Goal: Task Accomplishment & Management: Complete application form

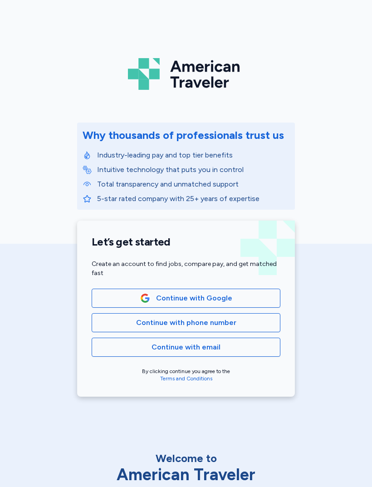
click at [250, 317] on span "Continue with phone number" at bounding box center [185, 322] width 173 height 11
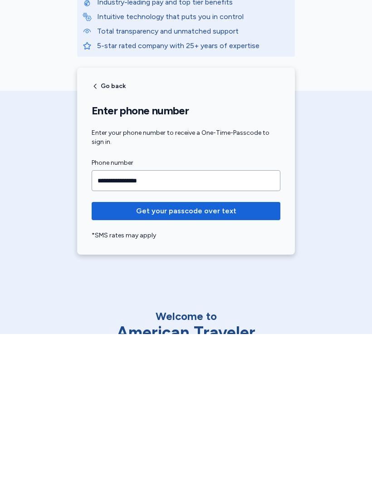
type input "**********"
click at [122, 355] on button "Get your passcode over text" at bounding box center [186, 364] width 189 height 18
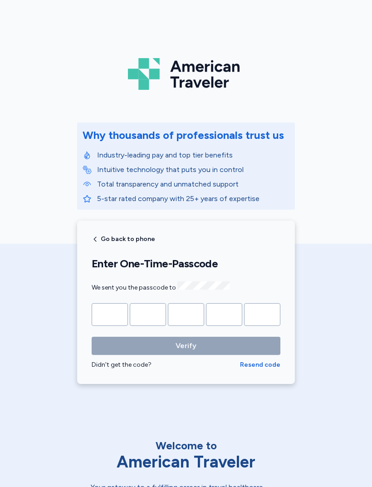
click at [106, 312] on input "Please enter OTP character 1" at bounding box center [110, 314] width 36 height 23
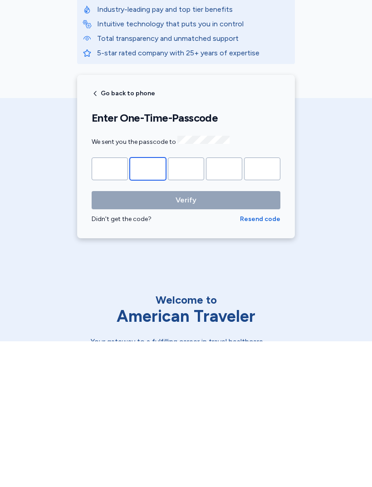
type input "*"
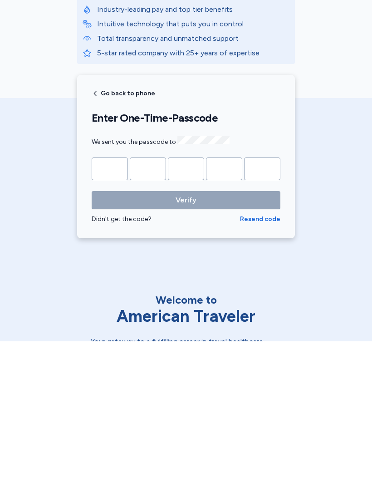
click at [186, 336] on button "Verify" at bounding box center [186, 345] width 189 height 18
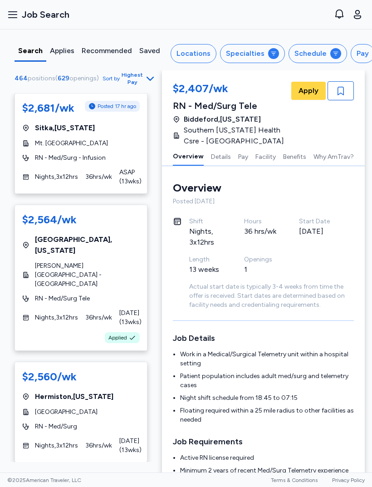
click at [16, 21] on button "Open sidebar Job Search" at bounding box center [38, 15] width 69 height 20
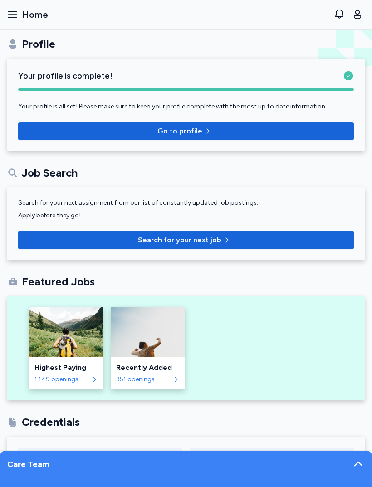
click at [17, 18] on icon "button" at bounding box center [12, 14] width 11 height 11
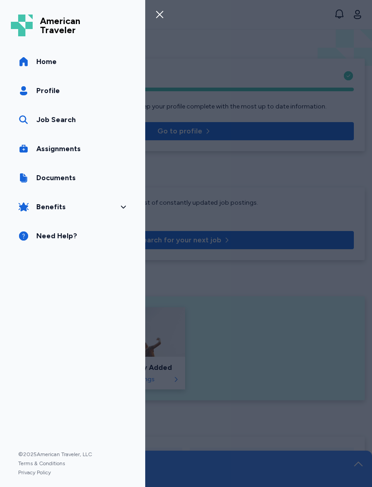
click at [40, 93] on span "Profile" at bounding box center [48, 90] width 24 height 11
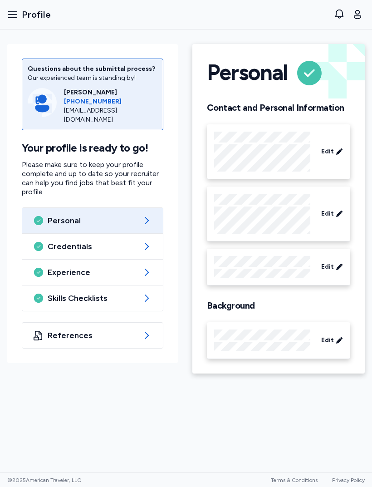
click at [14, 8] on button "Open sidebar Profile" at bounding box center [29, 15] width 51 height 20
click at [50, 292] on span "Skills Checklists" at bounding box center [93, 297] width 90 height 11
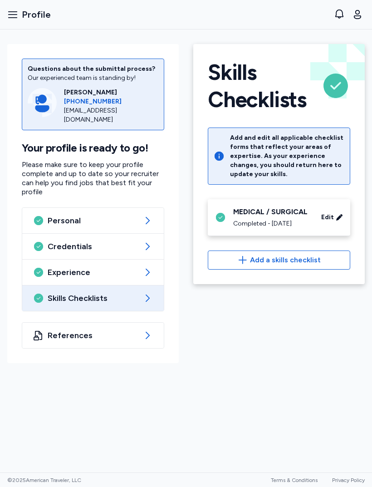
click at [267, 265] on span "Add a skills checklist" at bounding box center [285, 259] width 71 height 11
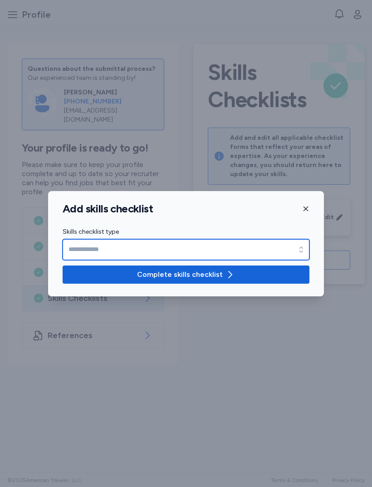
click at [80, 248] on input "Skills checklist type" at bounding box center [186, 249] width 247 height 21
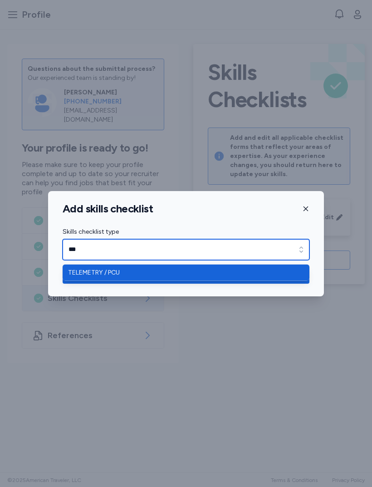
type input "**********"
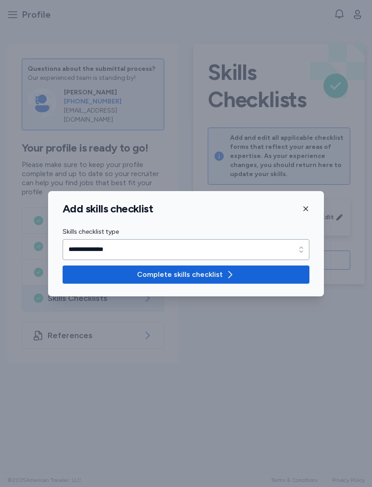
click at [194, 272] on span "Complete skills checklist" at bounding box center [180, 274] width 86 height 11
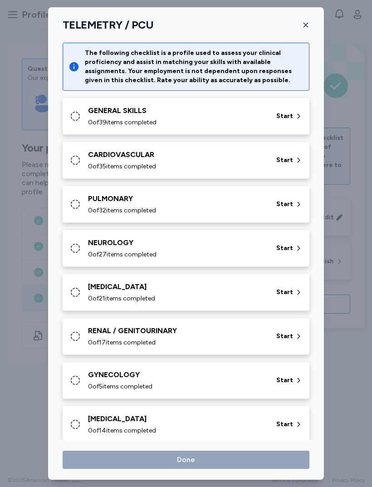
click at [225, 109] on div "GENERAL SKILLS" at bounding box center [176, 110] width 177 height 11
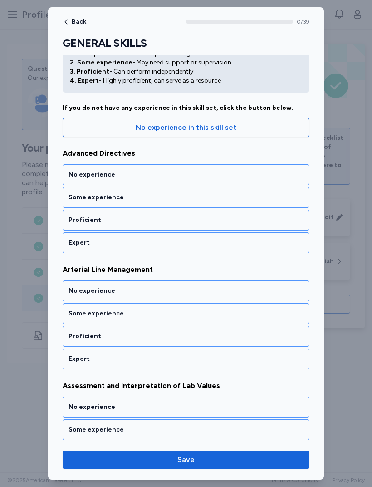
click at [168, 239] on div "Expert" at bounding box center [185, 242] width 235 height 9
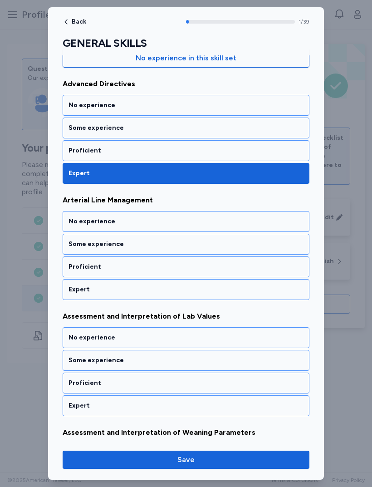
click at [145, 287] on div "Expert" at bounding box center [185, 289] width 235 height 9
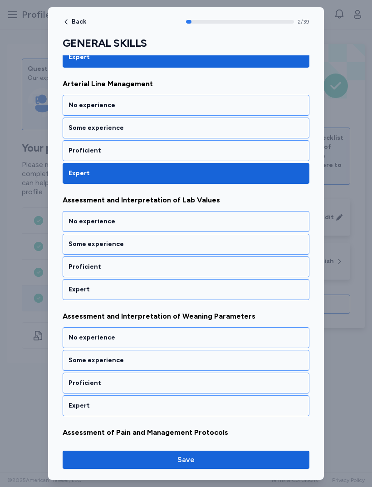
click at [143, 287] on div "Expert" at bounding box center [185, 289] width 235 height 9
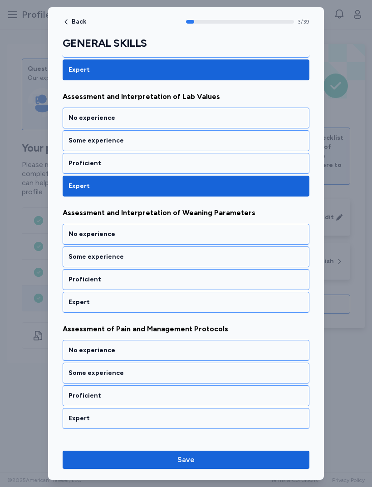
scroll to position [342, 0]
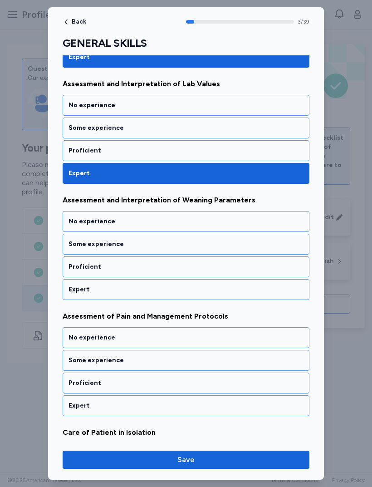
click at [114, 289] on div "Expert" at bounding box center [185, 289] width 235 height 9
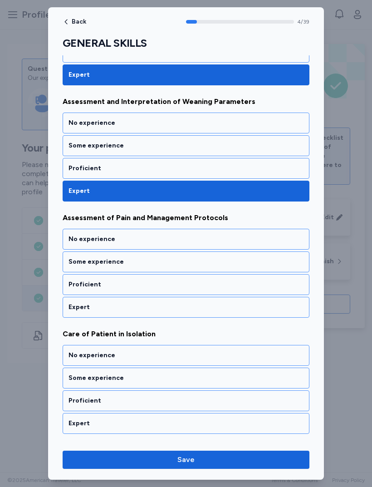
scroll to position [458, 0]
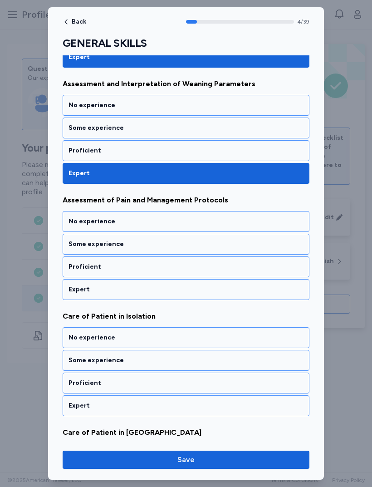
click at [121, 288] on div "Expert" at bounding box center [185, 289] width 235 height 9
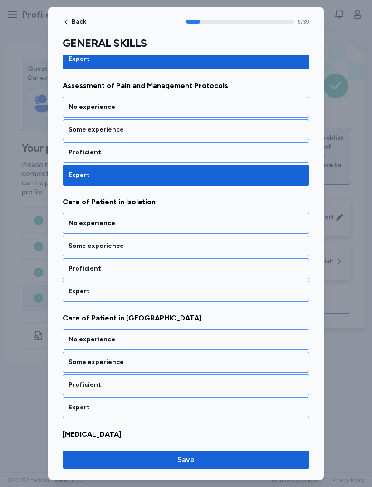
scroll to position [575, 0]
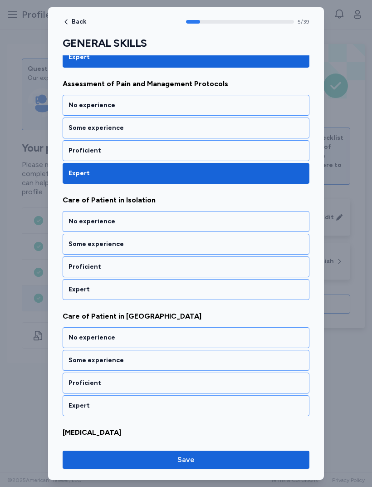
click at [129, 291] on div "Expert" at bounding box center [185, 289] width 235 height 9
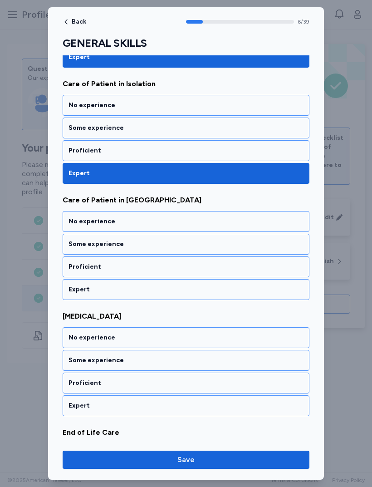
click at [133, 288] on div "Expert" at bounding box center [185, 289] width 235 height 9
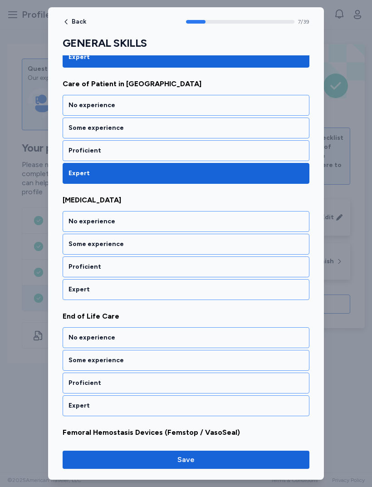
click at [126, 287] on div "Expert" at bounding box center [185, 289] width 235 height 9
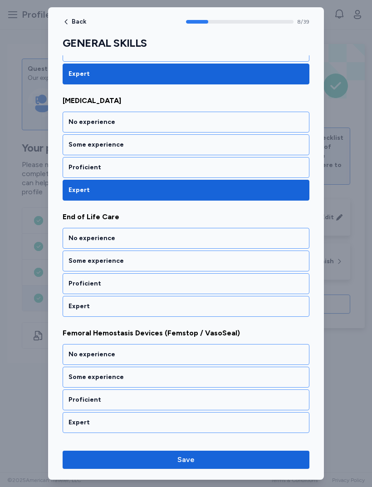
scroll to position [923, 0]
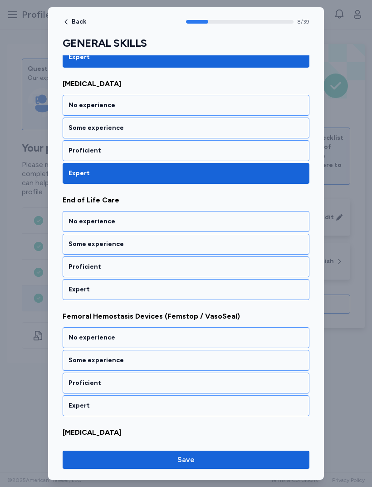
click at [133, 285] on div "Expert" at bounding box center [185, 289] width 235 height 9
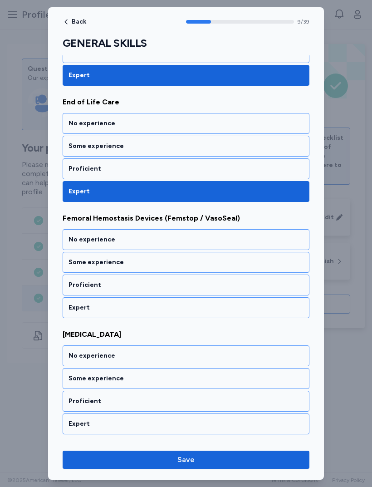
scroll to position [1039, 0]
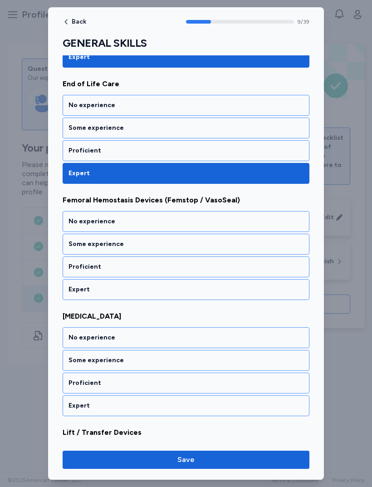
click at [123, 293] on div "Expert" at bounding box center [185, 289] width 235 height 9
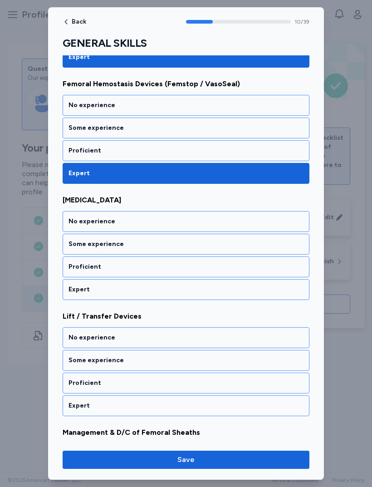
click at [122, 295] on div "Expert" at bounding box center [186, 289] width 247 height 21
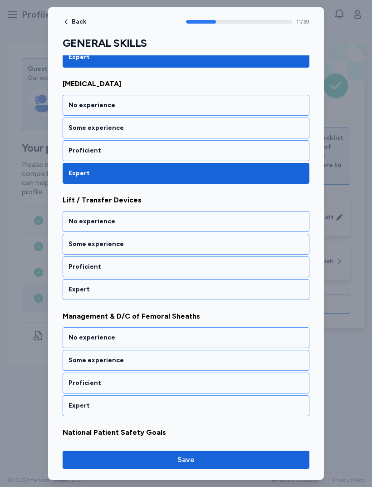
click at [129, 290] on div "Expert" at bounding box center [185, 289] width 235 height 9
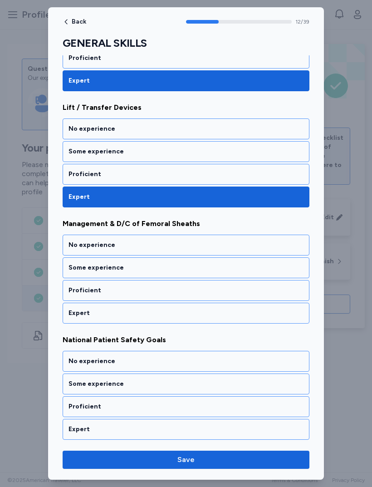
scroll to position [1387, 0]
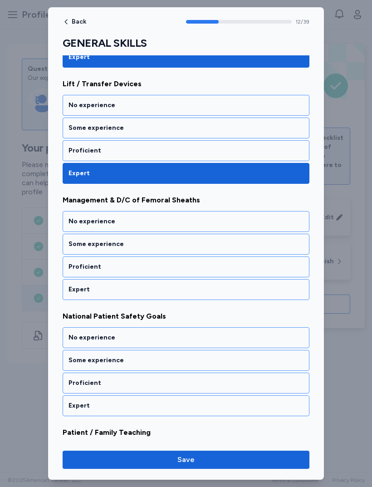
click at [78, 290] on div "Expert" at bounding box center [185, 289] width 235 height 9
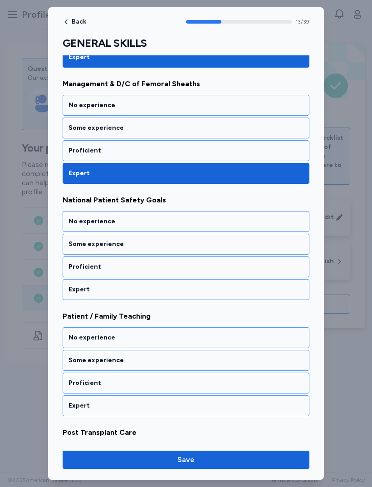
click at [74, 292] on div "Expert" at bounding box center [185, 289] width 235 height 9
click at [73, 288] on div "Expert" at bounding box center [185, 289] width 235 height 9
click at [76, 295] on div "Expert" at bounding box center [186, 289] width 247 height 21
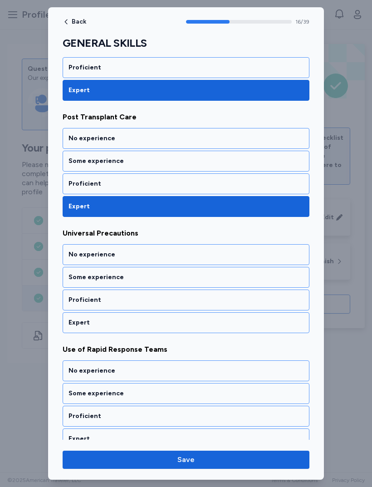
scroll to position [1852, 0]
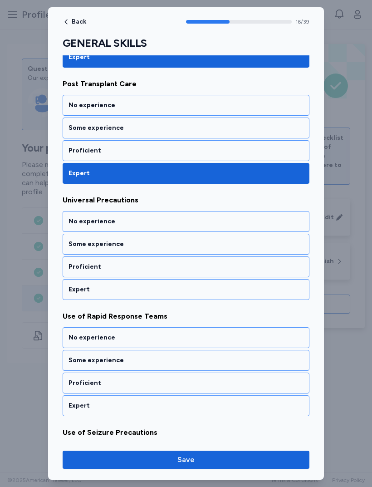
click at [75, 290] on div "Expert" at bounding box center [185, 289] width 235 height 9
click at [71, 291] on div "Expert" at bounding box center [185, 289] width 235 height 9
click at [77, 292] on div "Expert" at bounding box center [185, 289] width 235 height 9
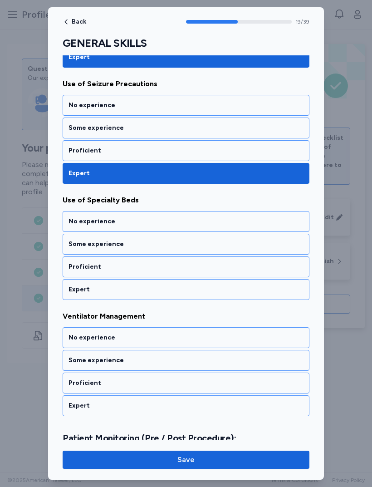
click at [77, 288] on div "Expert" at bounding box center [185, 289] width 235 height 9
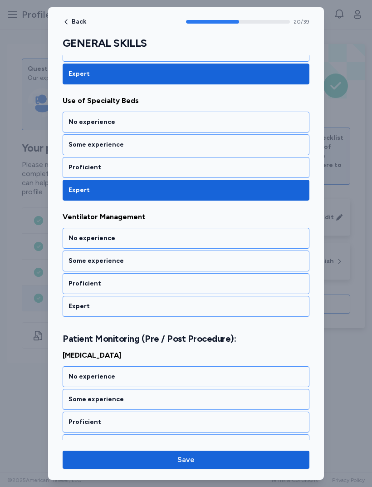
scroll to position [2316, 0]
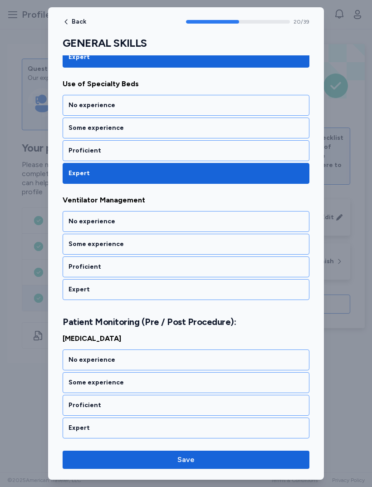
click at [77, 291] on div "Expert" at bounding box center [185, 289] width 235 height 9
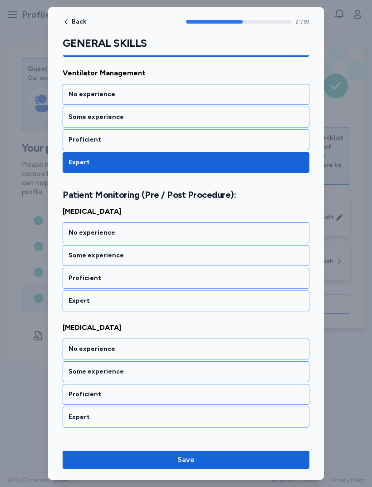
click at [73, 302] on div "Expert" at bounding box center [185, 300] width 235 height 9
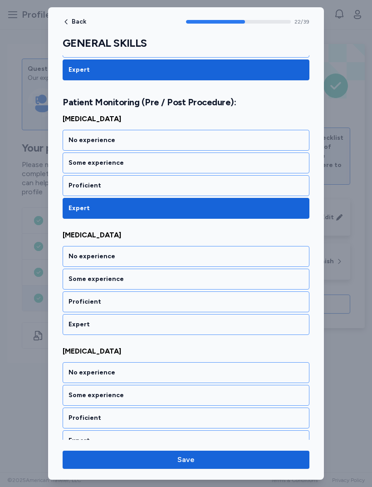
scroll to position [2559, 0]
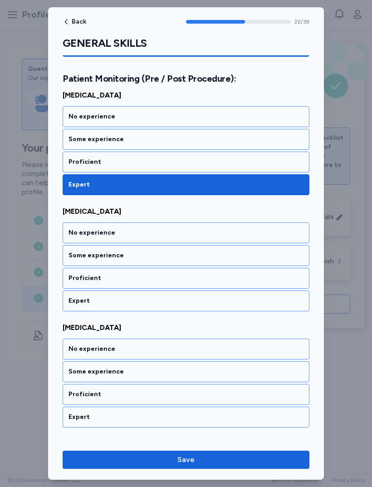
click at [80, 301] on div "Expert" at bounding box center [185, 300] width 235 height 9
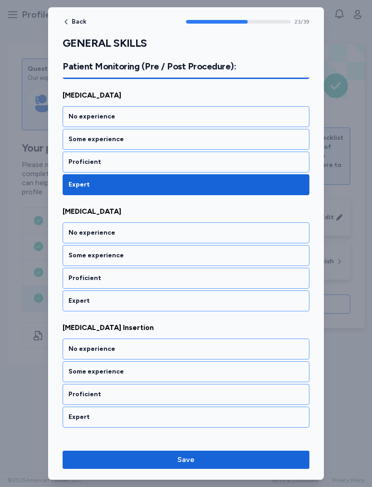
click at [78, 307] on div "Expert" at bounding box center [186, 300] width 247 height 21
click at [77, 304] on div "Expert" at bounding box center [185, 300] width 235 height 9
click at [74, 304] on div "Expert" at bounding box center [185, 300] width 235 height 9
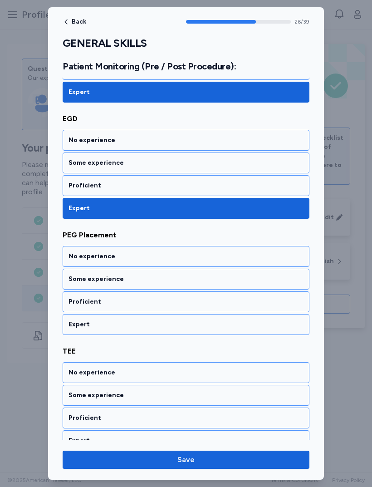
scroll to position [3023, 0]
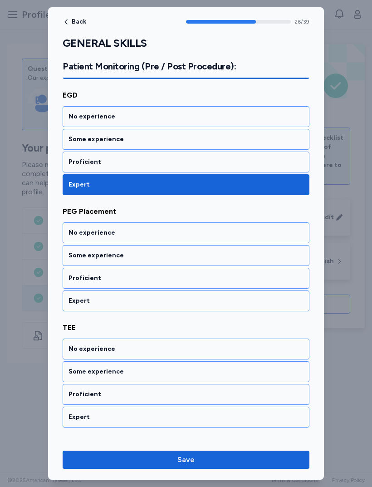
click at [82, 306] on div "Expert" at bounding box center [186, 300] width 247 height 21
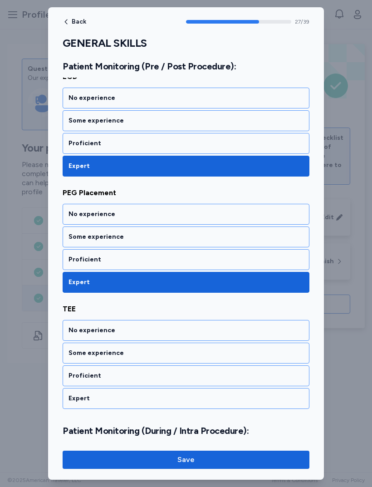
click at [134, 261] on div "Proficient" at bounding box center [185, 259] width 235 height 9
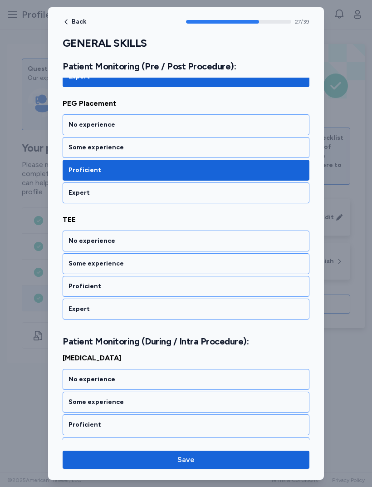
scroll to position [3139, 0]
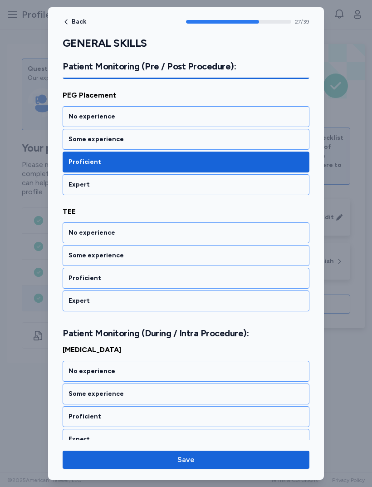
click at [162, 276] on div "Proficient" at bounding box center [185, 277] width 235 height 9
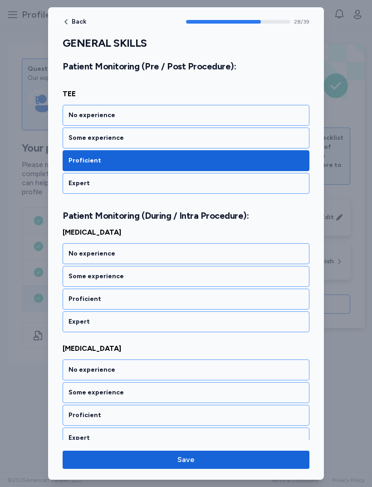
scroll to position [3278, 0]
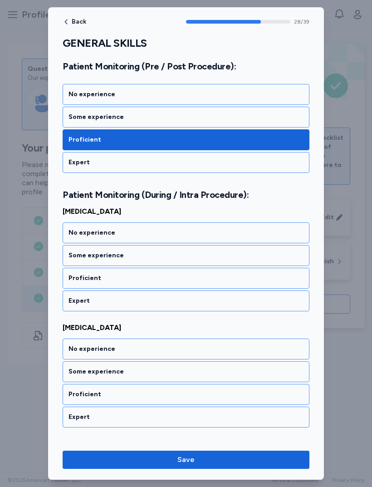
click at [141, 277] on div "Proficient" at bounding box center [185, 277] width 235 height 9
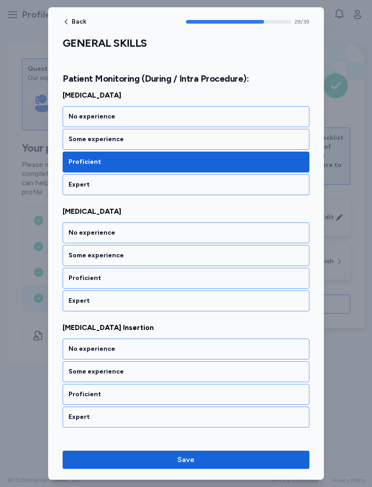
click at [132, 277] on div "Proficient" at bounding box center [185, 277] width 235 height 9
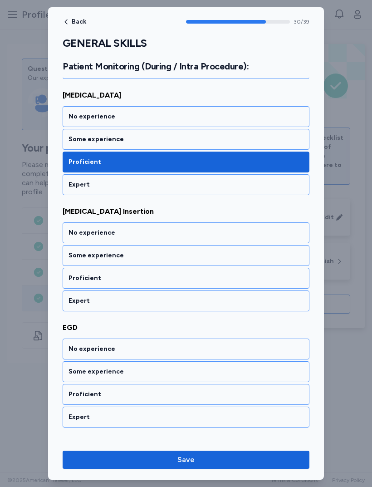
click at [143, 279] on div "Proficient" at bounding box center [185, 277] width 235 height 9
click at [136, 281] on div "Proficient" at bounding box center [185, 277] width 235 height 9
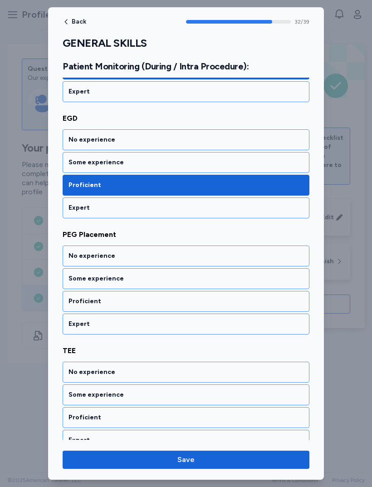
scroll to position [3742, 0]
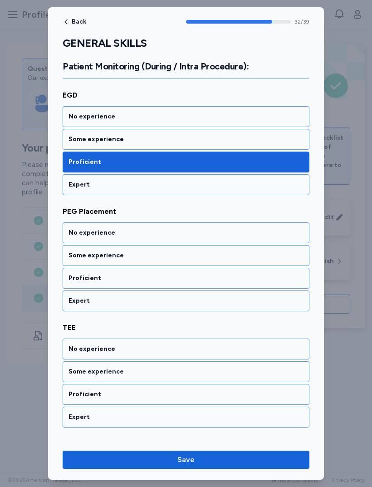
click at [158, 277] on div "Proficient" at bounding box center [185, 277] width 235 height 9
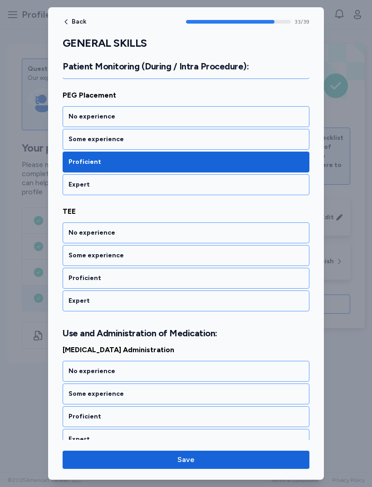
click at [151, 278] on div "Proficient" at bounding box center [185, 277] width 235 height 9
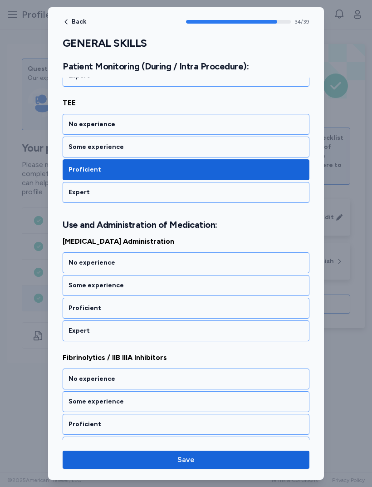
scroll to position [3996, 0]
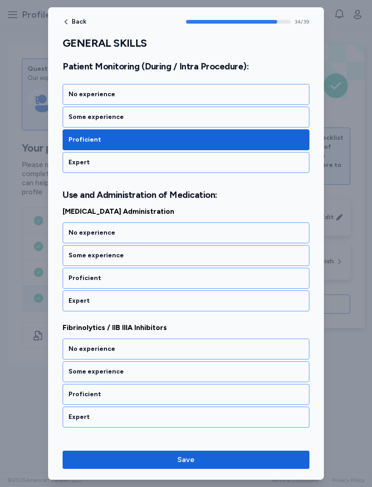
click at [139, 277] on div "Proficient" at bounding box center [185, 277] width 235 height 9
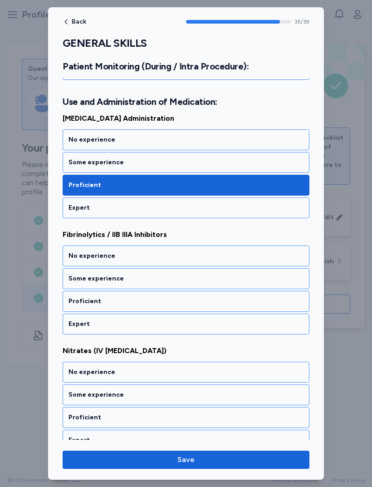
scroll to position [4112, 0]
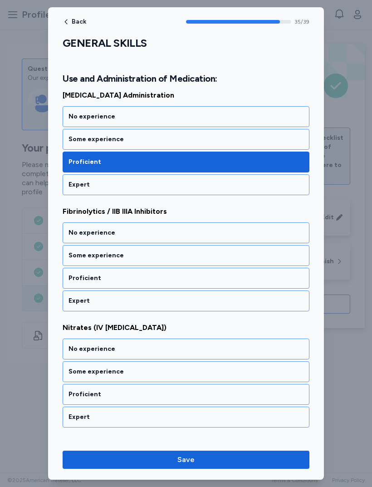
click at [70, 278] on div "Proficient" at bounding box center [185, 277] width 235 height 9
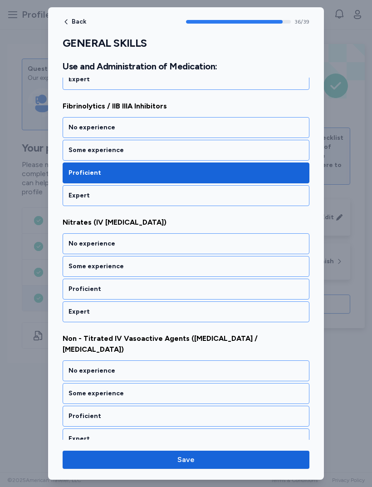
scroll to position [4229, 0]
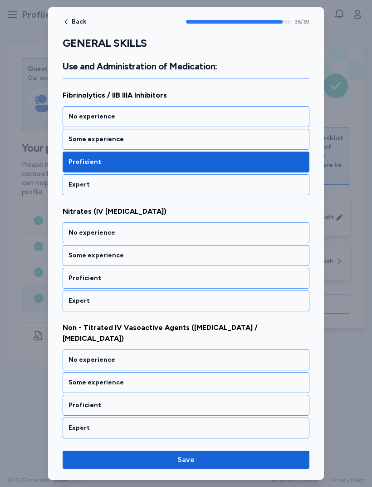
click at [71, 277] on div "Proficient" at bounding box center [185, 277] width 235 height 9
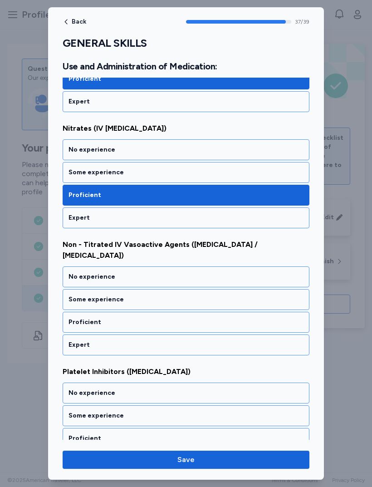
scroll to position [4334, 0]
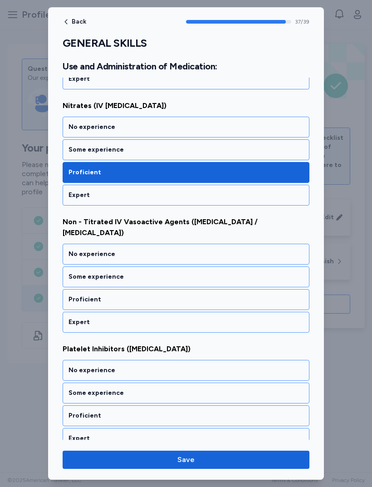
click at [71, 295] on div "Proficient" at bounding box center [185, 299] width 235 height 9
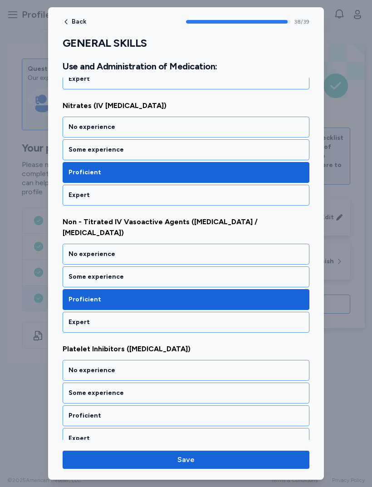
click at [78, 411] on div "Proficient" at bounding box center [185, 415] width 235 height 9
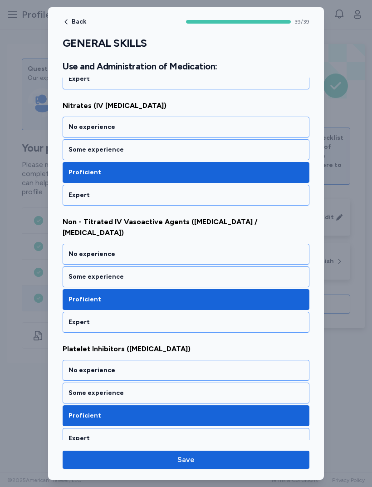
click at [149, 452] on button "Save" at bounding box center [186, 459] width 247 height 18
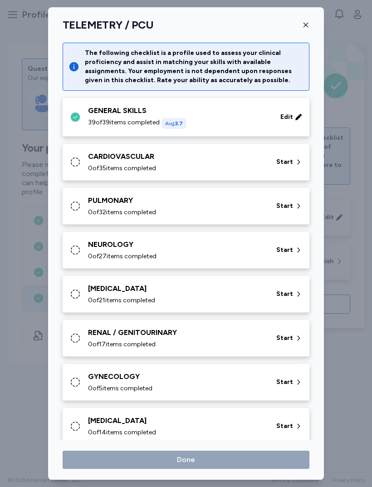
click at [91, 162] on div "CARDIOVASCULAR 0 of 35 items completed" at bounding box center [176, 162] width 177 height 22
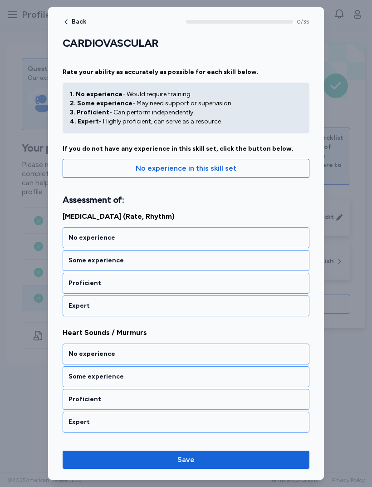
click at [68, 285] on div "Proficient" at bounding box center [185, 282] width 235 height 9
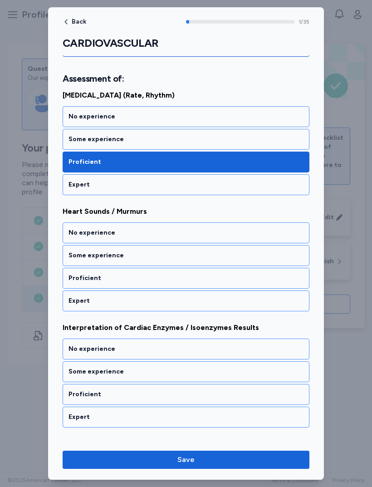
click at [69, 281] on div "Proficient" at bounding box center [185, 277] width 235 height 9
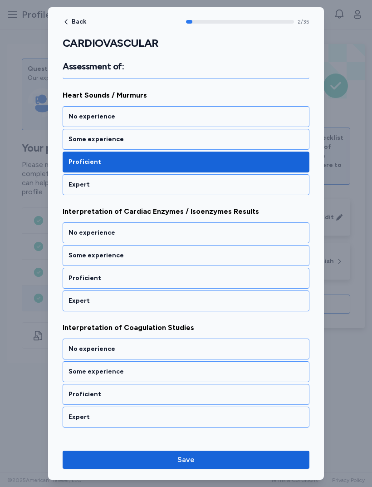
click at [70, 287] on div "Proficient" at bounding box center [186, 278] width 247 height 21
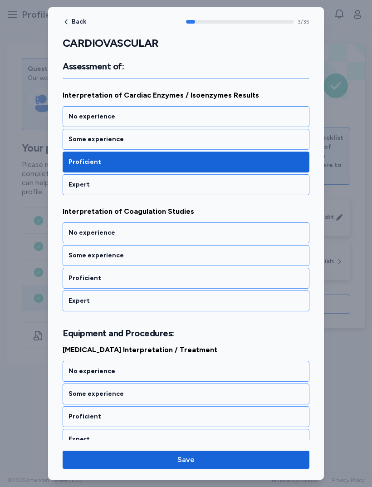
click at [72, 283] on div "Proficient" at bounding box center [186, 278] width 247 height 21
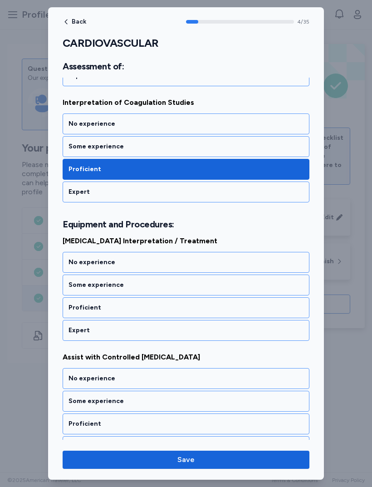
scroll to position [492, 0]
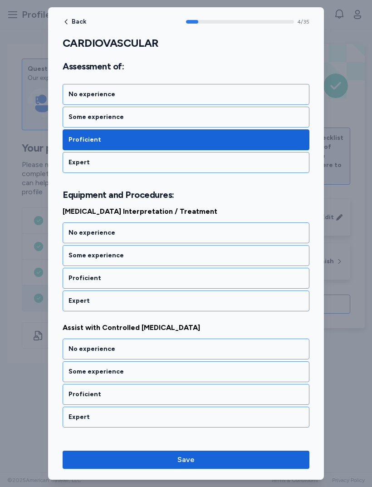
click at [73, 281] on div "Proficient" at bounding box center [185, 277] width 235 height 9
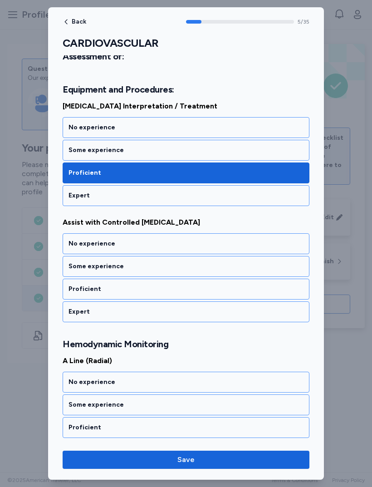
scroll to position [608, 0]
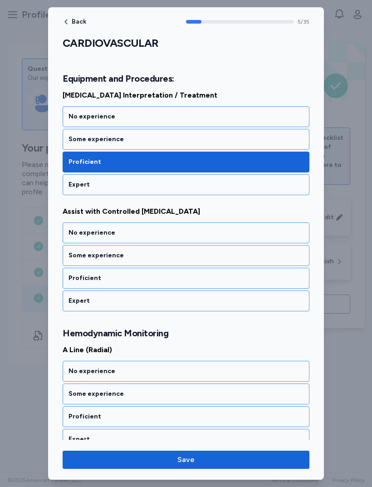
click at [70, 279] on div "Proficient" at bounding box center [185, 277] width 235 height 9
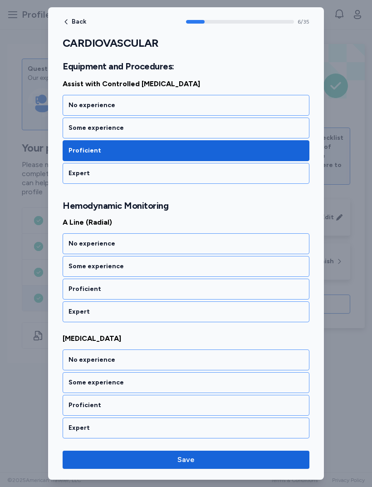
click at [69, 291] on div "Proficient" at bounding box center [185, 288] width 235 height 9
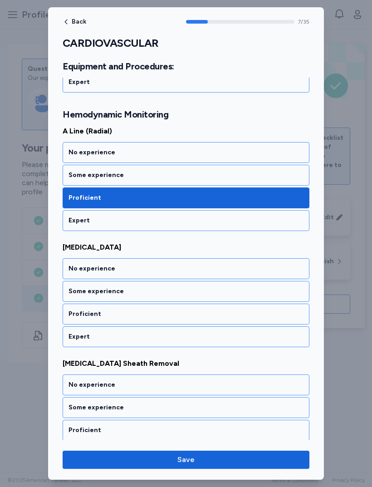
scroll to position [851, 0]
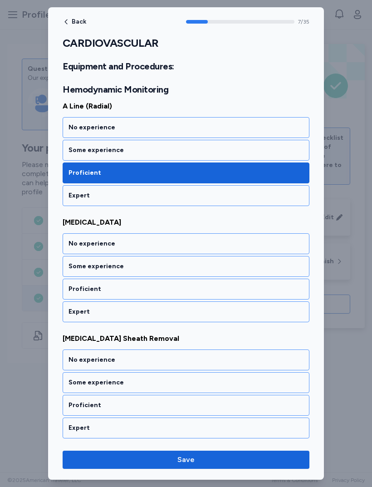
click at [74, 289] on div "Proficient" at bounding box center [185, 288] width 235 height 9
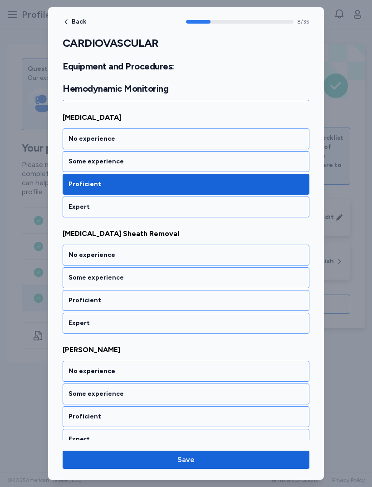
scroll to position [967, 0]
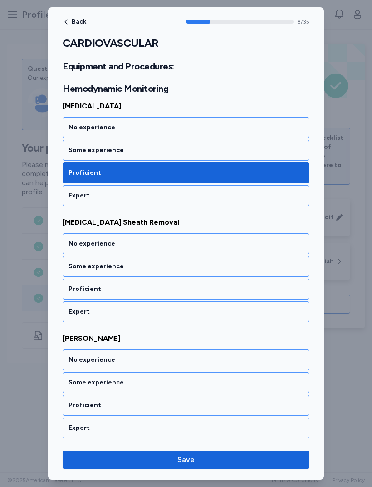
click at [70, 288] on div "Proficient" at bounding box center [185, 288] width 235 height 9
click at [70, 289] on div "Proficient" at bounding box center [185, 288] width 235 height 9
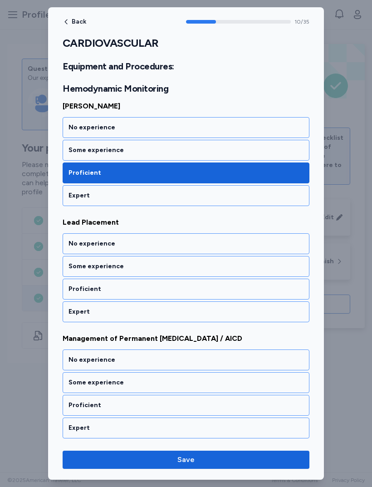
click at [73, 291] on div "Proficient" at bounding box center [185, 288] width 235 height 9
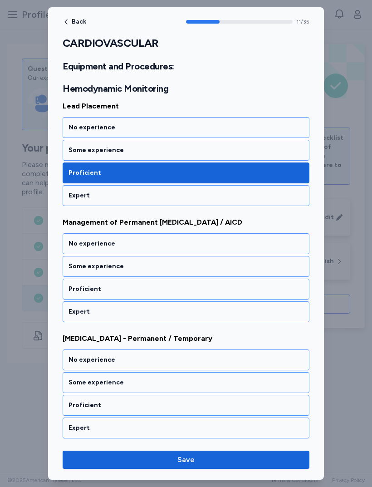
click at [70, 295] on div "Proficient" at bounding box center [186, 288] width 247 height 21
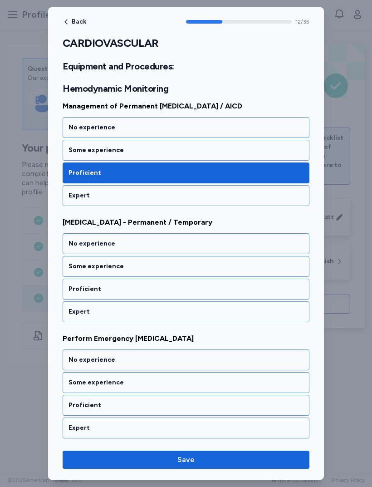
click at [72, 292] on div "Proficient" at bounding box center [185, 288] width 235 height 9
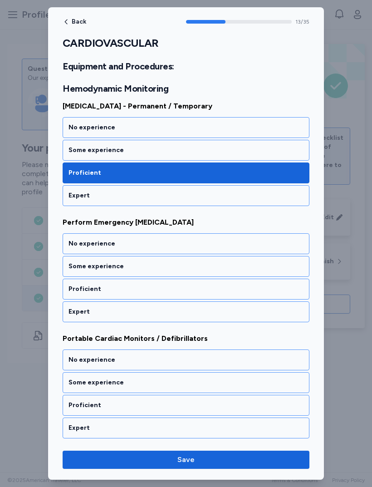
click at [73, 292] on div "Proficient" at bounding box center [185, 288] width 235 height 9
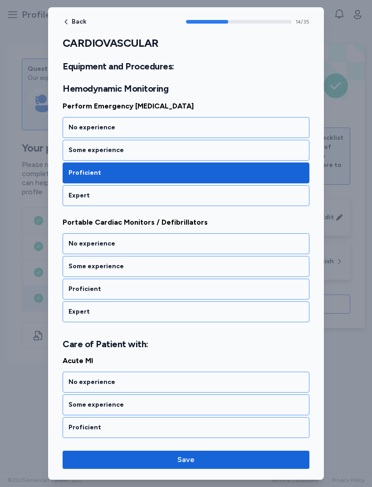
click at [70, 292] on div "Proficient" at bounding box center [185, 288] width 235 height 9
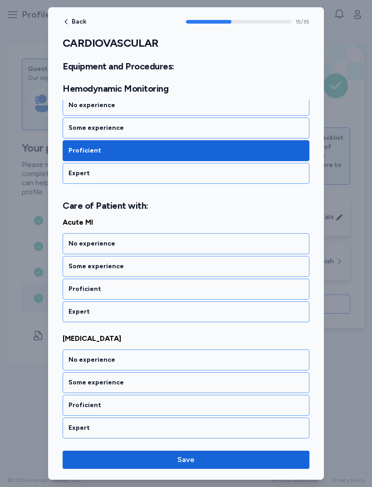
click at [73, 292] on div "Proficient" at bounding box center [185, 288] width 235 height 9
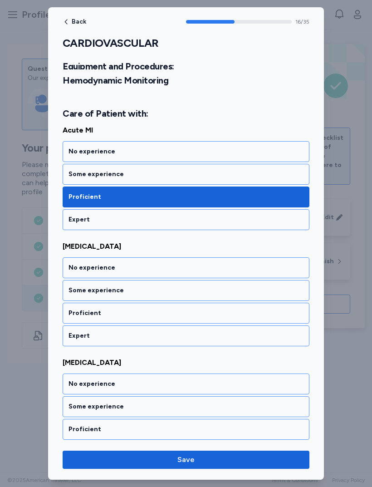
scroll to position [1918, 0]
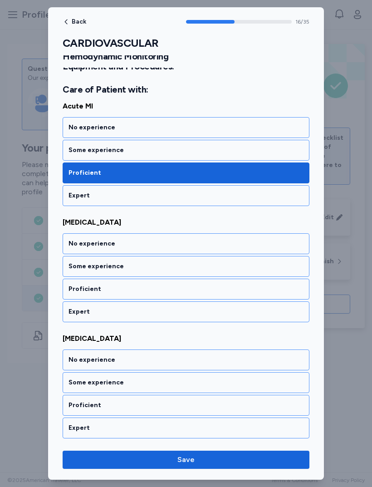
click at [70, 285] on div "Proficient" at bounding box center [185, 288] width 235 height 9
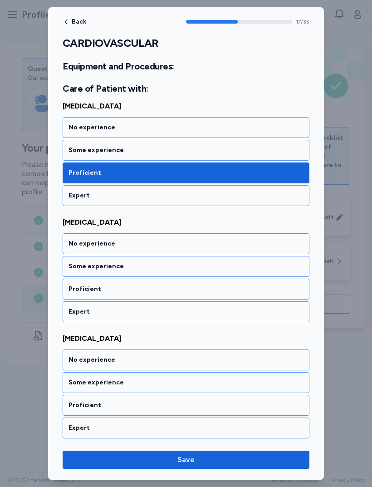
click at [74, 289] on div "Proficient" at bounding box center [185, 288] width 235 height 9
click at [72, 295] on div "Proficient" at bounding box center [186, 288] width 247 height 21
click at [71, 286] on div "Proficient" at bounding box center [185, 288] width 235 height 9
click at [72, 288] on div "Proficient" at bounding box center [185, 288] width 235 height 9
click at [81, 298] on div "Proficient" at bounding box center [186, 288] width 247 height 21
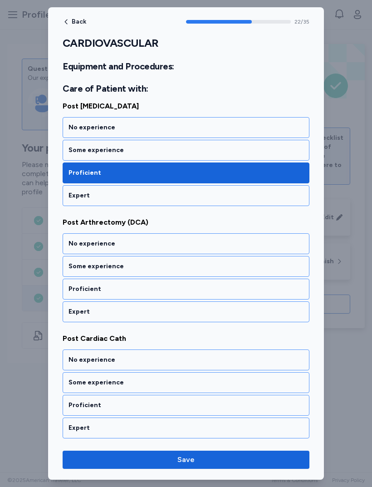
click at [75, 292] on div "Proficient" at bounding box center [185, 288] width 235 height 9
click at [73, 290] on div "Proficient" at bounding box center [185, 288] width 235 height 9
click at [71, 291] on div "Proficient" at bounding box center [185, 288] width 235 height 9
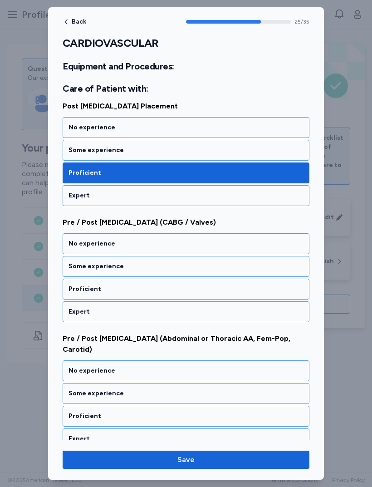
click at [71, 295] on div "Proficient" at bounding box center [186, 288] width 247 height 21
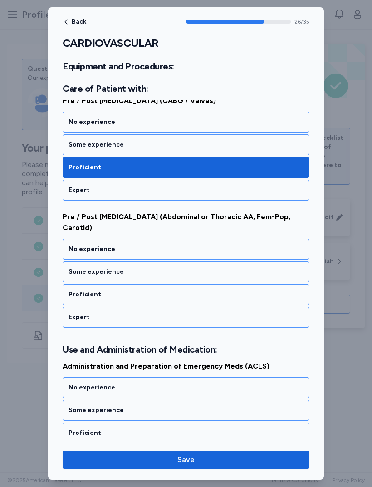
click at [70, 296] on div "Proficient" at bounding box center [185, 294] width 235 height 9
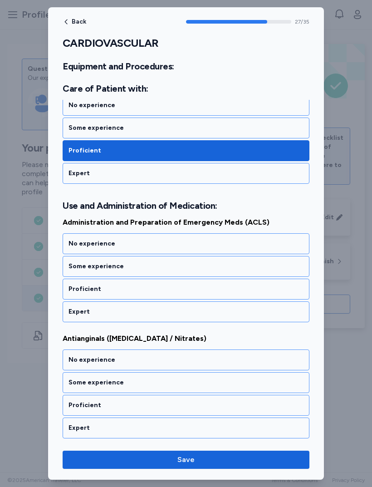
click at [69, 292] on div "Proficient" at bounding box center [185, 288] width 235 height 9
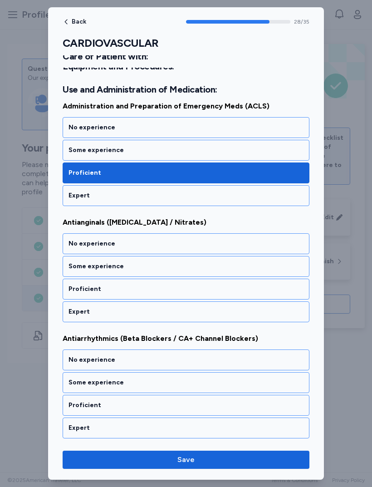
click at [72, 290] on div "Proficient" at bounding box center [185, 288] width 235 height 9
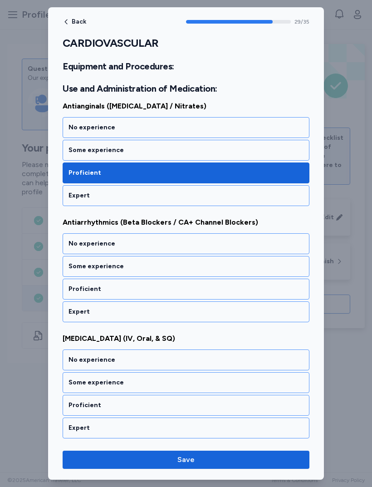
click at [72, 298] on div "Proficient" at bounding box center [186, 288] width 247 height 21
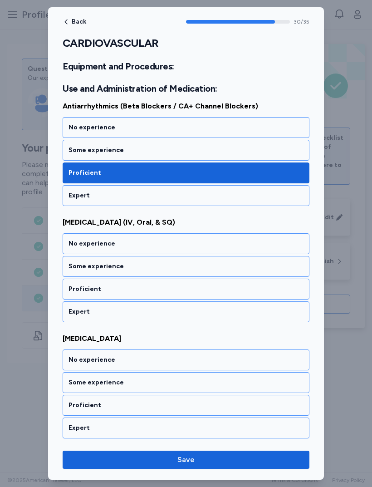
click at [71, 289] on div "Proficient" at bounding box center [185, 288] width 235 height 9
click at [69, 290] on div "Proficient" at bounding box center [185, 288] width 235 height 9
click at [72, 295] on div "Proficient" at bounding box center [186, 288] width 247 height 21
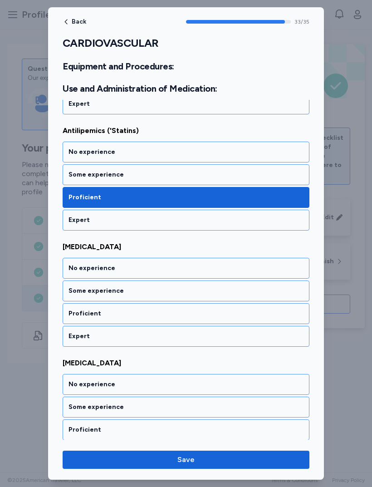
scroll to position [3925, 0]
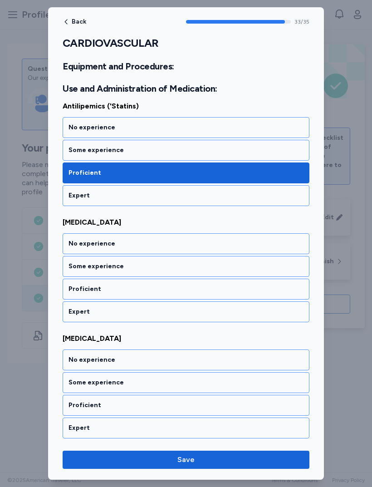
click at [72, 290] on div "Proficient" at bounding box center [185, 288] width 235 height 9
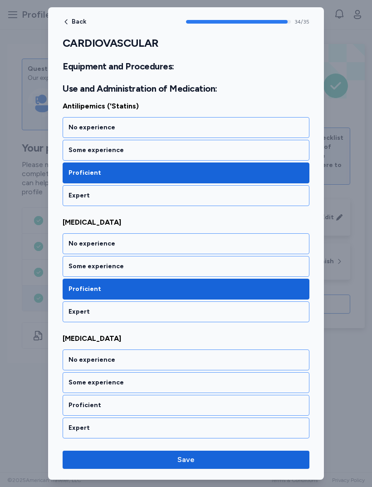
scroll to position [3925, 0]
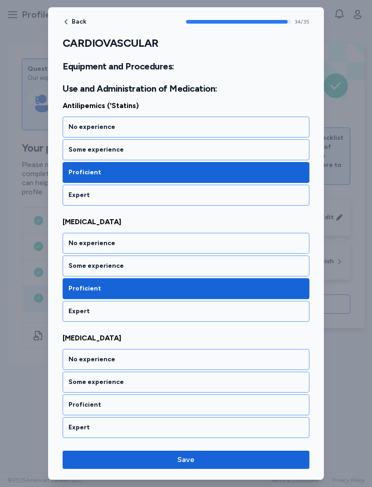
click at [71, 402] on div "Proficient" at bounding box center [185, 404] width 235 height 9
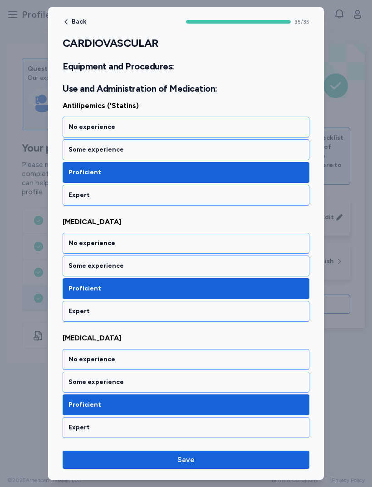
click at [157, 453] on button "Save" at bounding box center [186, 459] width 247 height 18
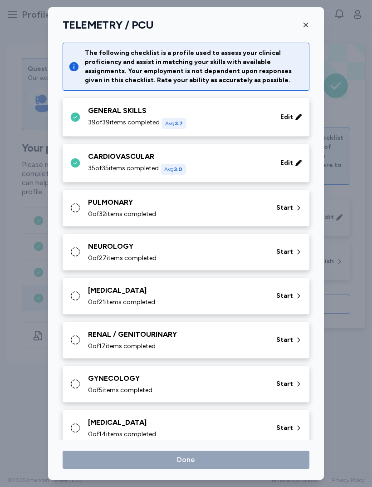
click at [94, 209] on div "PULMONARY 0 of 32 items completed" at bounding box center [176, 208] width 177 height 22
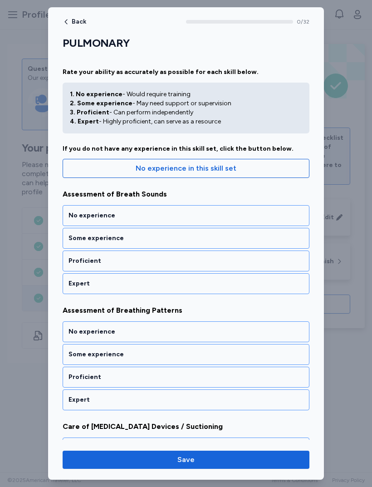
click at [81, 24] on span "Back" at bounding box center [79, 22] width 15 height 6
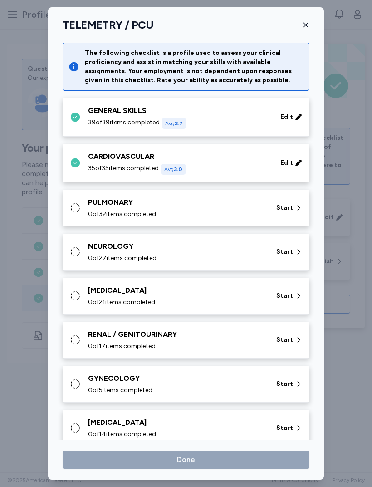
click at [219, 114] on div "GENERAL SKILLS" at bounding box center [178, 110] width 181 height 11
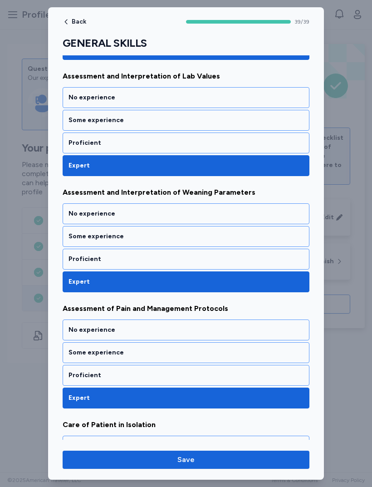
scroll to position [353, 0]
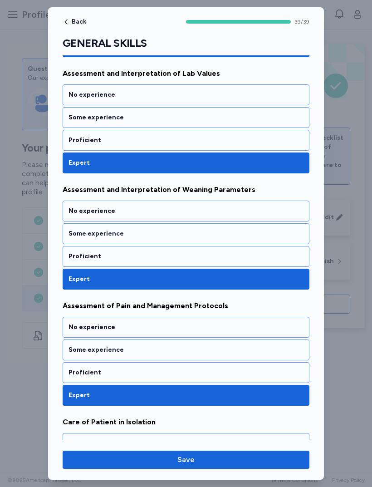
click at [239, 261] on div "Proficient" at bounding box center [186, 256] width 247 height 21
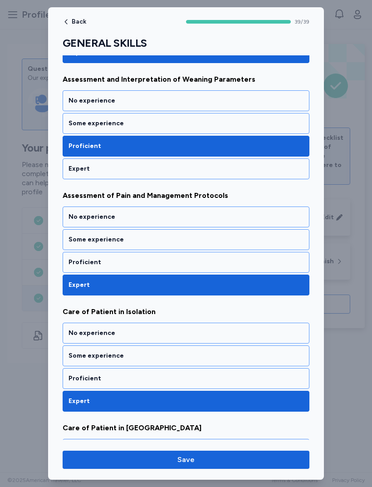
scroll to position [463, 0]
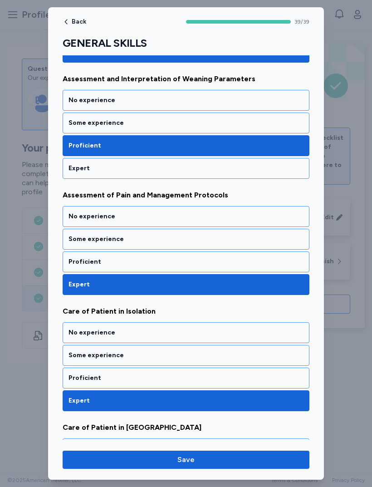
click at [227, 268] on div "Proficient" at bounding box center [186, 261] width 247 height 21
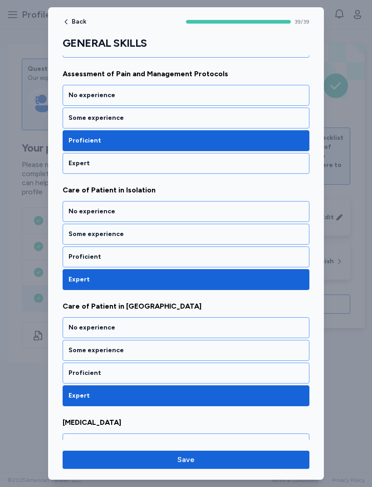
scroll to position [590, 0]
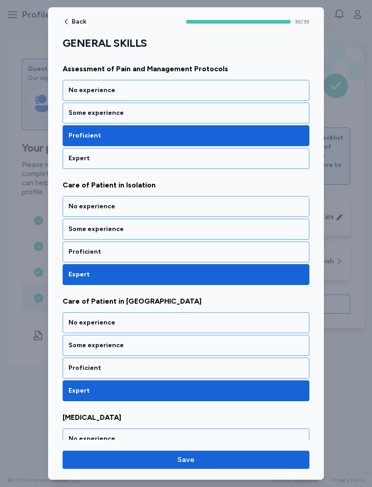
click at [246, 160] on div "Expert" at bounding box center [185, 158] width 235 height 9
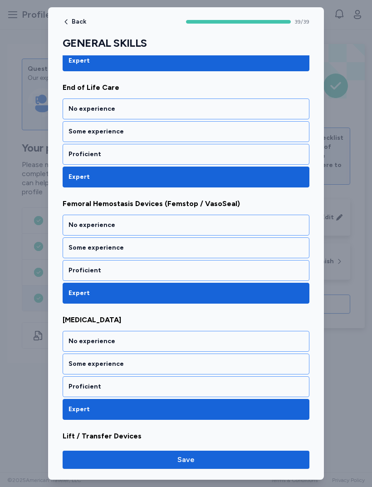
scroll to position [1037, 0]
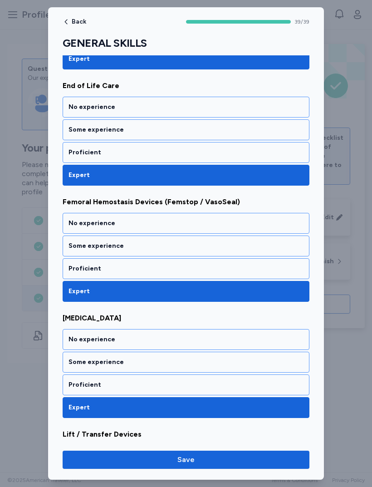
click at [217, 270] on div "Proficient" at bounding box center [185, 268] width 235 height 9
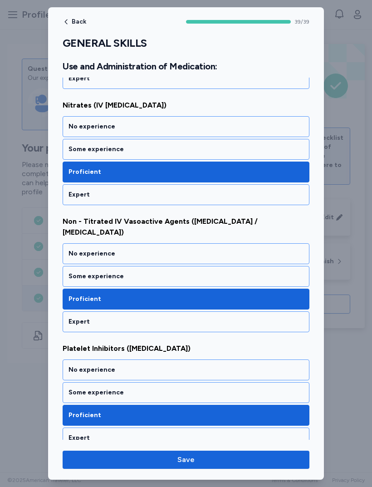
scroll to position [4334, 0]
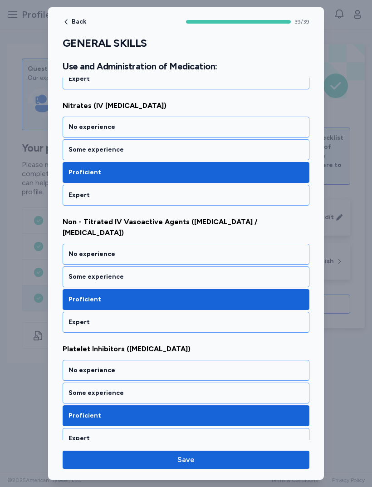
click at [239, 456] on span "Save" at bounding box center [186, 459] width 232 height 11
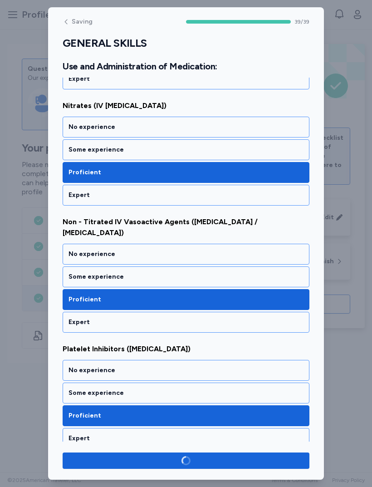
scroll to position [4332, 0]
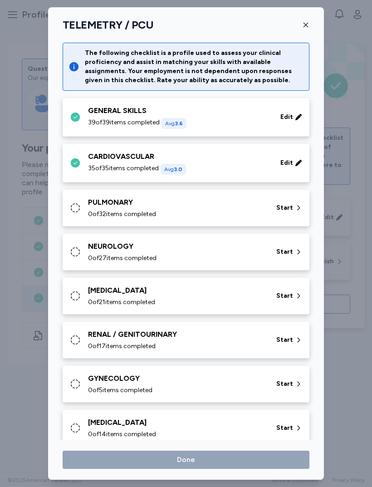
click at [88, 171] on span "35 of 35 items completed" at bounding box center [123, 168] width 71 height 9
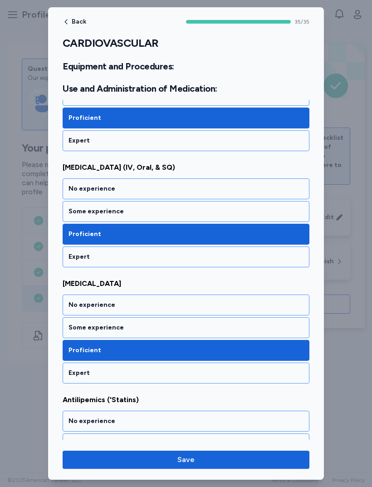
scroll to position [3632, 0]
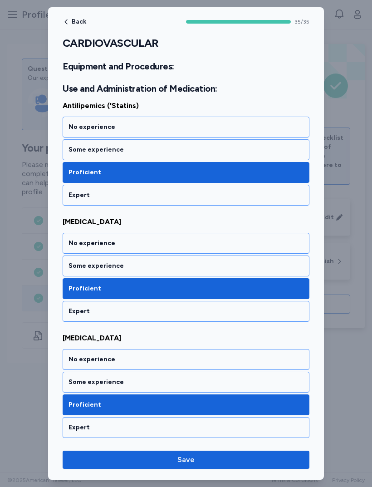
click at [199, 457] on span "Save" at bounding box center [186, 459] width 232 height 11
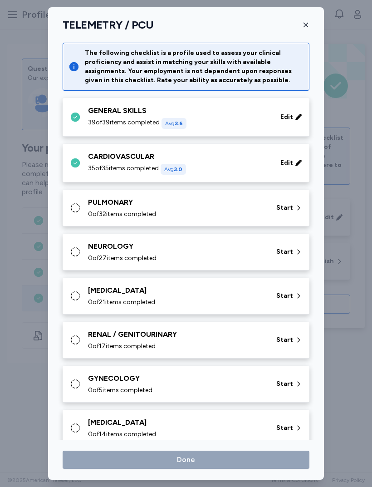
click at [185, 205] on div "PULMONARY" at bounding box center [176, 202] width 177 height 11
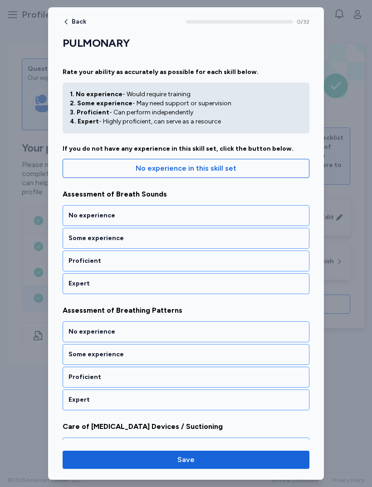
click at [174, 264] on div "Proficient" at bounding box center [185, 260] width 235 height 9
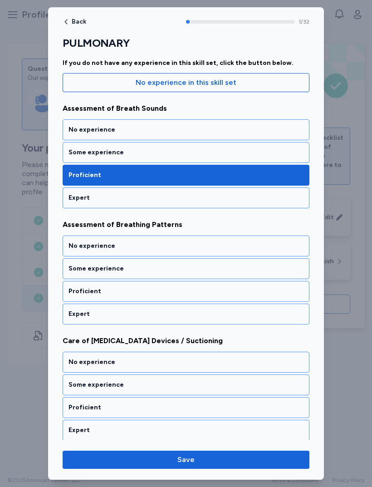
scroll to position [110, 0]
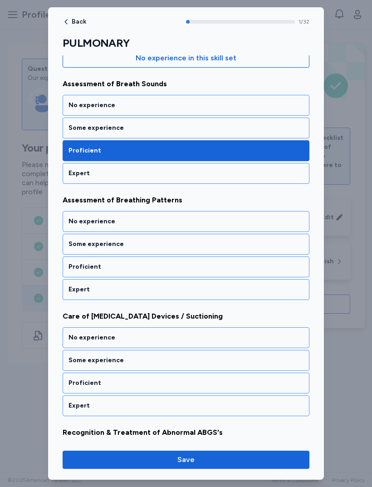
click at [237, 164] on div "Expert" at bounding box center [186, 173] width 247 height 21
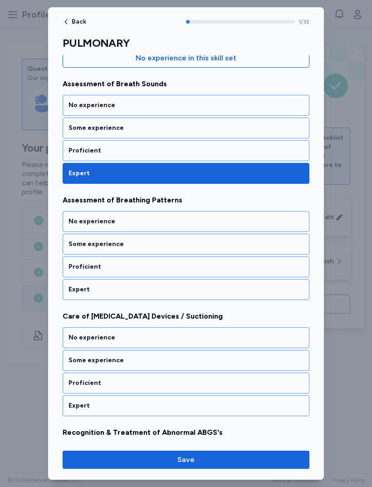
click at [174, 292] on div "Expert" at bounding box center [185, 289] width 235 height 9
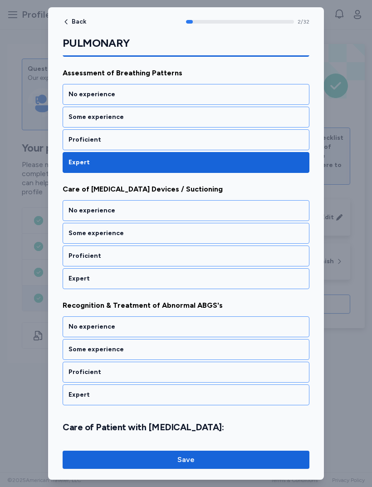
scroll to position [238, 0]
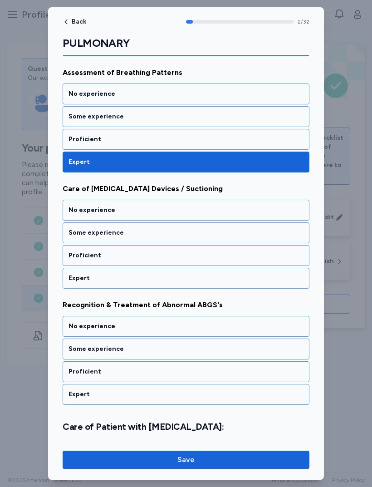
click at [181, 283] on div "Expert" at bounding box center [186, 278] width 247 height 21
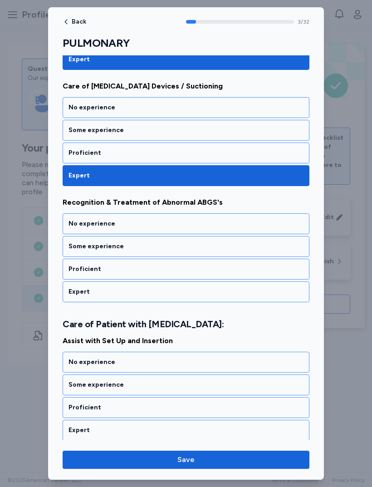
scroll to position [342, 0]
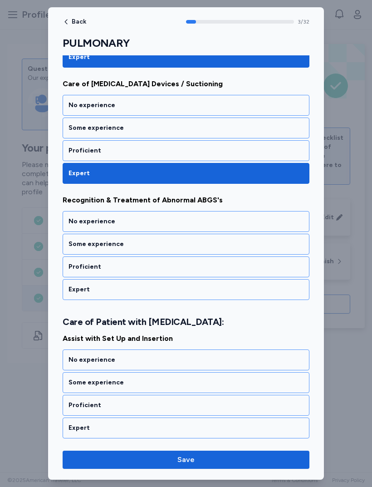
click at [172, 286] on div "Expert" at bounding box center [185, 289] width 235 height 9
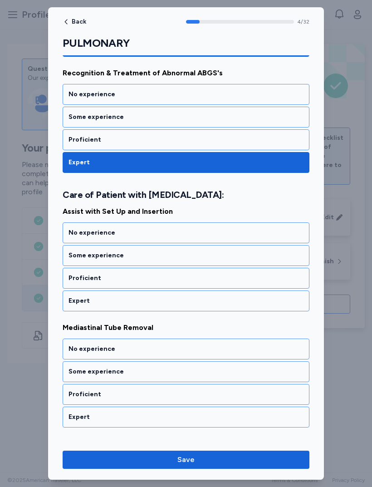
scroll to position [469, 0]
click at [182, 295] on div "Expert" at bounding box center [186, 300] width 247 height 21
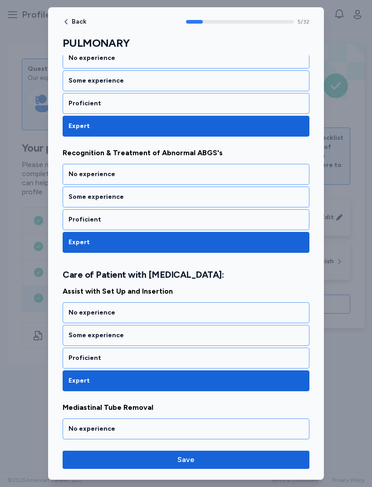
click at [195, 219] on div "Proficient" at bounding box center [185, 219] width 235 height 9
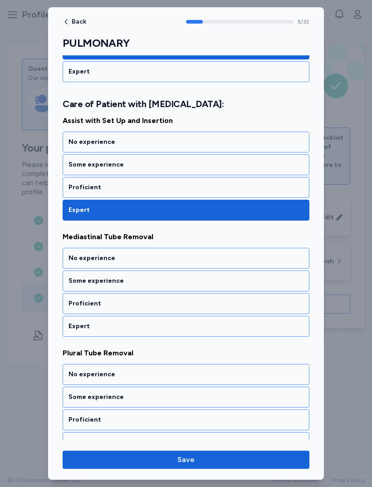
scroll to position [585, 0]
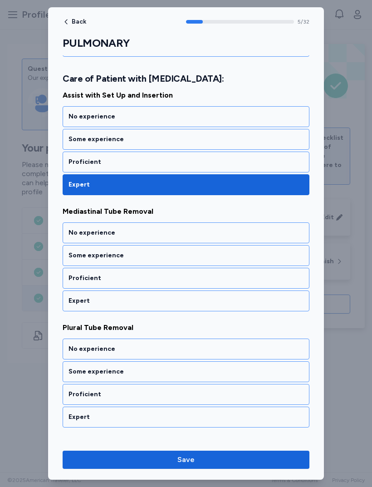
click at [229, 158] on div "Proficient" at bounding box center [185, 161] width 235 height 9
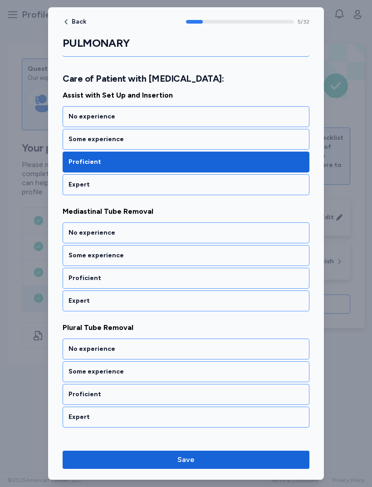
click at [182, 284] on div "Proficient" at bounding box center [186, 278] width 247 height 21
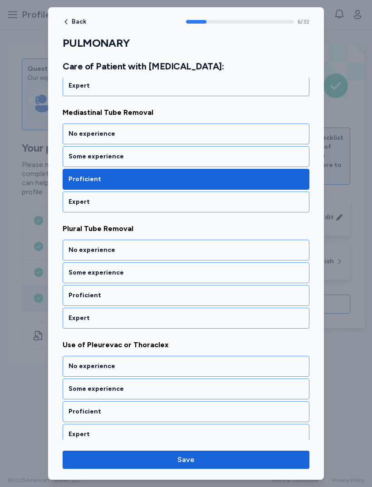
scroll to position [702, 0]
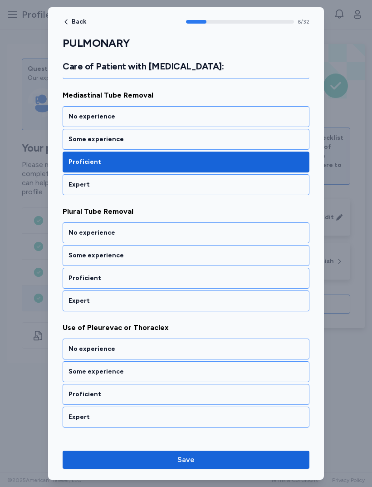
click at [176, 278] on div "Proficient" at bounding box center [185, 277] width 235 height 9
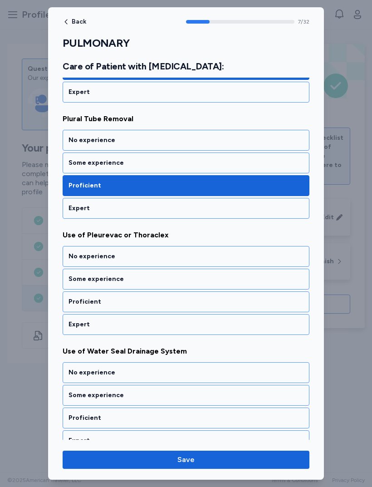
scroll to position [818, 0]
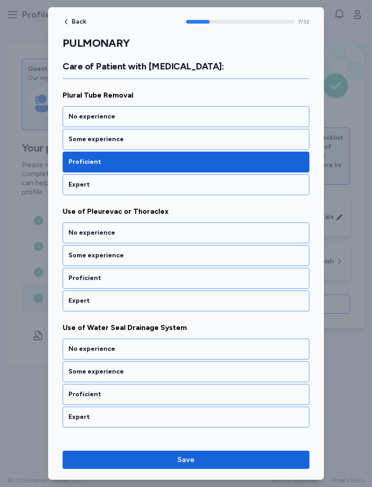
click at [172, 279] on div "Proficient" at bounding box center [185, 277] width 235 height 9
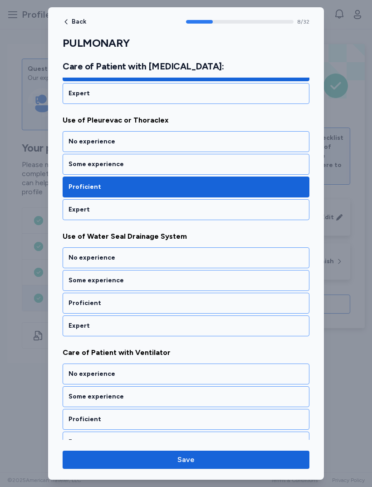
scroll to position [934, 0]
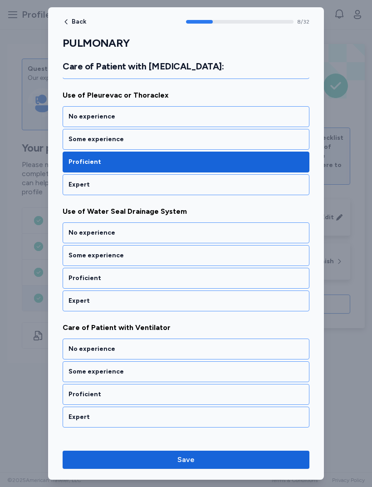
click at [174, 281] on div "Proficient" at bounding box center [185, 277] width 235 height 9
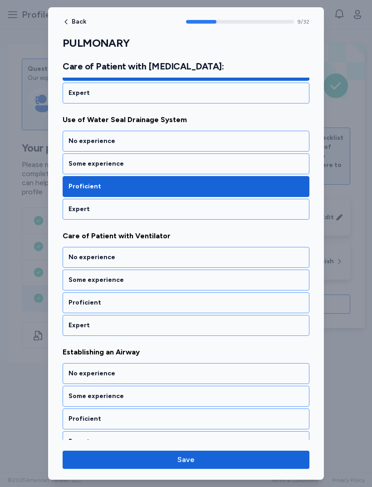
scroll to position [1050, 0]
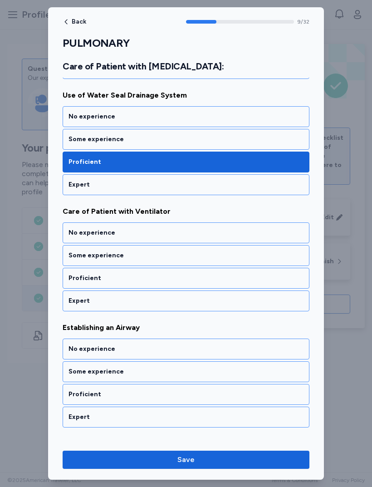
click at [172, 283] on div "Proficient" at bounding box center [186, 278] width 247 height 21
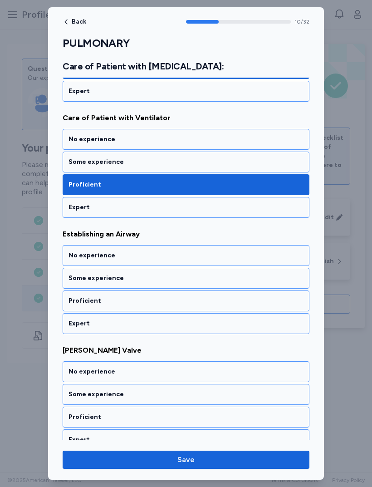
scroll to position [1166, 0]
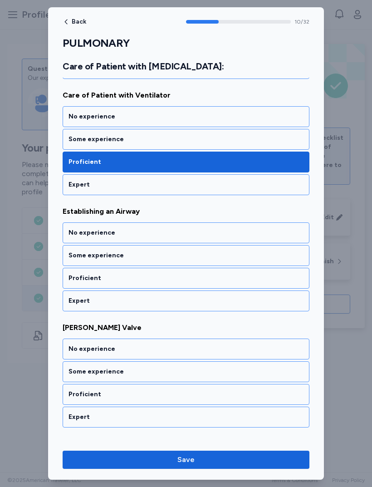
click at [173, 287] on div "Proficient" at bounding box center [186, 278] width 247 height 21
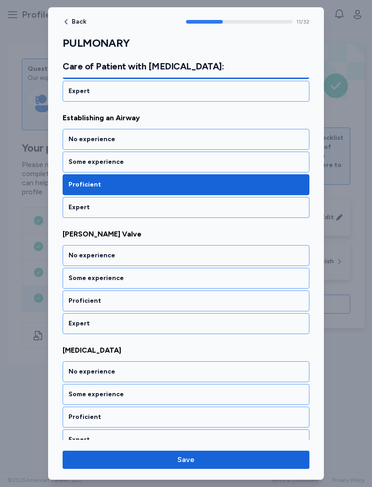
scroll to position [1282, 0]
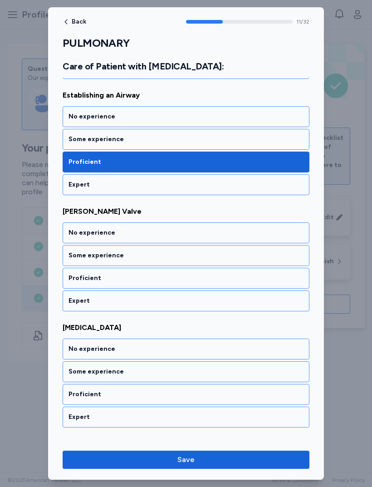
click at [175, 287] on div "Proficient" at bounding box center [186, 278] width 247 height 21
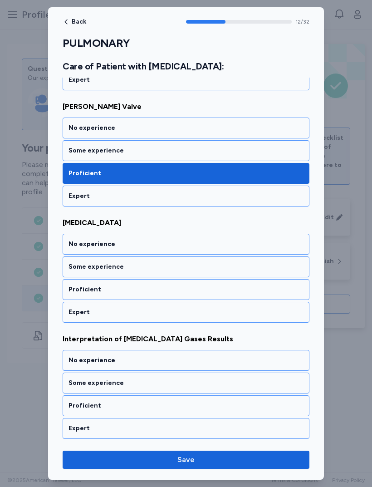
scroll to position [1398, 0]
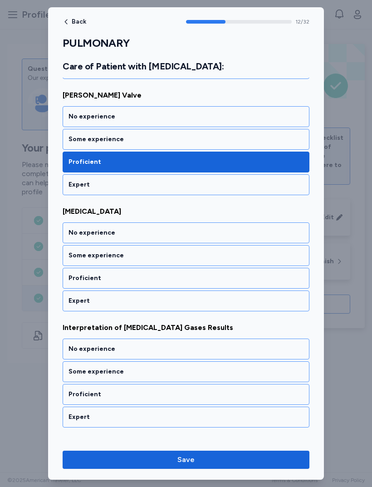
click at [159, 301] on div "Expert" at bounding box center [185, 300] width 235 height 9
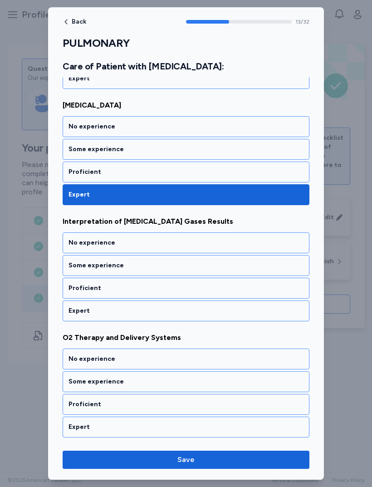
scroll to position [1514, 0]
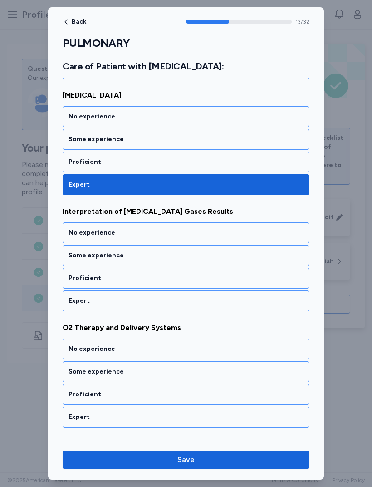
click at [172, 288] on div "Proficient" at bounding box center [186, 278] width 247 height 21
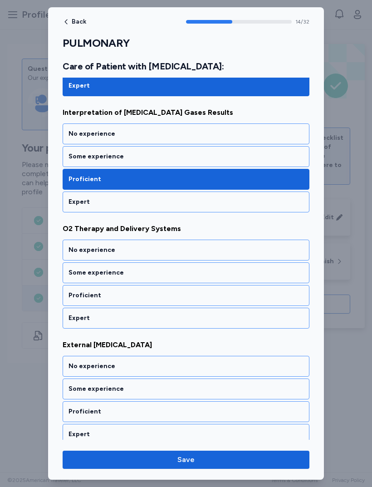
scroll to position [1630, 0]
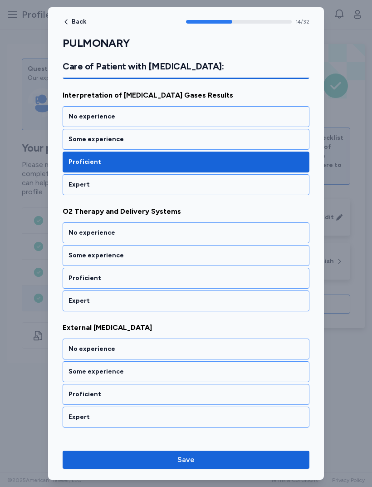
click at [175, 307] on div "Expert" at bounding box center [186, 300] width 247 height 21
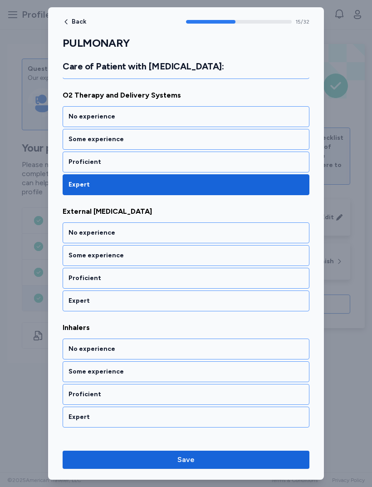
click at [178, 304] on div "Expert" at bounding box center [185, 300] width 235 height 9
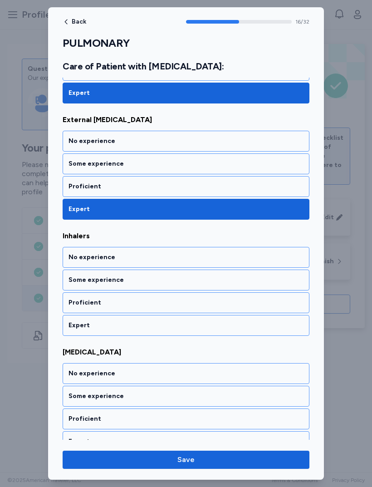
scroll to position [1862, 0]
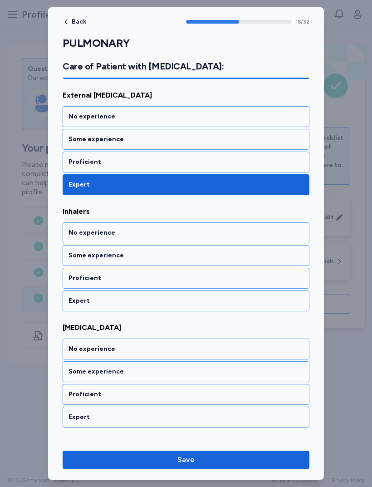
click at [174, 309] on div "Expert" at bounding box center [186, 300] width 247 height 21
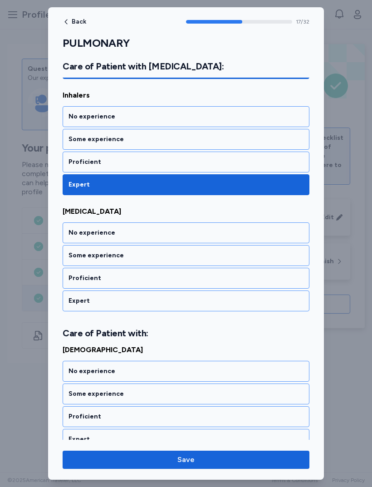
click at [177, 303] on div "Expert" at bounding box center [185, 300] width 235 height 9
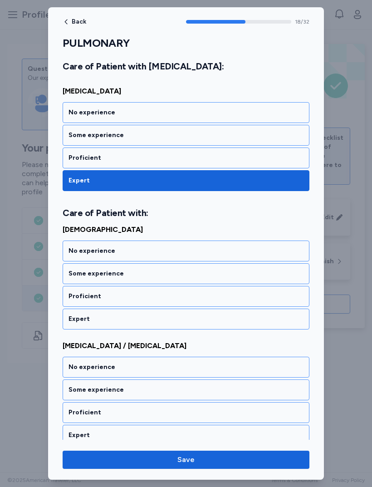
scroll to position [2117, 0]
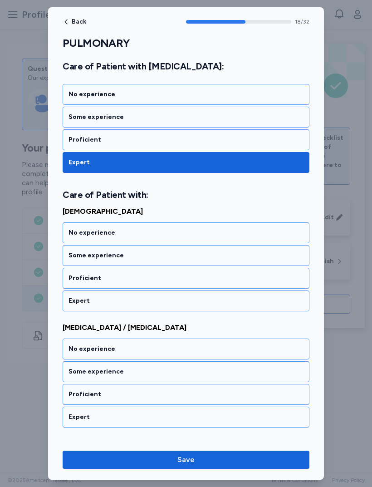
click at [175, 305] on div "Expert" at bounding box center [186, 300] width 247 height 21
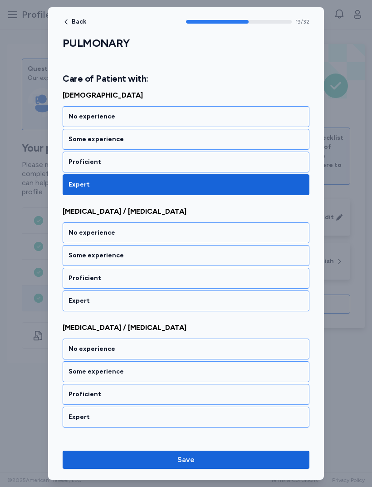
click at [176, 308] on div "Expert" at bounding box center [186, 300] width 247 height 21
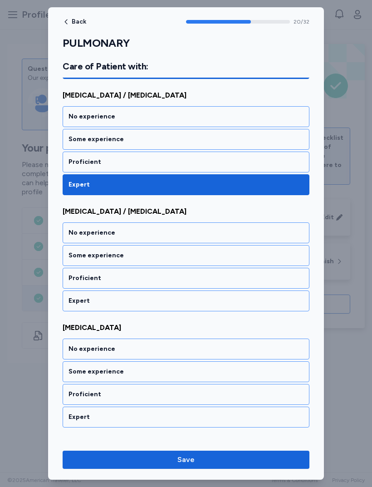
click at [176, 288] on div "Proficient" at bounding box center [186, 278] width 247 height 21
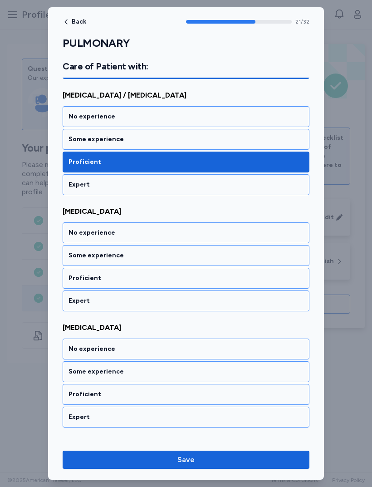
click at [179, 302] on div "Expert" at bounding box center [185, 300] width 235 height 9
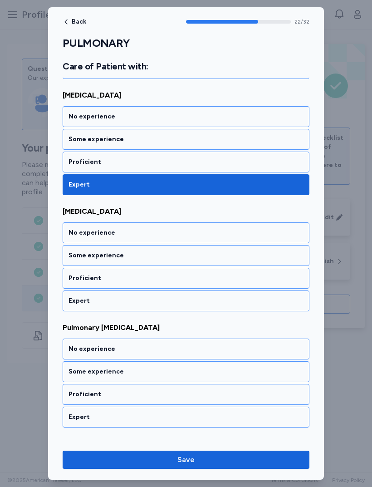
click at [179, 298] on div "Expert" at bounding box center [185, 300] width 235 height 9
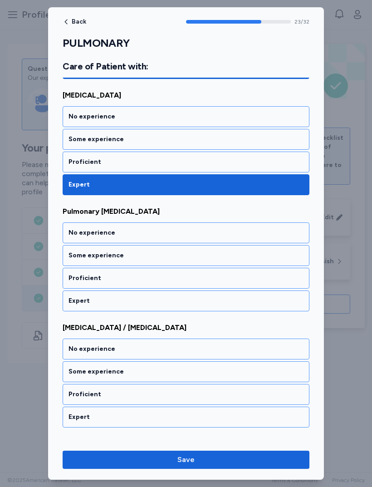
click at [175, 299] on div "Expert" at bounding box center [185, 300] width 235 height 9
click at [176, 301] on div "Expert" at bounding box center [185, 300] width 235 height 9
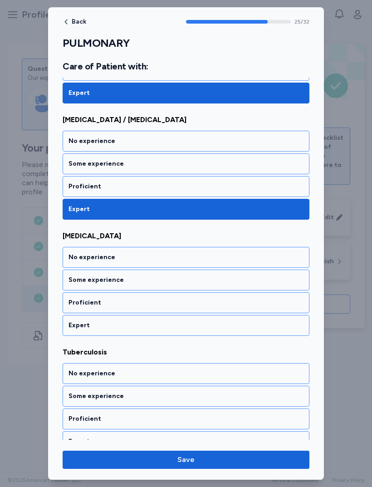
scroll to position [2929, 0]
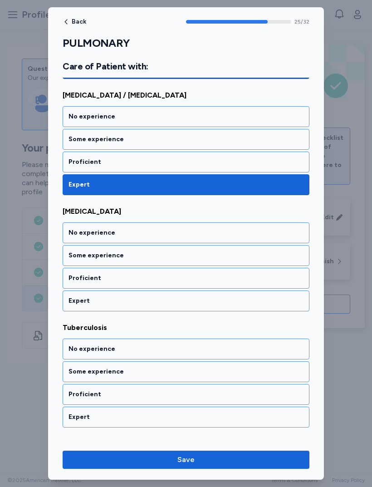
click at [177, 300] on div "Expert" at bounding box center [185, 300] width 235 height 9
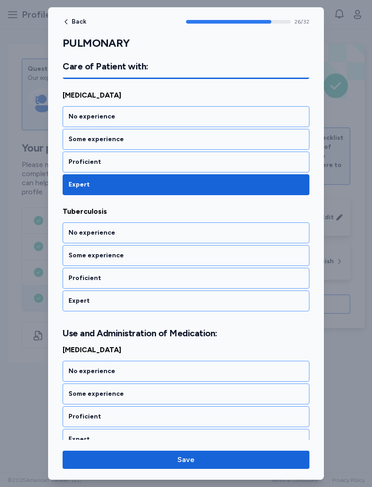
click at [180, 299] on div "Expert" at bounding box center [185, 300] width 235 height 9
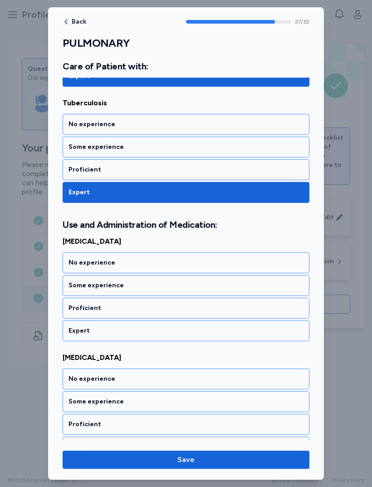
scroll to position [3184, 0]
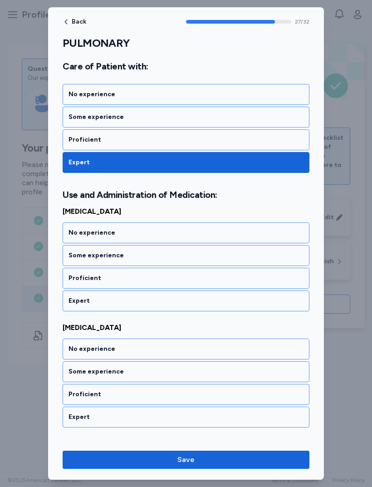
click at [180, 301] on div "Expert" at bounding box center [185, 300] width 235 height 9
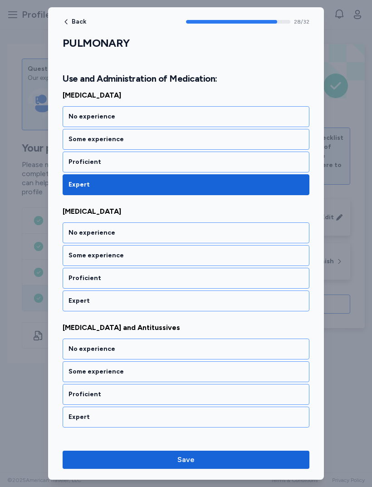
click at [180, 295] on div "Expert" at bounding box center [186, 300] width 247 height 21
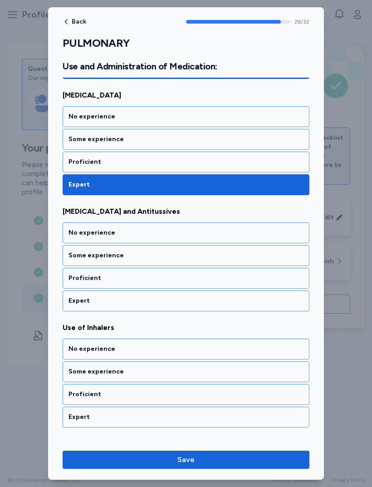
click at [179, 304] on div "Expert" at bounding box center [185, 300] width 235 height 9
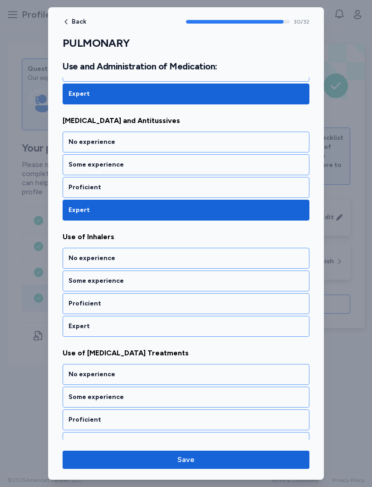
scroll to position [3522, 0]
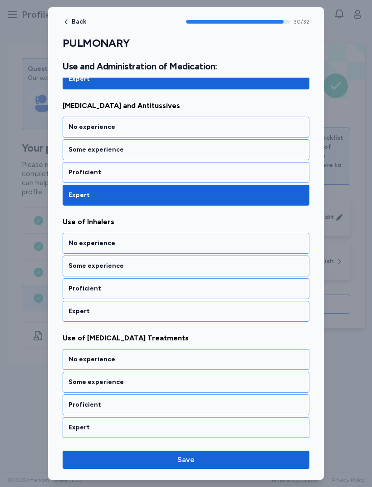
click at [177, 312] on div "Expert" at bounding box center [185, 311] width 235 height 9
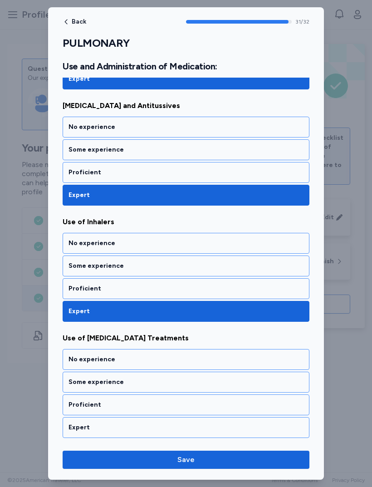
click at [151, 420] on div "Expert" at bounding box center [186, 427] width 247 height 21
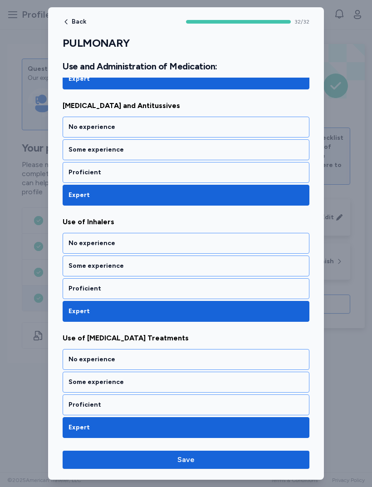
click at [196, 457] on span "Save" at bounding box center [186, 459] width 232 height 11
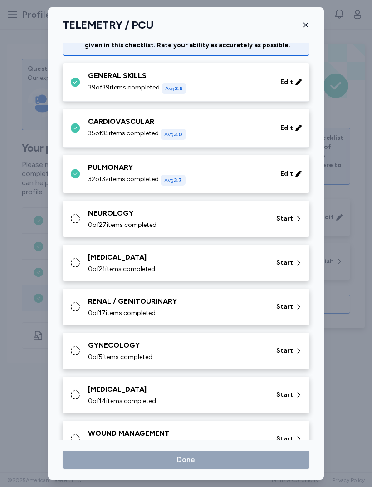
scroll to position [34, 0]
click at [196, 214] on div "NEUROLOGY" at bounding box center [176, 213] width 177 height 11
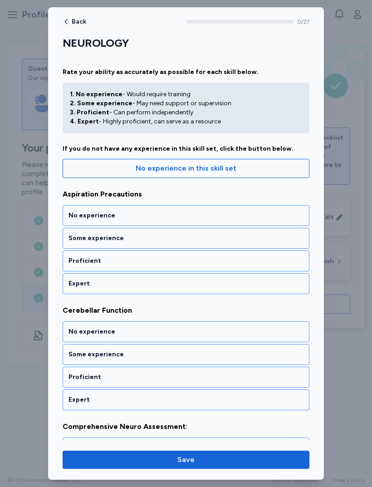
click at [164, 283] on div "Expert" at bounding box center [185, 283] width 235 height 9
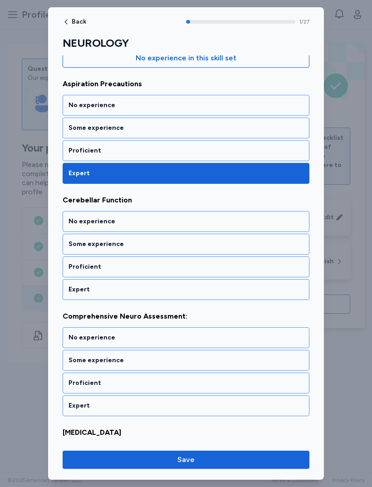
click at [167, 290] on div "Expert" at bounding box center [185, 289] width 235 height 9
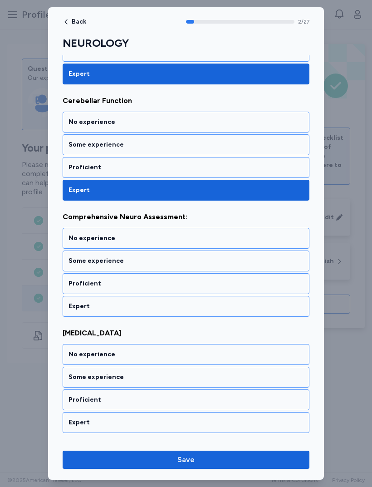
scroll to position [226, 0]
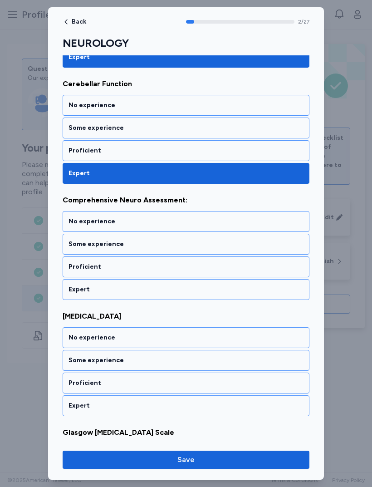
click at [167, 290] on div "Expert" at bounding box center [185, 289] width 235 height 9
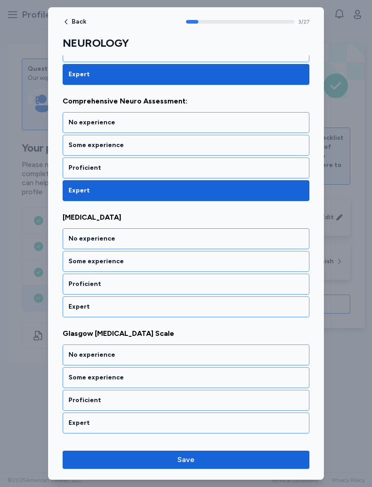
scroll to position [342, 0]
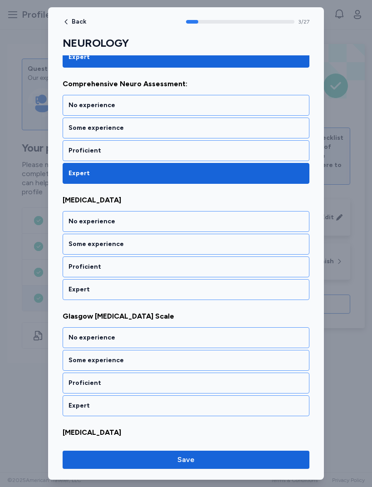
click at [173, 289] on div "Expert" at bounding box center [185, 289] width 235 height 9
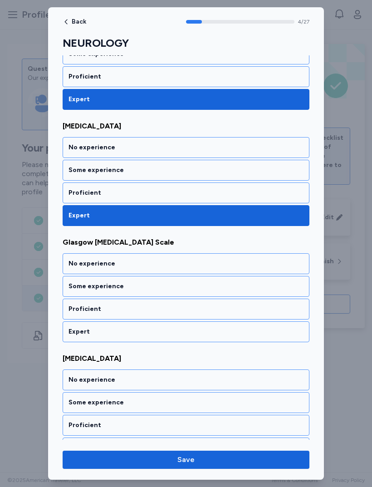
click at [190, 191] on div "Proficient" at bounding box center [185, 192] width 235 height 9
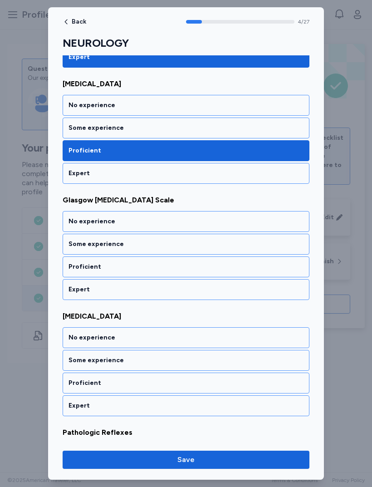
click at [164, 264] on div "Proficient" at bounding box center [185, 266] width 235 height 9
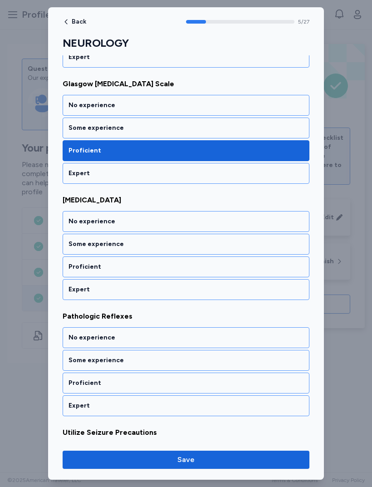
scroll to position [575, 0]
click at [170, 282] on div "Expert" at bounding box center [186, 289] width 247 height 21
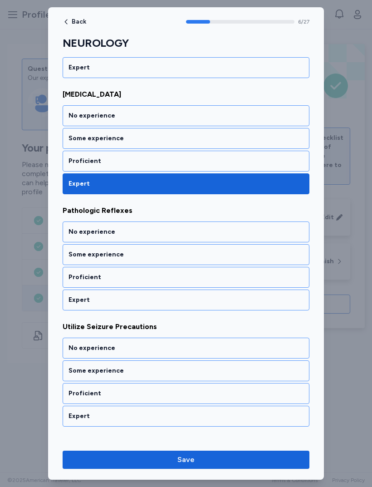
scroll to position [691, 0]
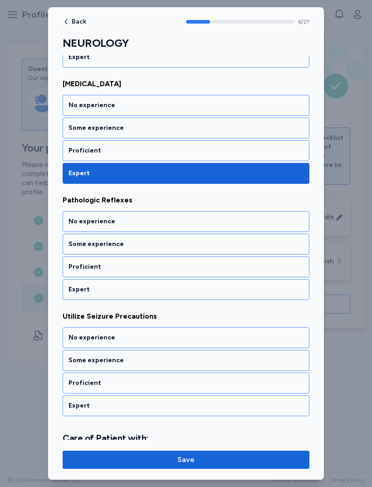
click at [170, 272] on div "Proficient" at bounding box center [186, 266] width 247 height 21
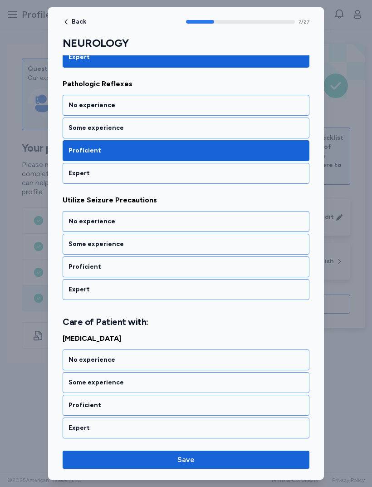
click at [170, 282] on div "Expert" at bounding box center [186, 289] width 247 height 21
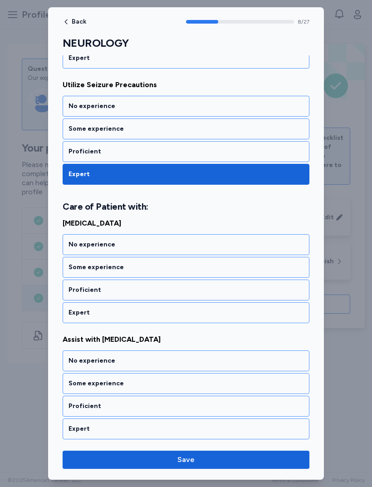
scroll to position [934, 0]
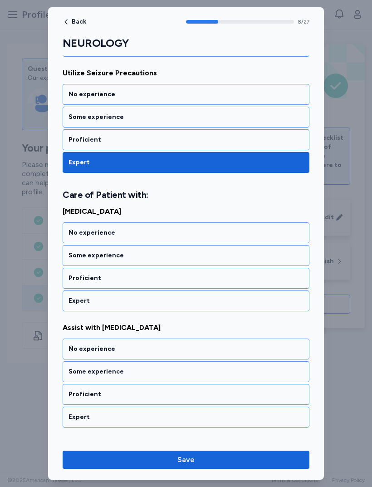
click at [166, 305] on div "Expert" at bounding box center [185, 300] width 235 height 9
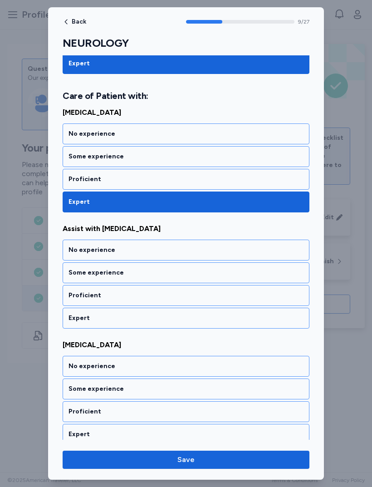
scroll to position [1050, 0]
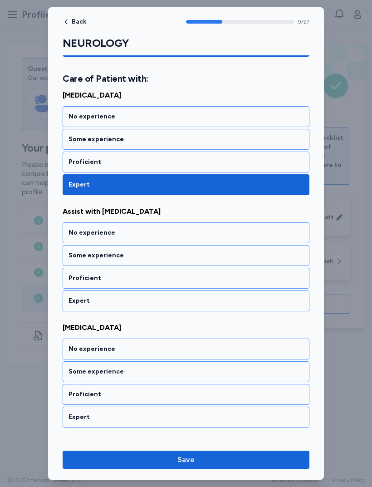
click at [204, 164] on div "Proficient" at bounding box center [185, 161] width 235 height 9
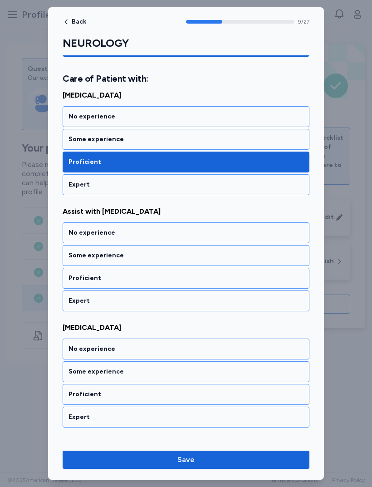
click at [158, 287] on div "Proficient" at bounding box center [186, 278] width 247 height 21
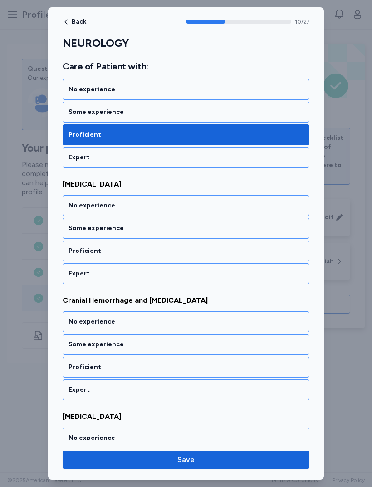
click at [191, 254] on div "Proficient" at bounding box center [185, 250] width 235 height 9
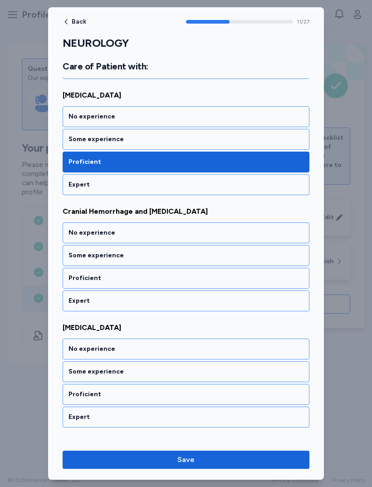
scroll to position [1282, 0]
click at [170, 287] on div "Proficient" at bounding box center [186, 278] width 247 height 21
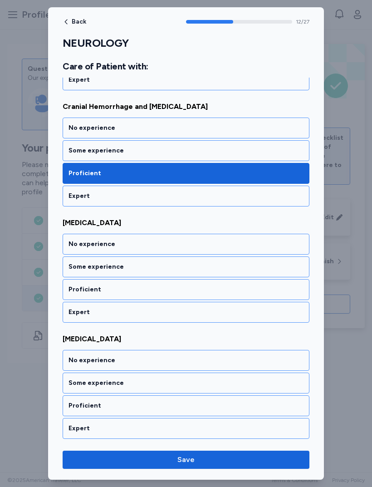
scroll to position [1398, 0]
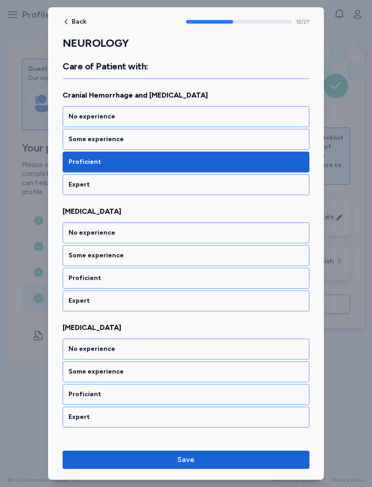
click at [171, 287] on div "Proficient" at bounding box center [186, 278] width 247 height 21
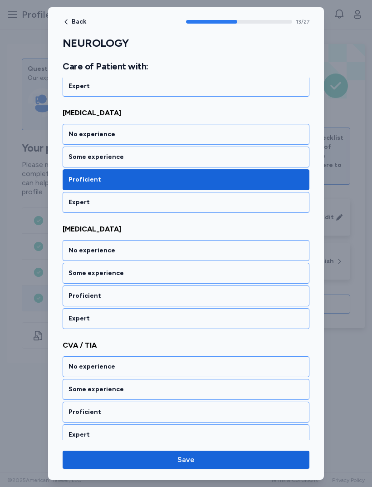
scroll to position [1514, 0]
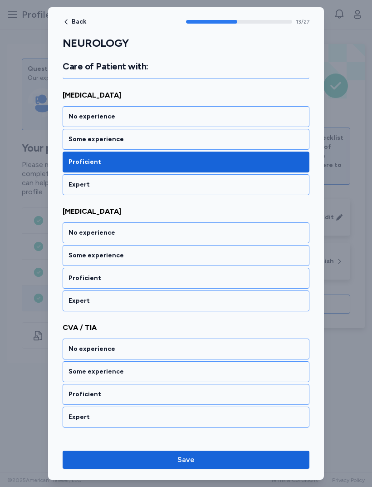
click at [177, 297] on div "Expert" at bounding box center [185, 300] width 235 height 9
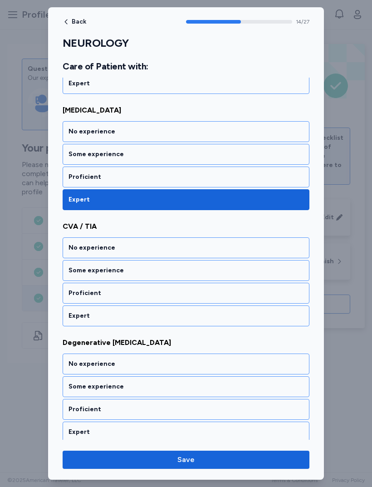
scroll to position [1630, 0]
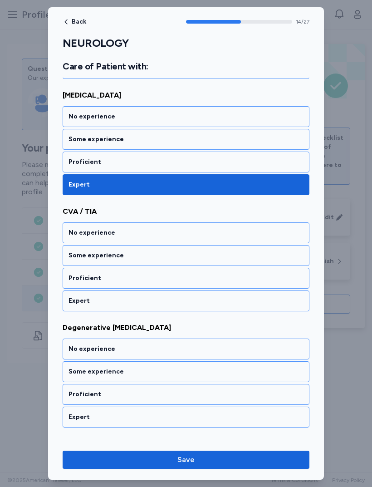
click at [201, 167] on div "Proficient" at bounding box center [186, 161] width 247 height 21
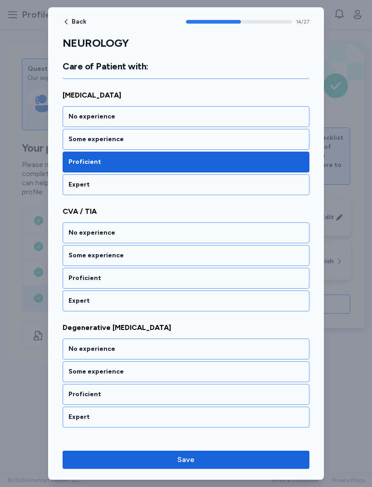
click at [173, 280] on div "Proficient" at bounding box center [185, 277] width 235 height 9
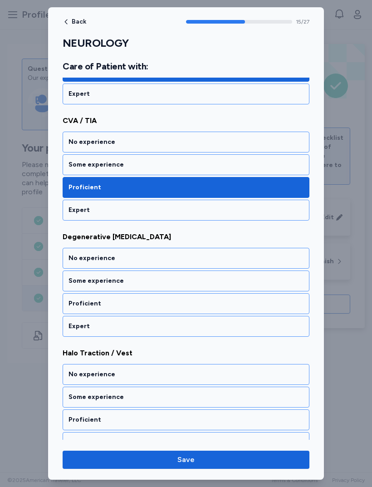
scroll to position [1746, 0]
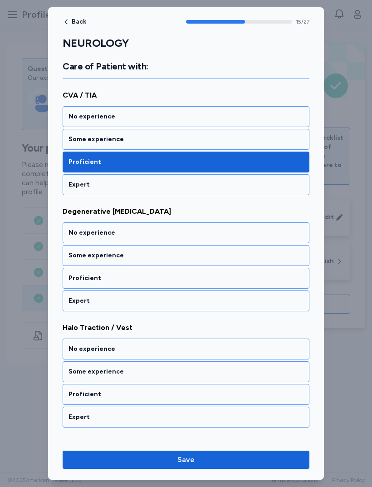
click at [173, 281] on div "Proficient" at bounding box center [185, 277] width 235 height 9
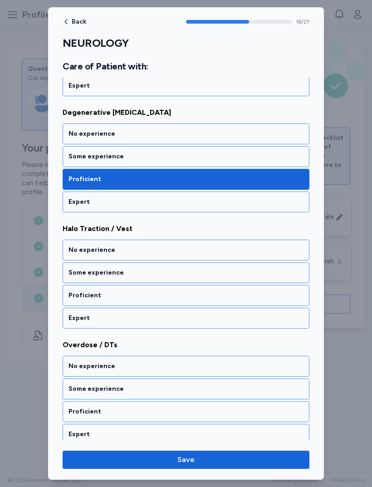
scroll to position [1862, 0]
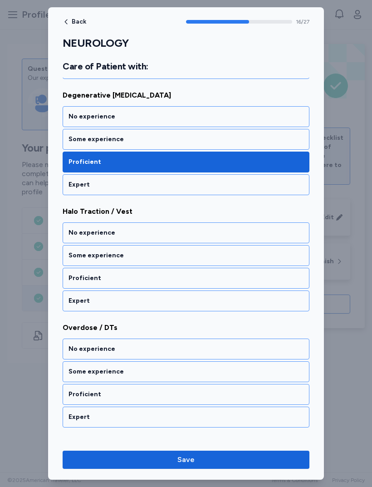
click at [173, 299] on div "Expert" at bounding box center [185, 300] width 235 height 9
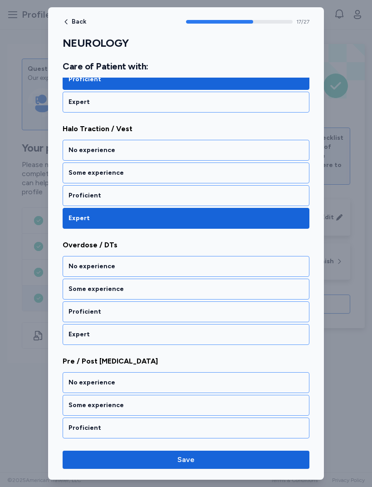
scroll to position [1978, 0]
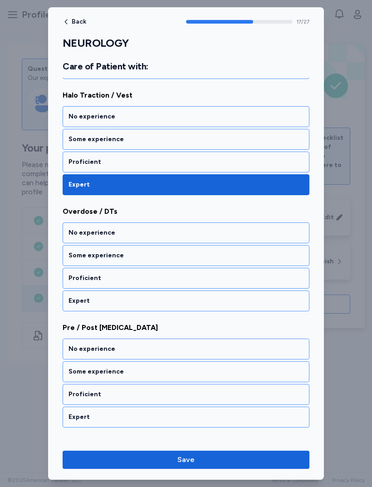
click at [206, 165] on div "Proficient" at bounding box center [185, 161] width 235 height 9
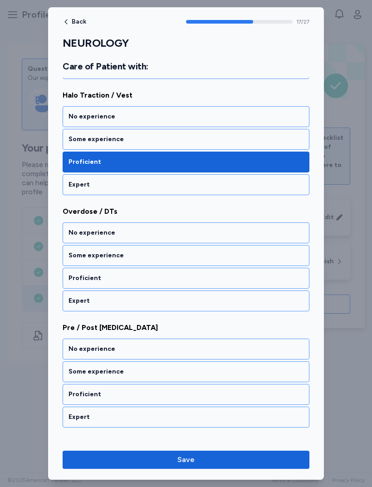
click at [164, 281] on div "Proficient" at bounding box center [185, 277] width 235 height 9
click at [167, 278] on div "Proficient" at bounding box center [185, 277] width 235 height 9
click at [162, 283] on div "Proficient" at bounding box center [186, 278] width 247 height 21
click at [168, 293] on div "Expert" at bounding box center [186, 300] width 247 height 21
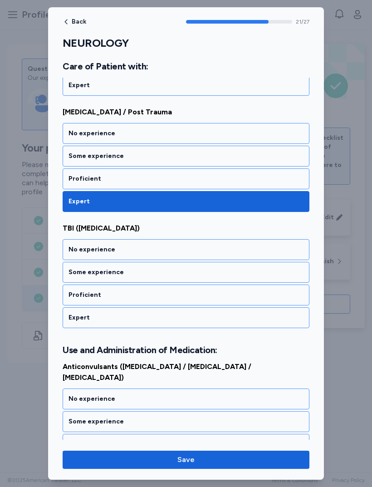
scroll to position [2443, 0]
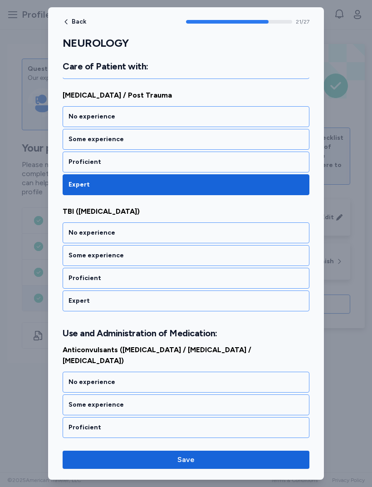
click at [176, 310] on div "Expert" at bounding box center [186, 300] width 247 height 21
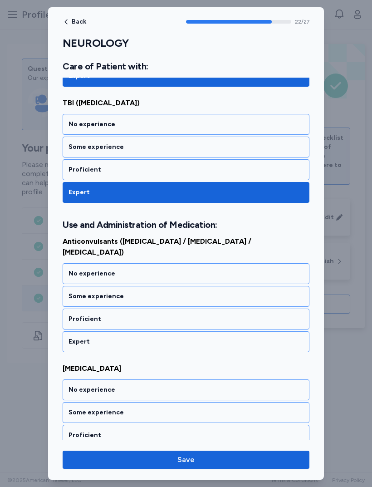
scroll to position [2581, 0]
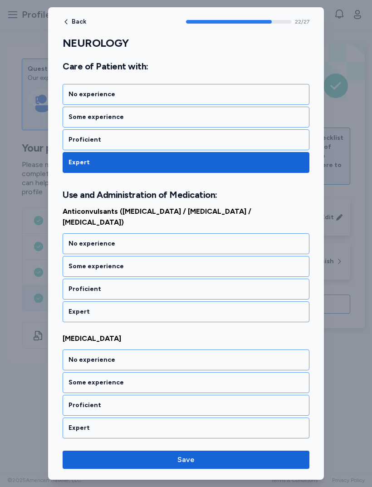
click at [172, 287] on div "Proficient" at bounding box center [186, 288] width 247 height 21
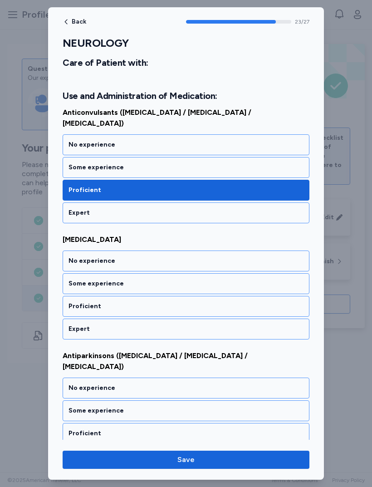
scroll to position [2697, 0]
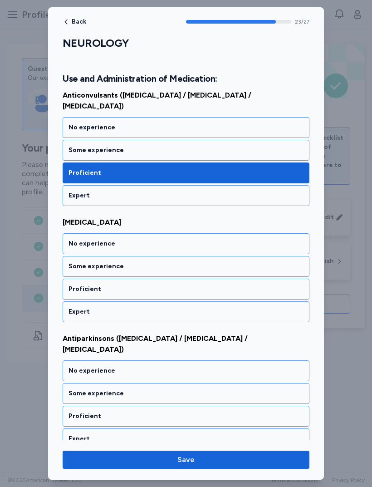
click at [194, 191] on div "Expert" at bounding box center [185, 195] width 235 height 9
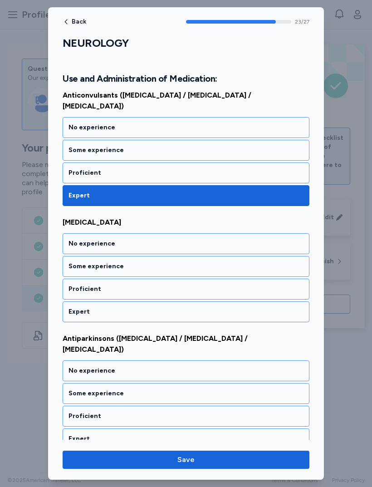
click at [211, 162] on div "Proficient" at bounding box center [186, 172] width 247 height 21
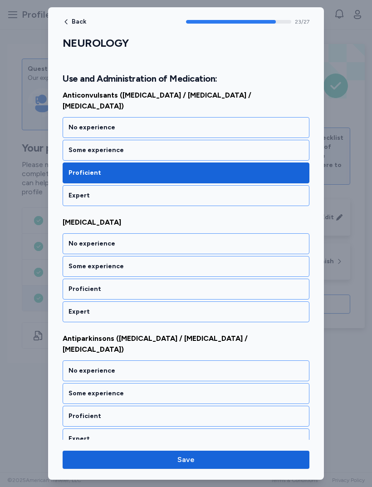
click at [167, 284] on div "Proficient" at bounding box center [185, 288] width 235 height 9
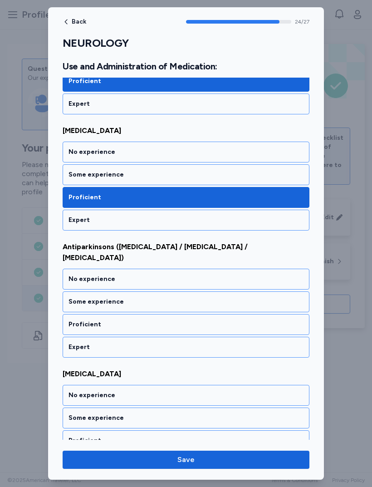
scroll to position [2813, 0]
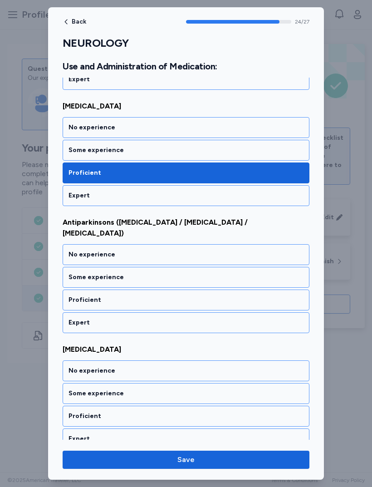
click at [167, 295] on div "Proficient" at bounding box center [185, 299] width 235 height 9
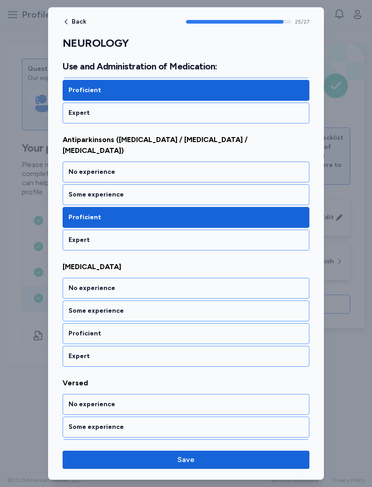
scroll to position [2919, 0]
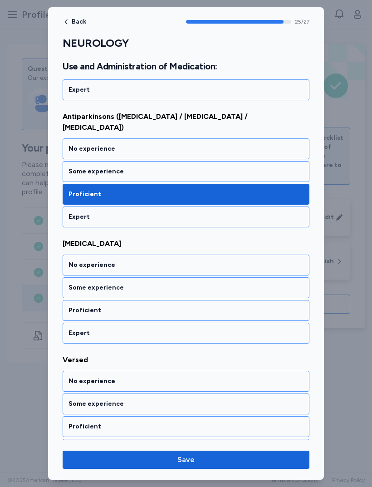
click at [167, 306] on div "Proficient" at bounding box center [185, 310] width 235 height 9
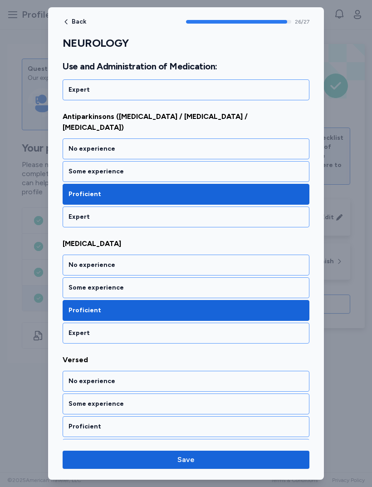
click at [152, 422] on div "Proficient" at bounding box center [185, 426] width 235 height 9
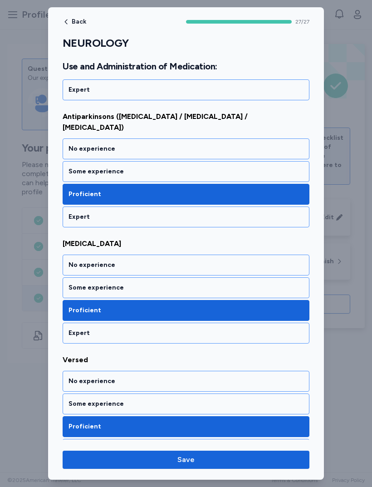
click at [194, 463] on span "Save" at bounding box center [186, 459] width 232 height 11
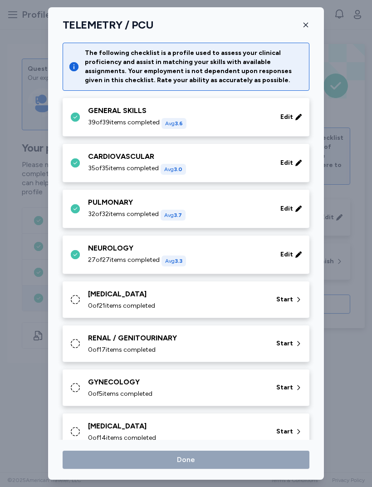
scroll to position [34, 0]
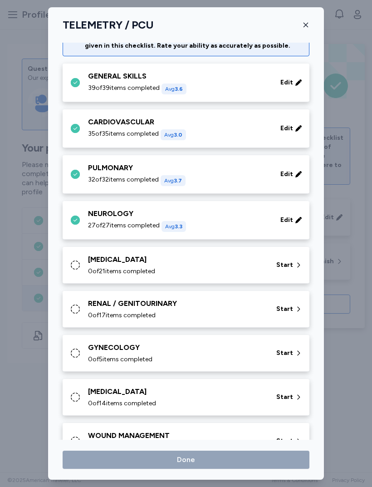
click at [182, 266] on div "GASTROINTESTINAL 0 of 21 items completed" at bounding box center [176, 265] width 177 height 22
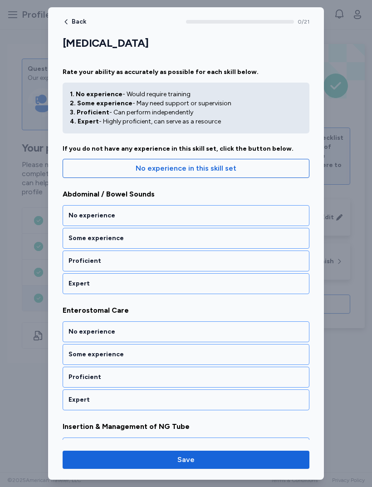
click at [168, 279] on div "Expert" at bounding box center [185, 283] width 235 height 9
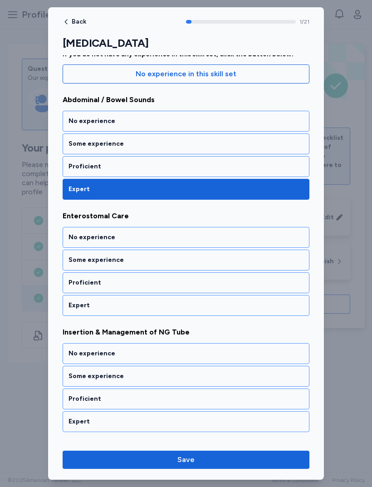
scroll to position [110, 0]
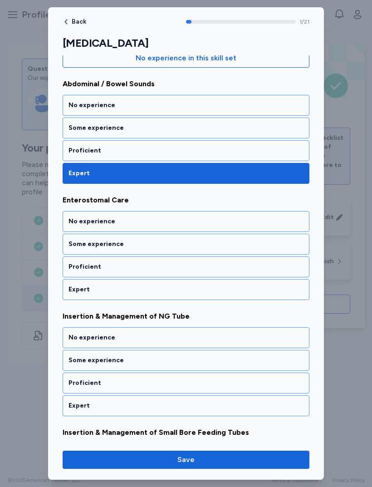
click at [172, 283] on div "Expert" at bounding box center [186, 289] width 247 height 21
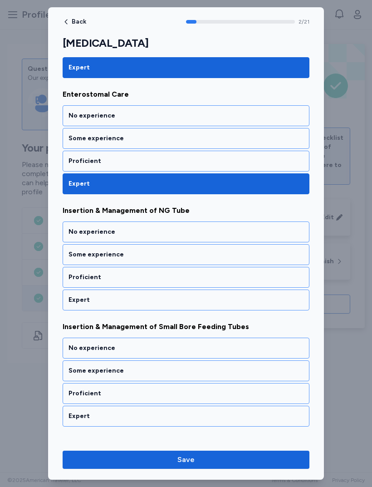
scroll to position [226, 0]
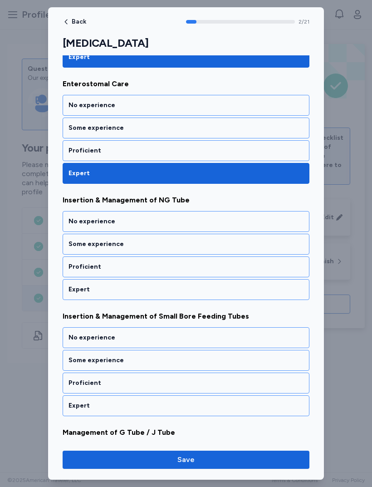
click at [175, 271] on div "Proficient" at bounding box center [185, 266] width 235 height 9
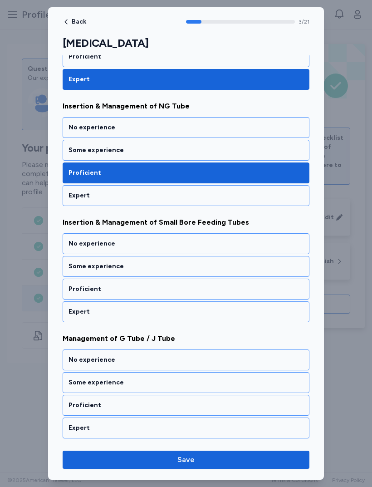
scroll to position [342, 0]
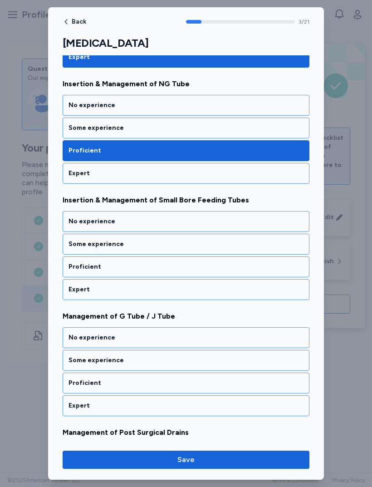
click at [182, 265] on div "Proficient" at bounding box center [185, 266] width 235 height 9
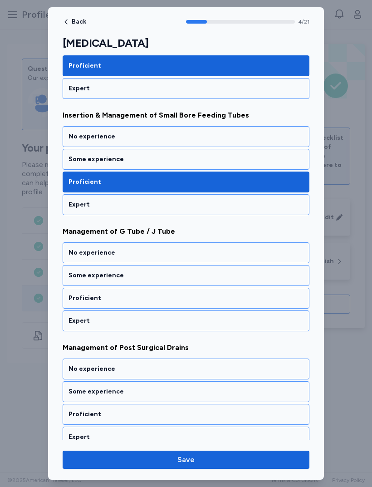
scroll to position [458, 0]
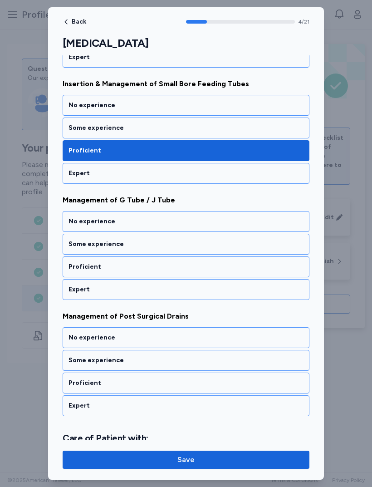
click at [235, 170] on div "Expert" at bounding box center [185, 173] width 235 height 9
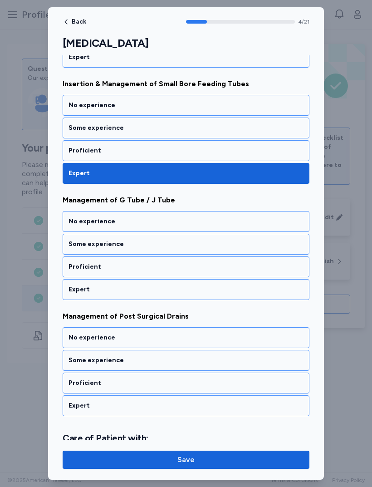
click at [172, 289] on div "Expert" at bounding box center [185, 289] width 235 height 9
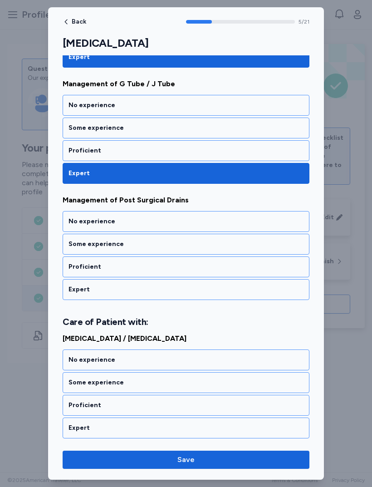
scroll to position [575, 0]
click at [161, 284] on div "Expert" at bounding box center [186, 289] width 247 height 21
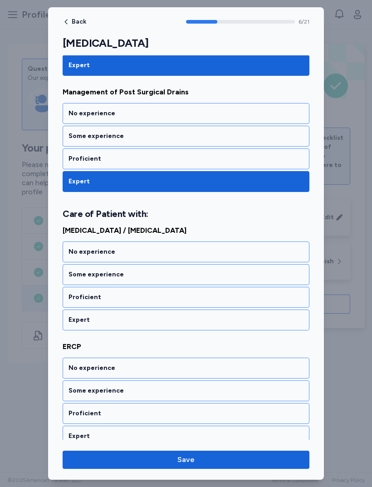
scroll to position [702, 0]
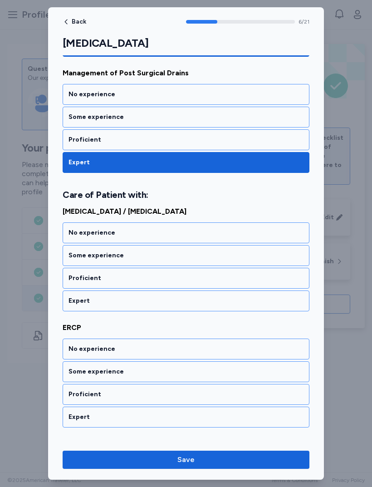
click at [167, 301] on div "Expert" at bounding box center [185, 300] width 235 height 9
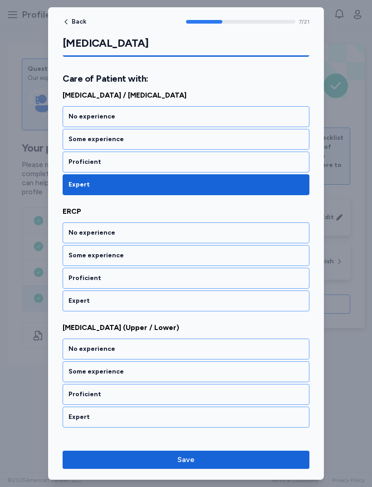
click at [162, 282] on div "Proficient" at bounding box center [185, 277] width 235 height 9
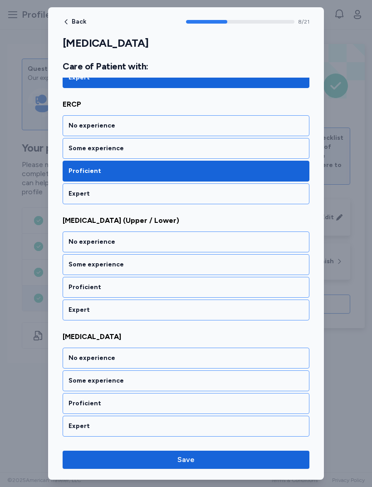
scroll to position [934, 0]
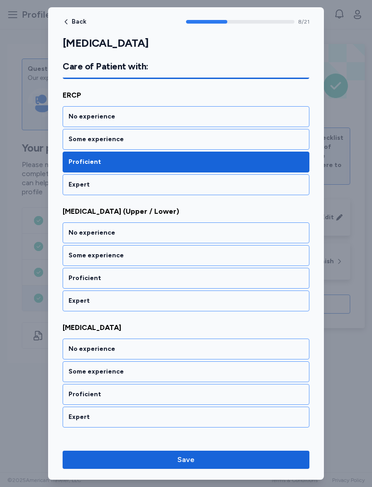
click at [159, 304] on div "Expert" at bounding box center [185, 300] width 235 height 9
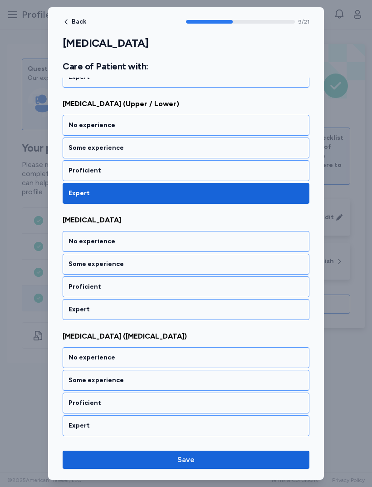
scroll to position [1050, 0]
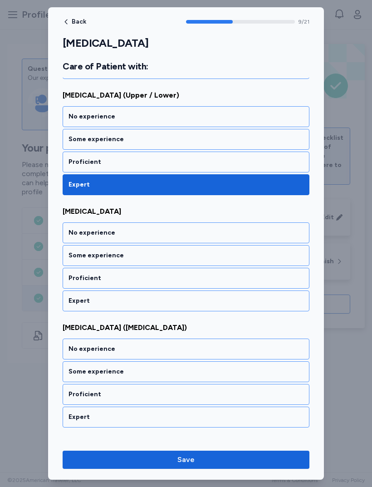
click at [214, 163] on div "Proficient" at bounding box center [185, 161] width 235 height 9
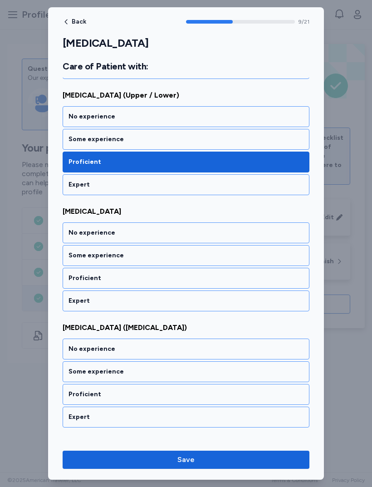
click at [145, 284] on div "Proficient" at bounding box center [186, 278] width 247 height 21
click at [145, 306] on div "Expert" at bounding box center [186, 300] width 247 height 21
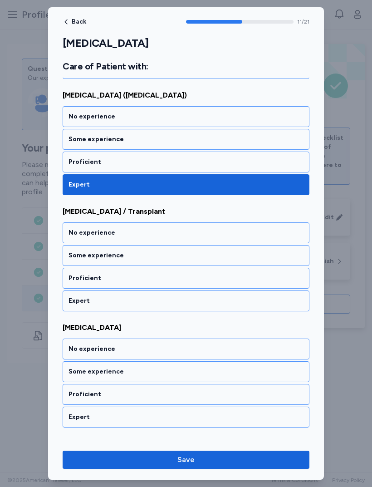
click at [156, 298] on div "Expert" at bounding box center [185, 300] width 235 height 9
click at [157, 304] on div "Expert" at bounding box center [185, 300] width 235 height 9
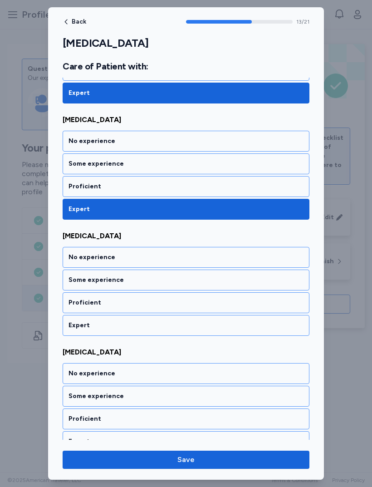
scroll to position [1514, 0]
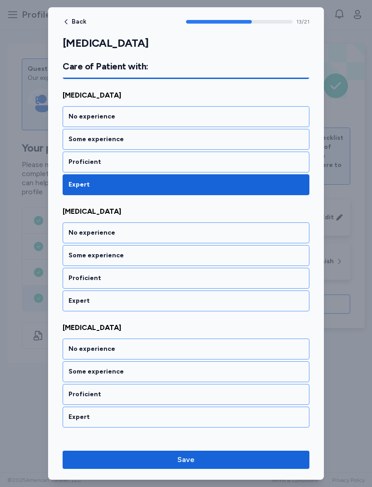
click at [149, 296] on div "Expert" at bounding box center [186, 300] width 247 height 21
click at [147, 307] on div "Expert" at bounding box center [186, 300] width 247 height 21
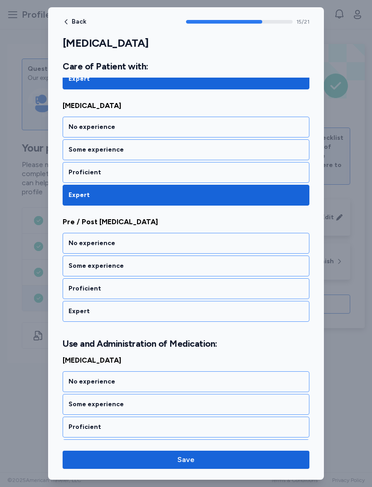
scroll to position [1746, 0]
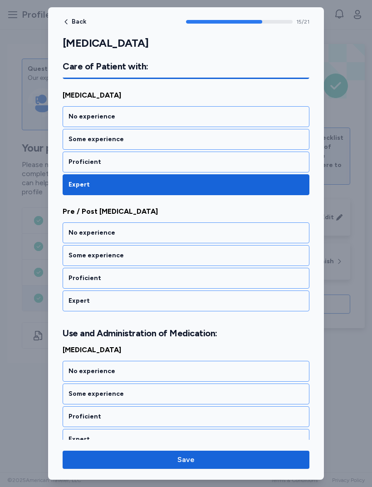
click at [152, 278] on div "Proficient" at bounding box center [185, 277] width 235 height 9
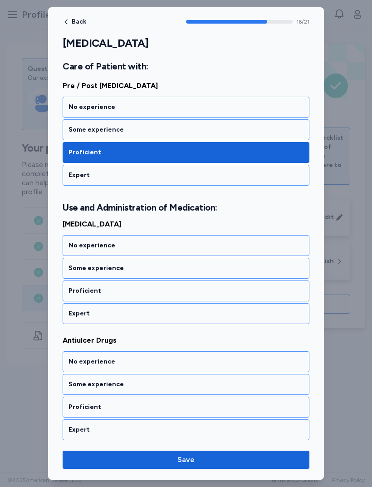
scroll to position [1885, 0]
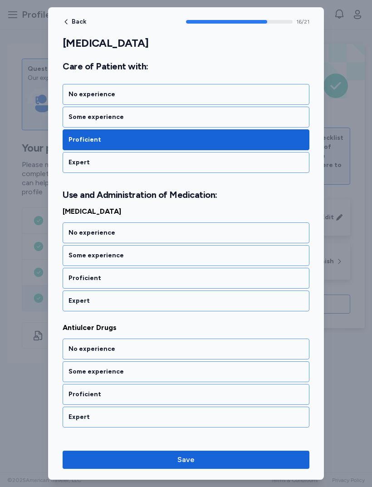
click at [147, 297] on div "Expert" at bounding box center [185, 300] width 235 height 9
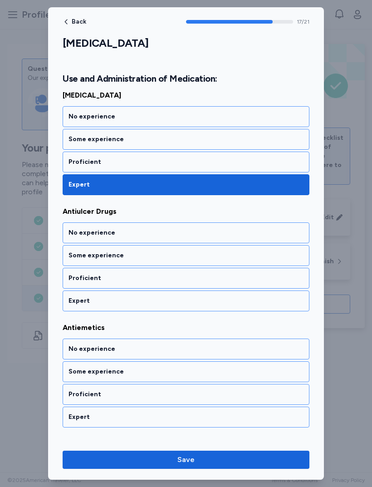
click at [157, 291] on div "Expert" at bounding box center [186, 300] width 247 height 21
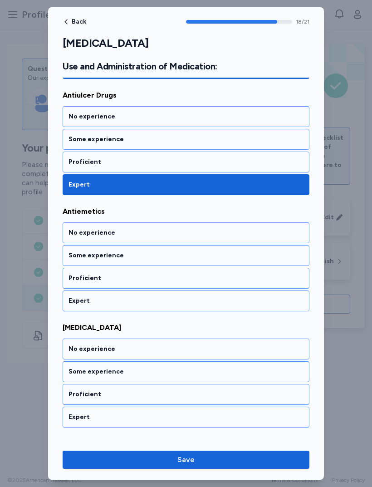
click at [163, 303] on div "Expert" at bounding box center [185, 300] width 235 height 9
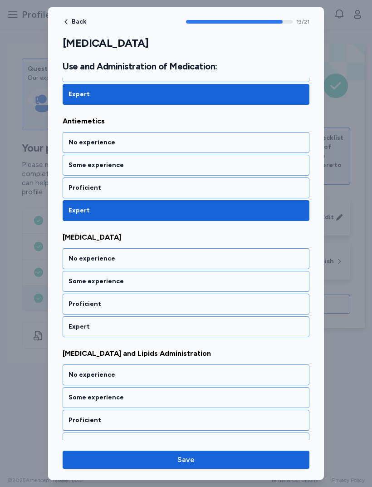
scroll to position [2222, 0]
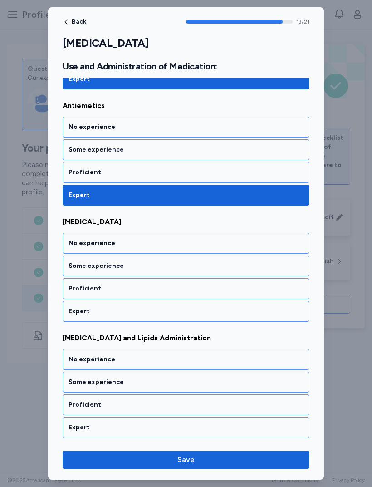
click at [157, 316] on div "Expert" at bounding box center [186, 311] width 247 height 21
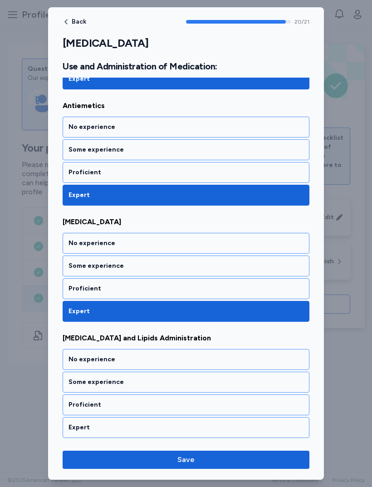
click at [126, 406] on div "Proficient" at bounding box center [185, 404] width 235 height 9
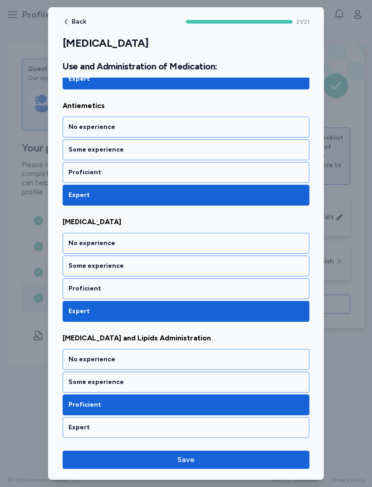
click at [209, 465] on button "Save" at bounding box center [186, 459] width 247 height 18
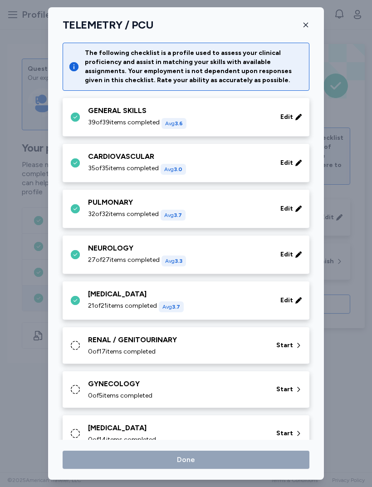
scroll to position [34, 0]
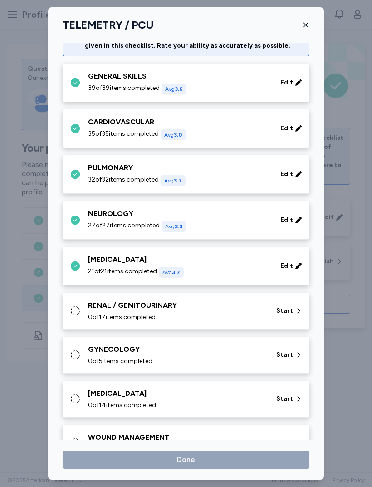
click at [103, 314] on span "0 of 17 items completed" at bounding box center [122, 316] width 68 height 9
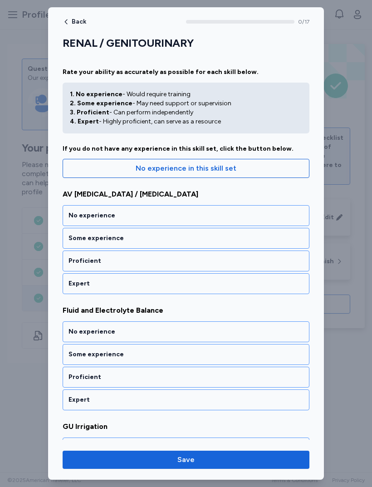
click at [75, 266] on div "Proficient" at bounding box center [186, 260] width 247 height 21
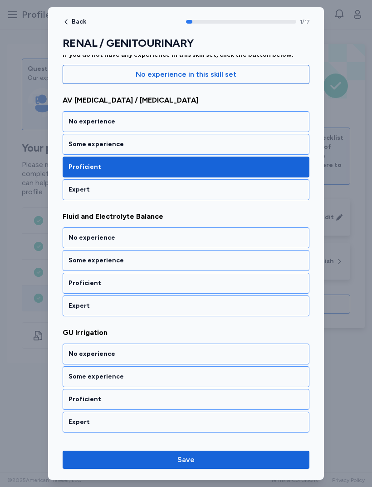
scroll to position [110, 0]
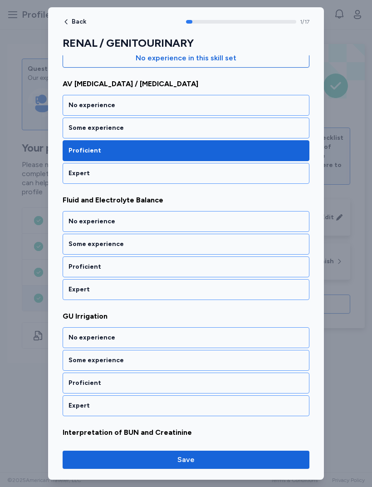
click at [80, 276] on div "Proficient" at bounding box center [186, 266] width 247 height 21
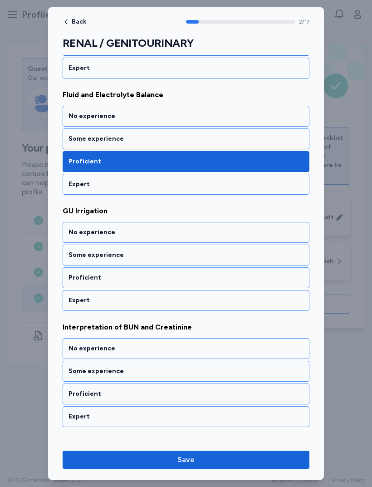
scroll to position [226, 0]
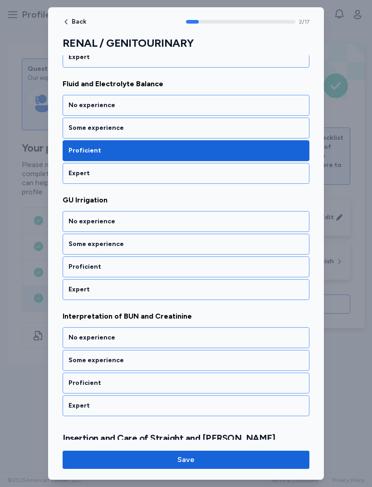
click at [75, 274] on div "Proficient" at bounding box center [186, 266] width 247 height 21
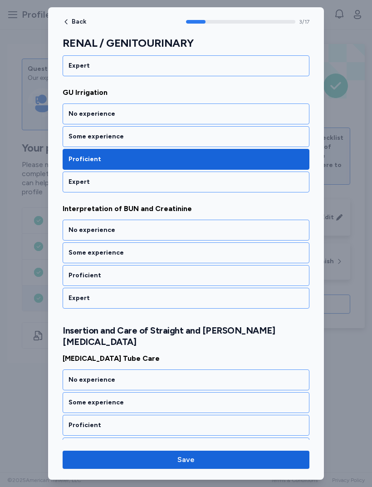
scroll to position [342, 0]
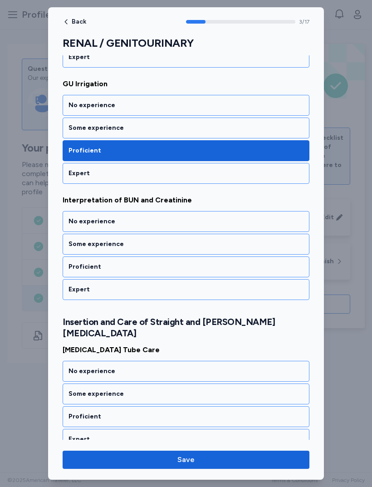
click at [75, 269] on div "Proficient" at bounding box center [185, 266] width 235 height 9
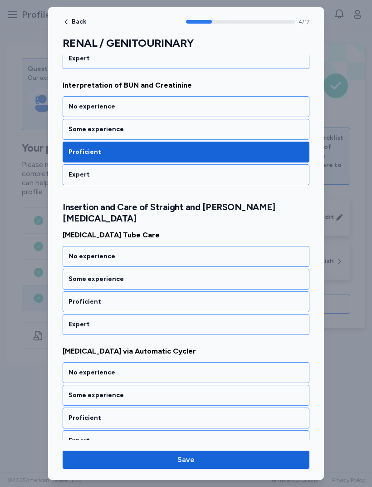
scroll to position [469, 0]
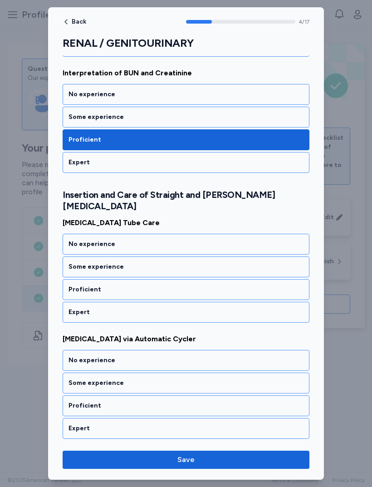
click at [81, 284] on div "Proficient" at bounding box center [186, 289] width 247 height 21
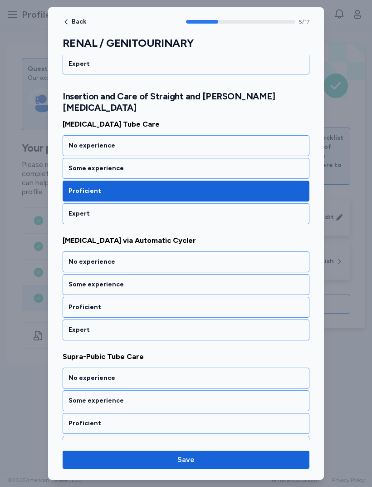
scroll to position [585, 0]
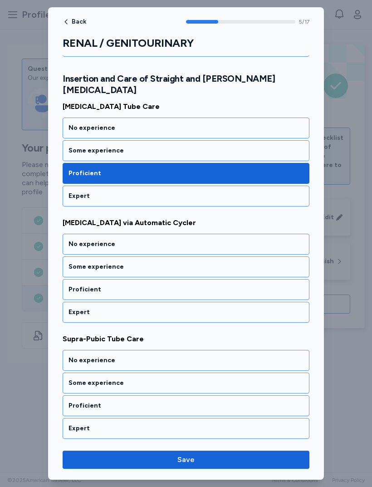
click at [78, 287] on div "Proficient" at bounding box center [186, 289] width 247 height 21
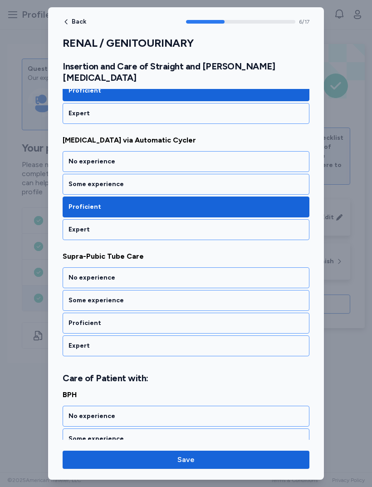
scroll to position [702, 0]
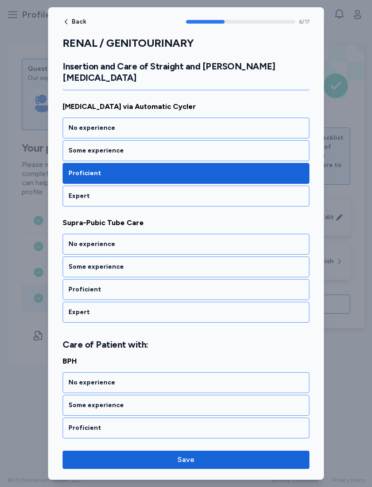
click at [78, 285] on div "Proficient" at bounding box center [186, 289] width 247 height 21
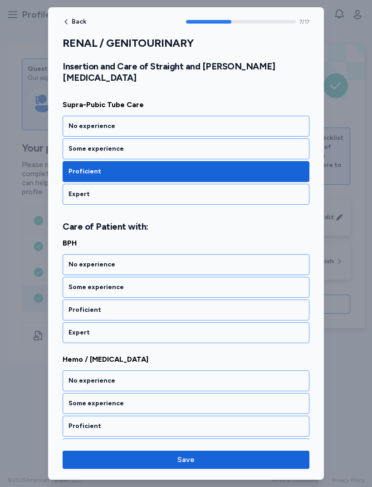
scroll to position [840, 0]
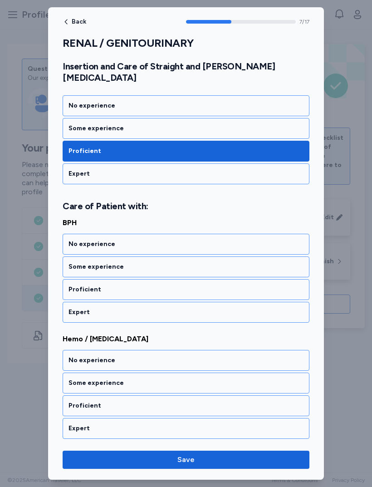
click at [289, 169] on div "Expert" at bounding box center [185, 173] width 235 height 9
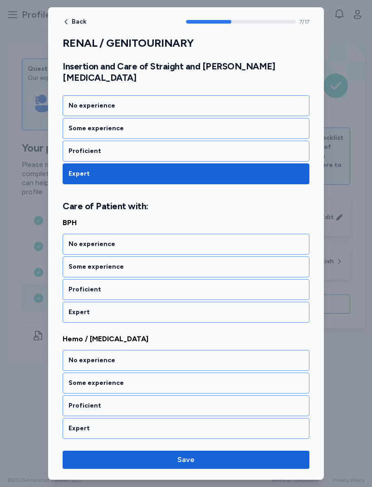
click at [83, 307] on div "Expert" at bounding box center [185, 311] width 235 height 9
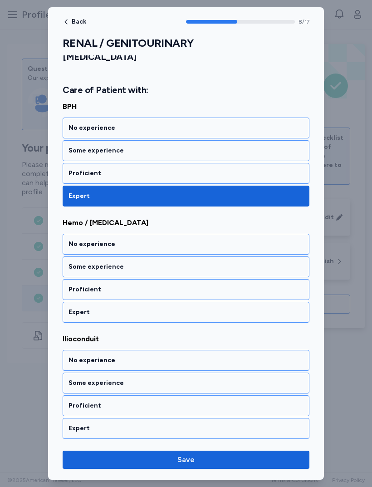
click at [82, 302] on div "Expert" at bounding box center [186, 312] width 247 height 21
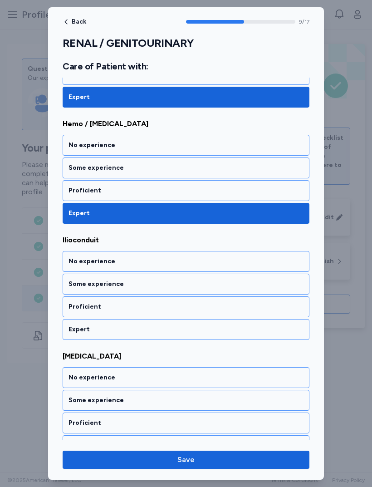
scroll to position [1072, 0]
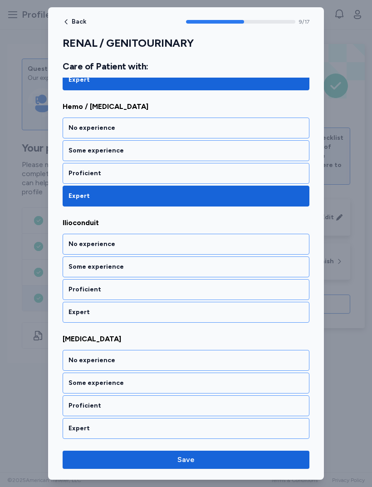
click at [79, 308] on div "Expert" at bounding box center [186, 312] width 247 height 21
click at [77, 307] on div "Expert" at bounding box center [185, 311] width 235 height 9
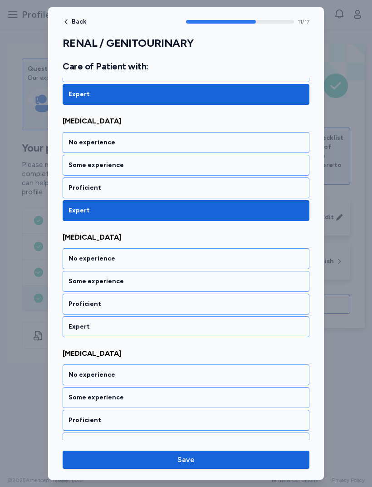
scroll to position [1304, 0]
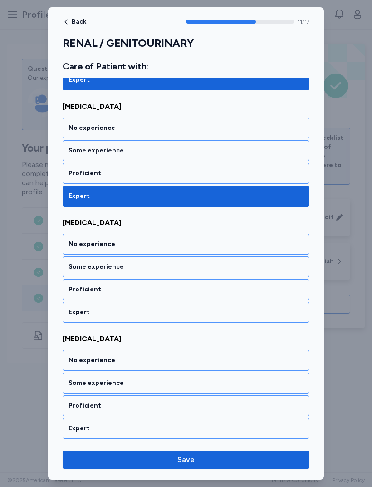
click at [79, 307] on div "Expert" at bounding box center [185, 311] width 235 height 9
click at [73, 307] on div "Expert" at bounding box center [186, 312] width 247 height 21
click at [66, 302] on div "Expert" at bounding box center [186, 312] width 247 height 21
click at [72, 307] on div "Expert" at bounding box center [185, 311] width 235 height 9
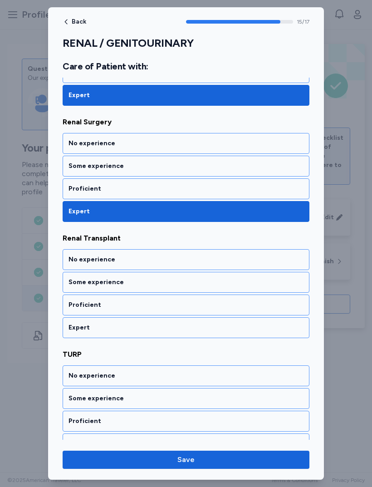
scroll to position [1758, 0]
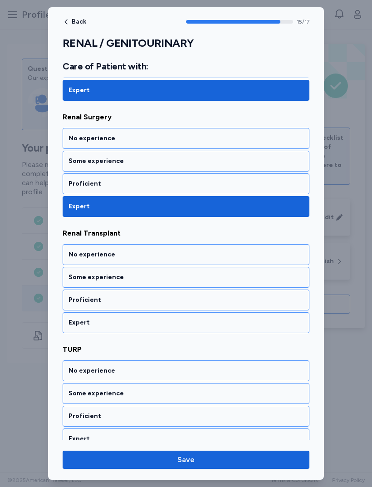
click at [74, 318] on div "Expert" at bounding box center [185, 322] width 235 height 9
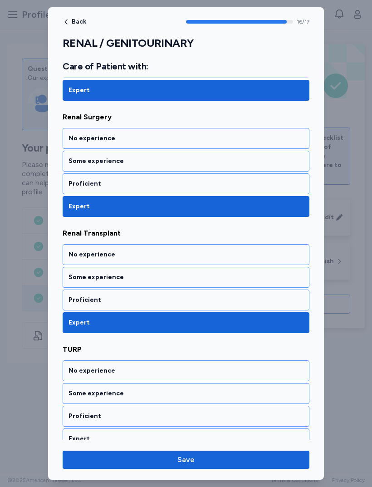
click at [69, 434] on div "Expert" at bounding box center [185, 438] width 235 height 9
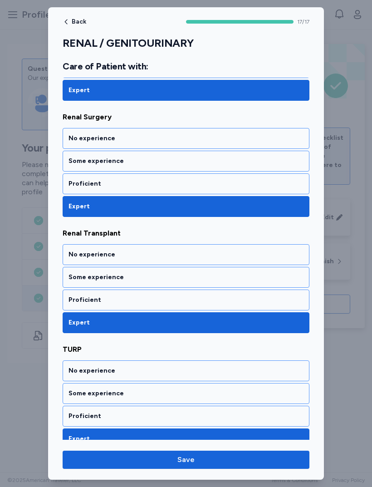
click at [115, 463] on span "Save" at bounding box center [186, 459] width 232 height 11
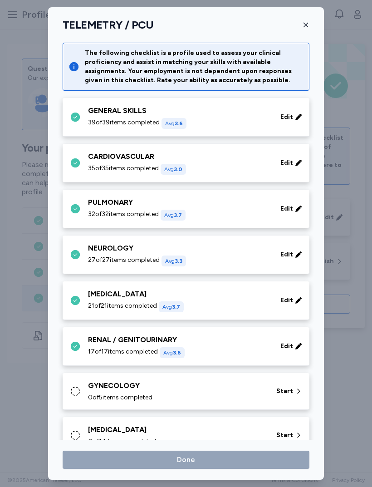
scroll to position [34, 0]
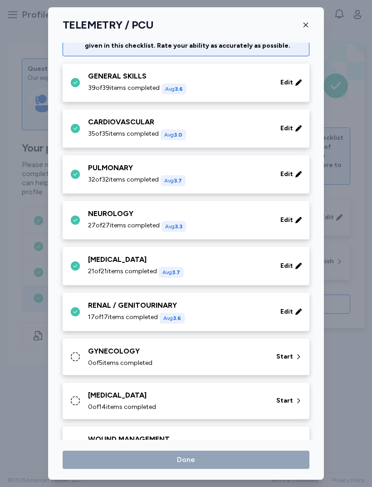
click at [104, 358] on div "GYNECOLOGY 0 of 5 items completed" at bounding box center [176, 357] width 177 height 22
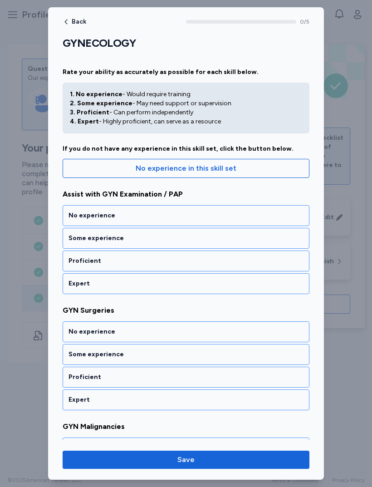
click at [73, 269] on div "Proficient" at bounding box center [186, 260] width 247 height 21
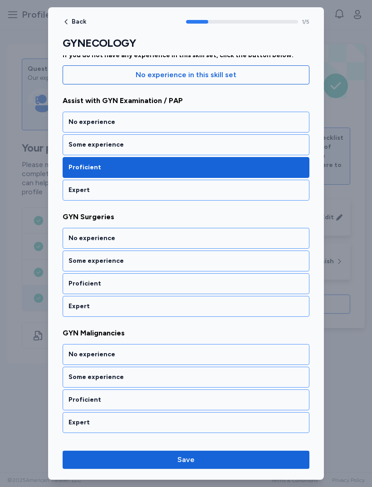
scroll to position [110, 0]
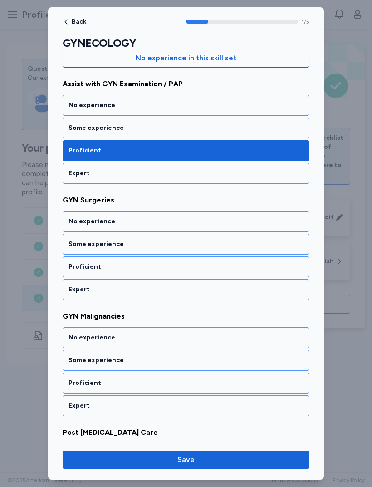
click at [75, 271] on div "Proficient" at bounding box center [185, 266] width 235 height 9
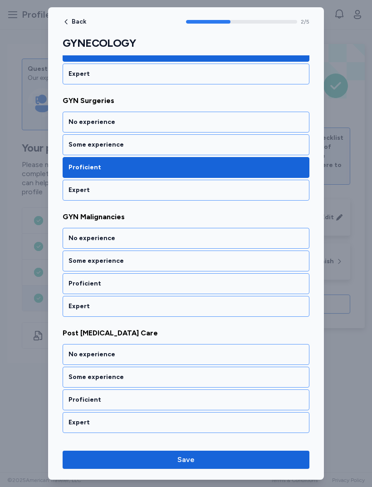
scroll to position [226, 0]
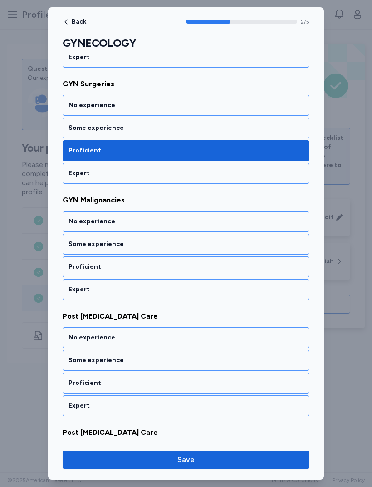
click at [78, 271] on div "Proficient" at bounding box center [185, 266] width 235 height 9
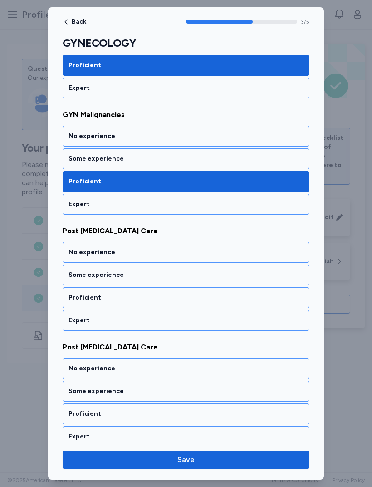
scroll to position [321, 0]
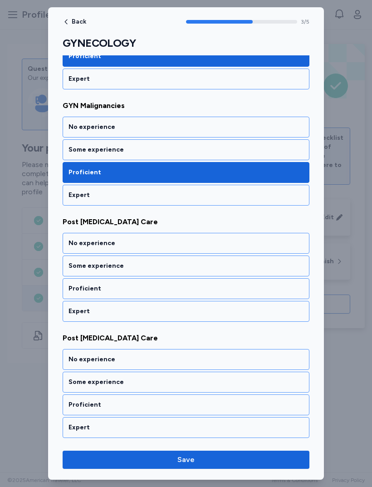
click at [80, 290] on div "Proficient" at bounding box center [185, 288] width 235 height 9
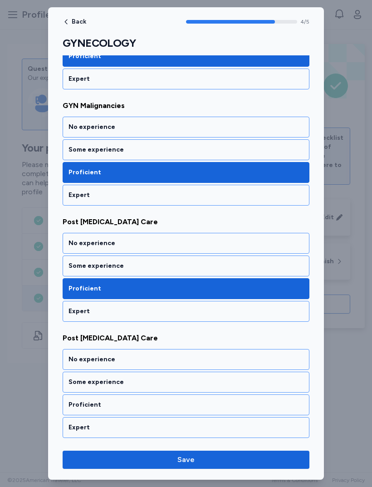
click at [83, 401] on div "Proficient" at bounding box center [185, 404] width 235 height 9
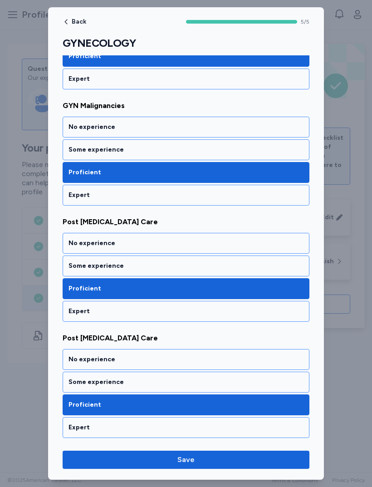
click at [98, 460] on span "Save" at bounding box center [186, 459] width 232 height 11
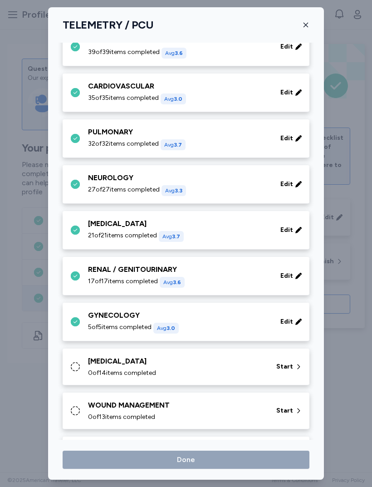
scroll to position [95, 0]
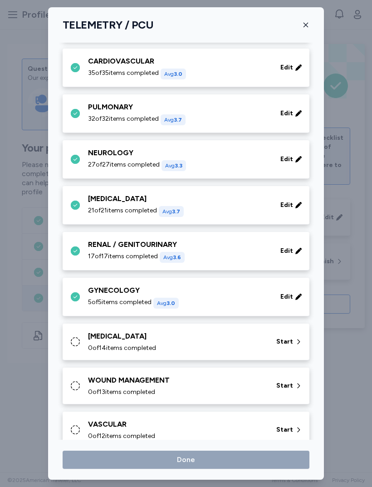
click at [96, 345] on span "0 of 14 items completed" at bounding box center [122, 347] width 68 height 9
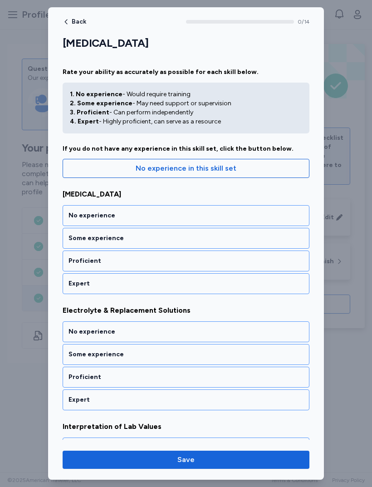
click at [78, 268] on div "Proficient" at bounding box center [186, 260] width 247 height 21
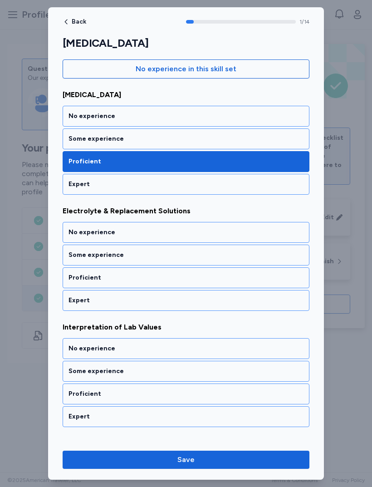
scroll to position [110, 0]
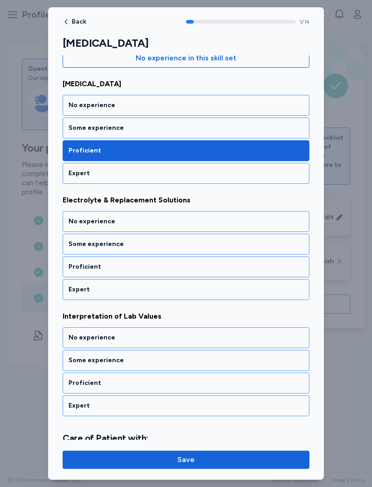
click at [78, 275] on div "Proficient" at bounding box center [186, 266] width 247 height 21
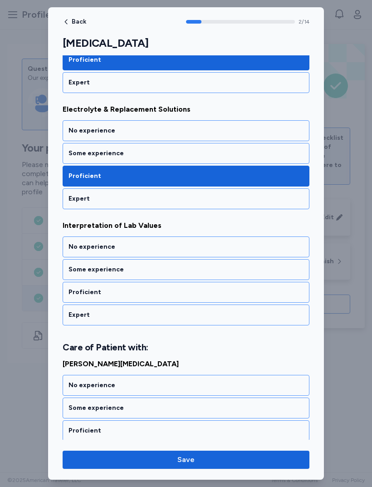
scroll to position [226, 0]
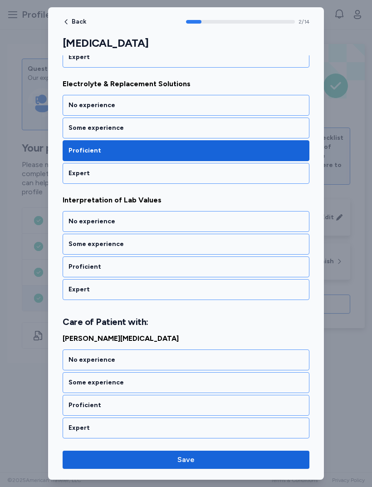
click at [83, 276] on div "Proficient" at bounding box center [186, 266] width 247 height 21
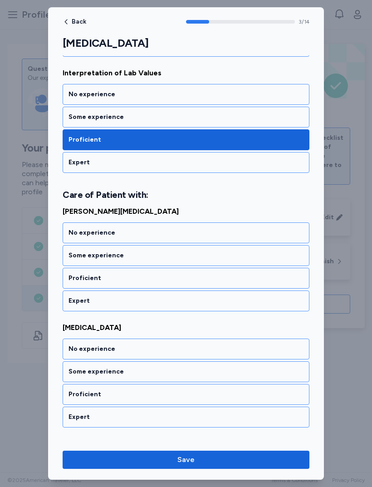
click at [78, 287] on div "Proficient" at bounding box center [186, 278] width 247 height 21
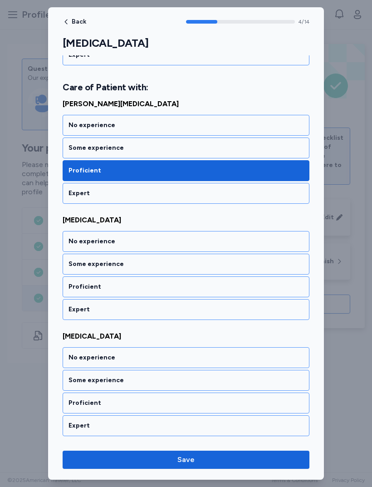
scroll to position [469, 0]
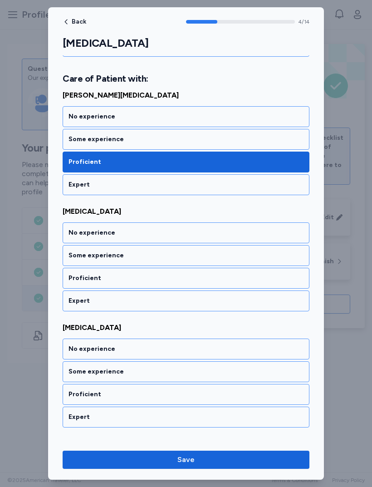
click at [78, 300] on div "Expert" at bounding box center [185, 300] width 235 height 9
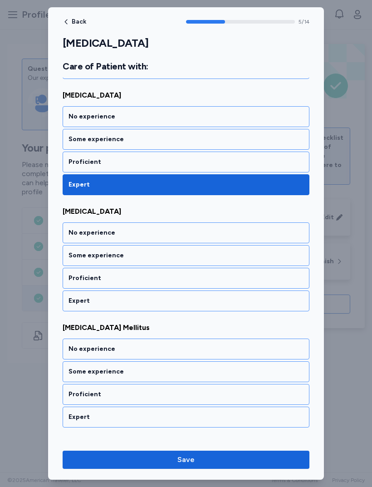
click at [81, 304] on div "Expert" at bounding box center [185, 300] width 235 height 9
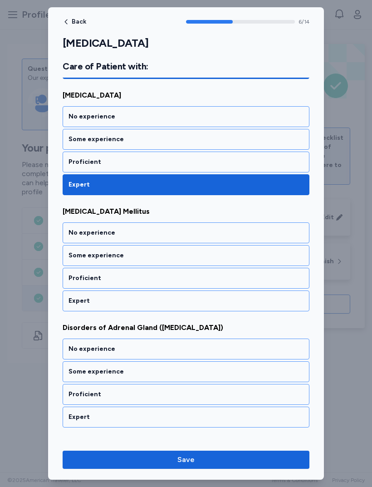
click at [75, 297] on div "Expert" at bounding box center [185, 300] width 235 height 9
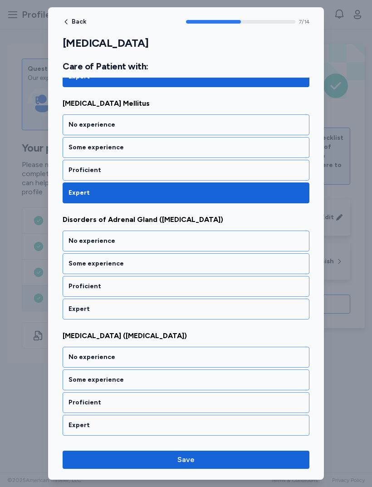
scroll to position [818, 0]
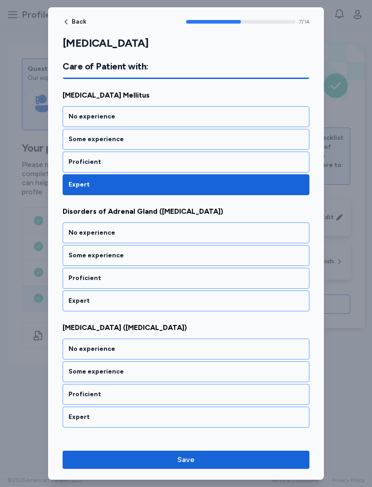
click at [75, 306] on div "Expert" at bounding box center [186, 300] width 247 height 21
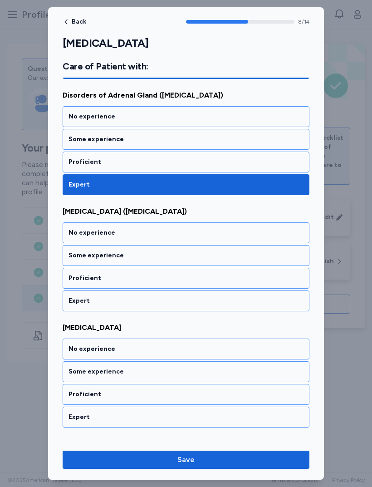
click at [81, 300] on div "Expert" at bounding box center [185, 300] width 235 height 9
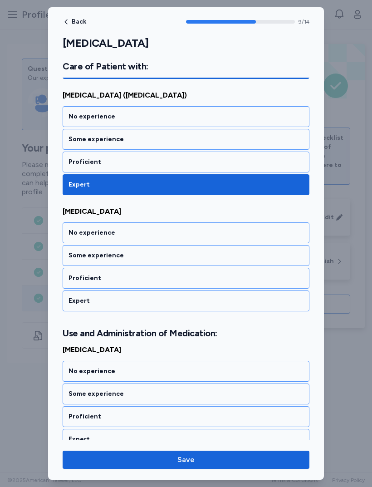
click at [73, 304] on div "Expert" at bounding box center [185, 300] width 235 height 9
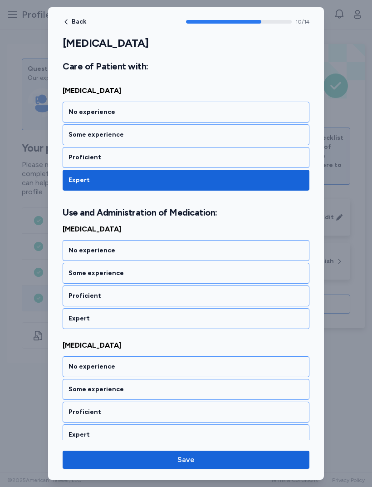
scroll to position [1188, 0]
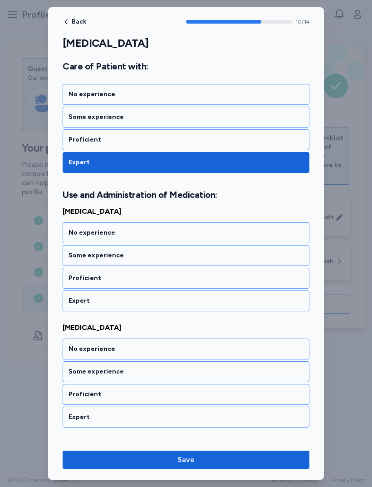
click at [80, 303] on div "Expert" at bounding box center [185, 300] width 235 height 9
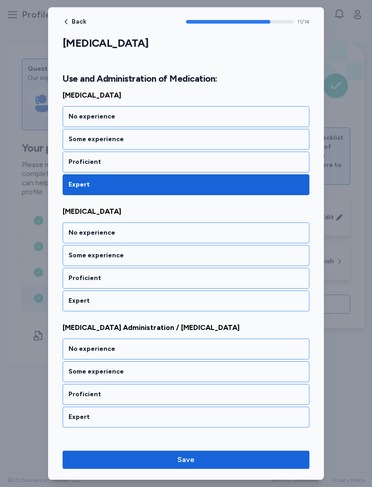
click at [70, 305] on div "Expert" at bounding box center [186, 300] width 247 height 21
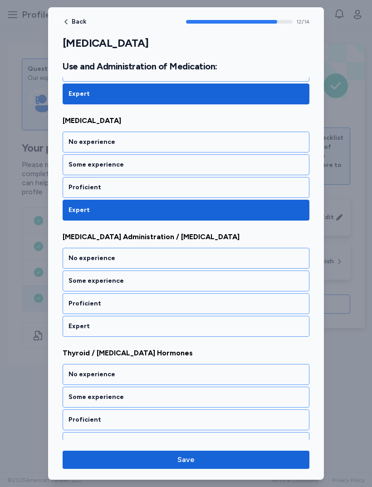
scroll to position [1410, 0]
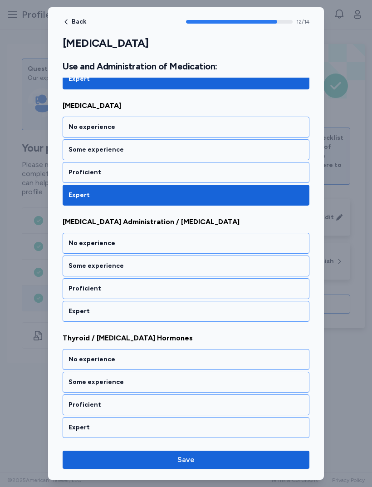
click at [78, 312] on div "Expert" at bounding box center [185, 311] width 235 height 9
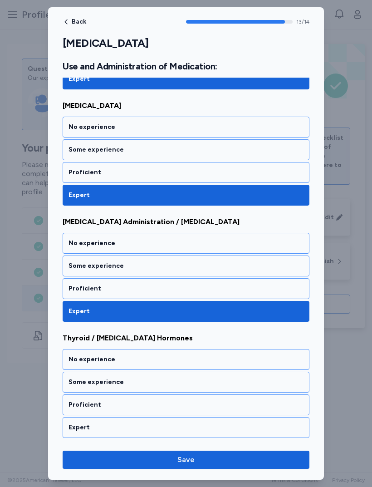
click at [149, 424] on div "Expert" at bounding box center [185, 427] width 235 height 9
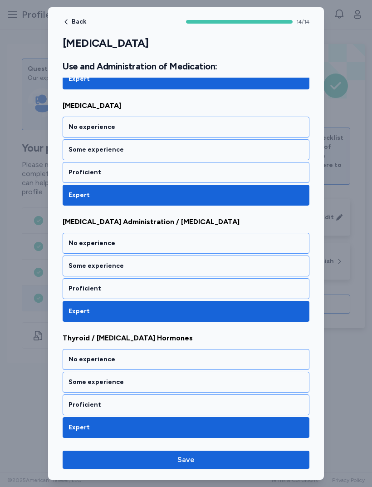
click at [210, 457] on span "Save" at bounding box center [186, 459] width 232 height 11
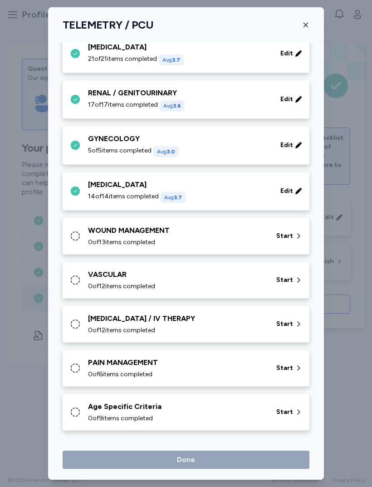
scroll to position [247, 0]
click at [234, 227] on div "WOUND MANAGEMENT" at bounding box center [176, 230] width 177 height 11
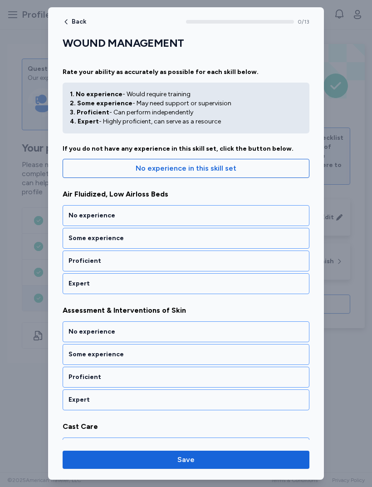
click at [234, 278] on div "Expert" at bounding box center [186, 283] width 247 height 21
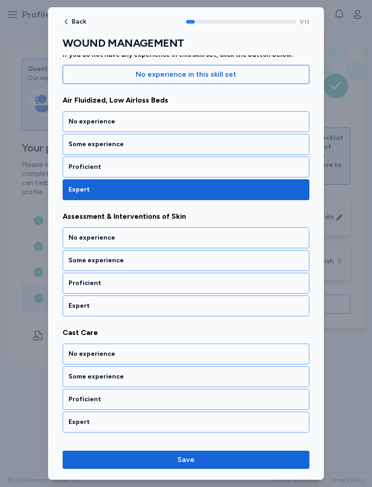
scroll to position [110, 0]
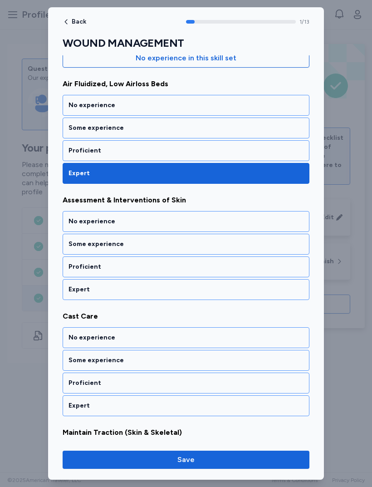
click at [245, 283] on div "Expert" at bounding box center [186, 289] width 247 height 21
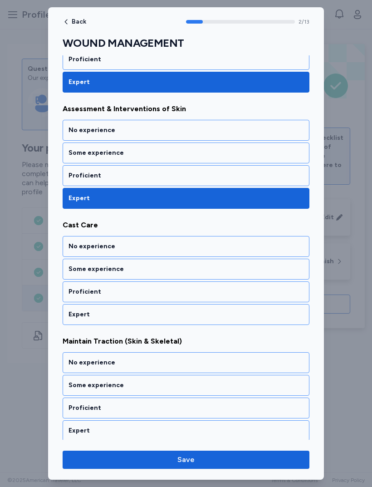
scroll to position [226, 0]
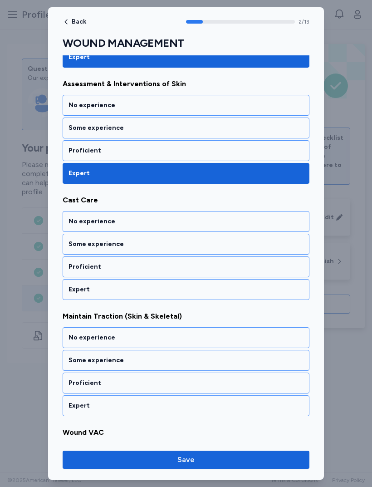
click at [234, 287] on div "Expert" at bounding box center [185, 289] width 235 height 9
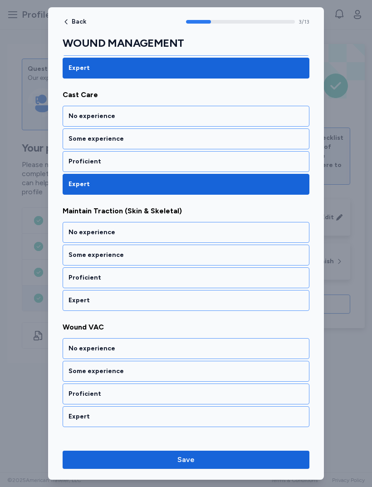
scroll to position [342, 0]
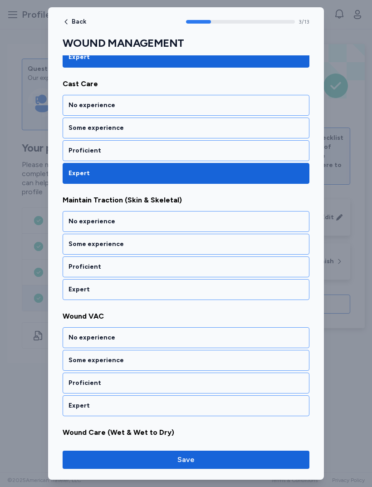
click at [232, 289] on div "Expert" at bounding box center [185, 289] width 235 height 9
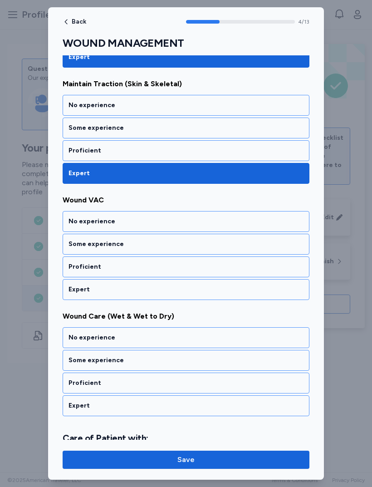
click at [233, 283] on div "Expert" at bounding box center [186, 289] width 247 height 21
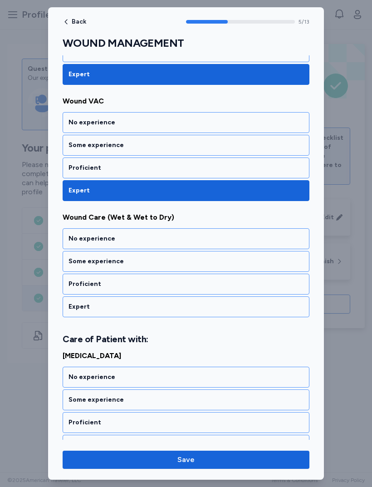
scroll to position [575, 0]
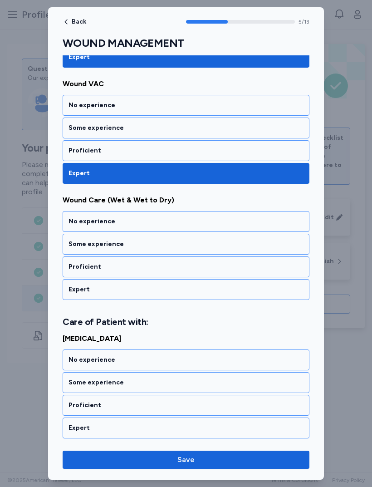
click at [249, 294] on div "Expert" at bounding box center [186, 289] width 247 height 21
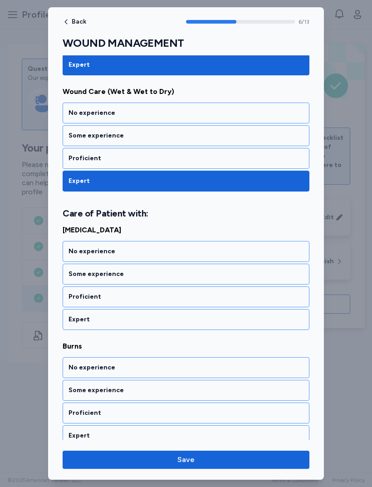
scroll to position [702, 0]
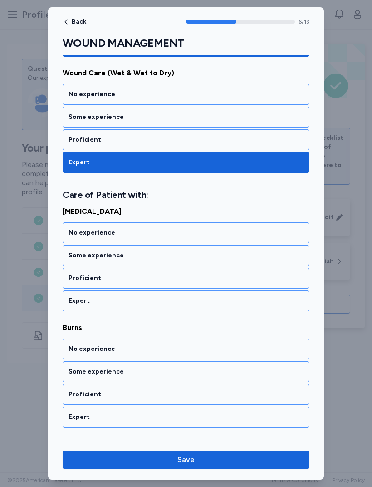
click at [223, 299] on div "Expert" at bounding box center [185, 300] width 235 height 9
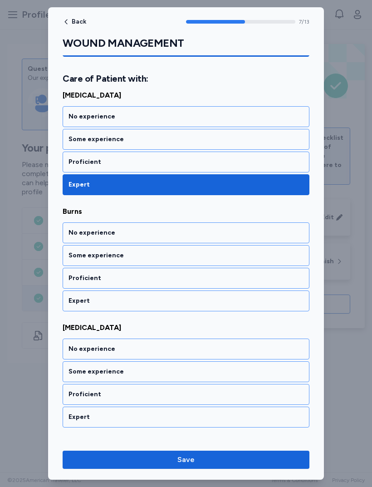
click at [210, 278] on div "Proficient" at bounding box center [185, 277] width 235 height 9
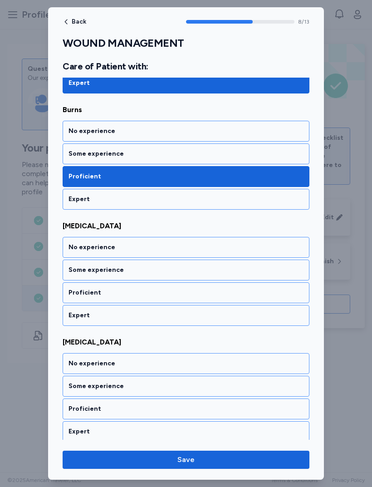
scroll to position [934, 0]
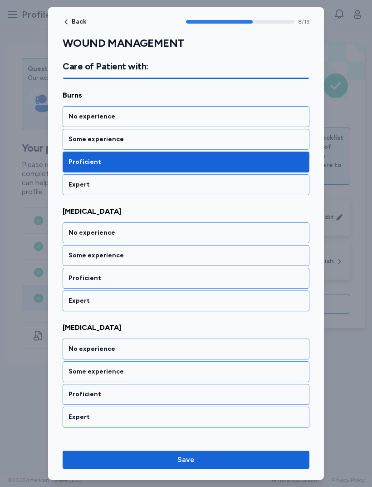
click at [222, 301] on div "Expert" at bounding box center [185, 300] width 235 height 9
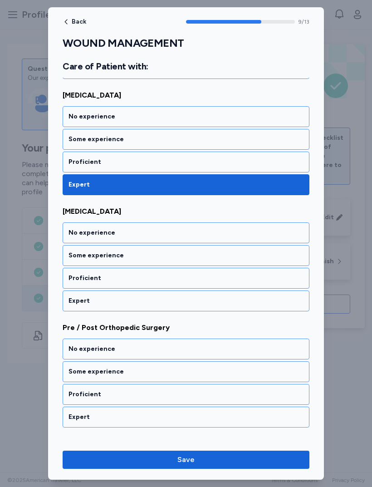
click at [214, 293] on div "Expert" at bounding box center [186, 300] width 247 height 21
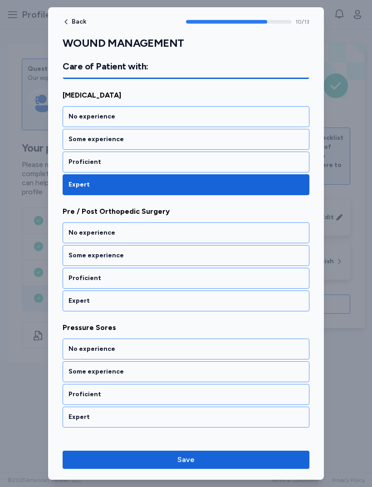
click at [211, 287] on div "Proficient" at bounding box center [186, 278] width 247 height 21
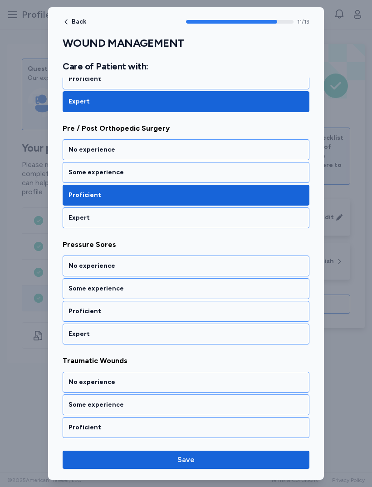
scroll to position [1272, 0]
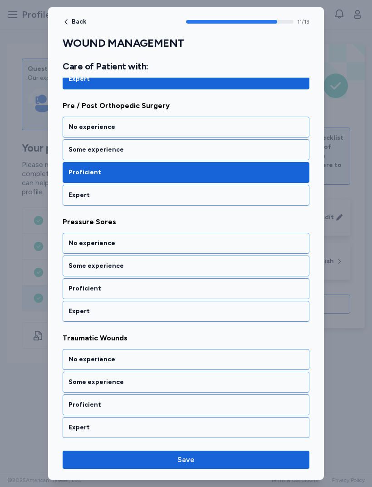
click at [224, 308] on div "Expert" at bounding box center [185, 311] width 235 height 9
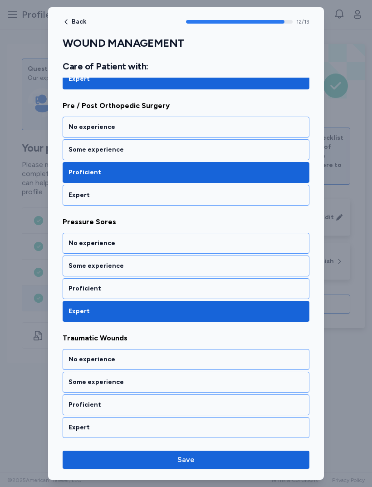
click at [166, 405] on div "Proficient" at bounding box center [185, 404] width 235 height 9
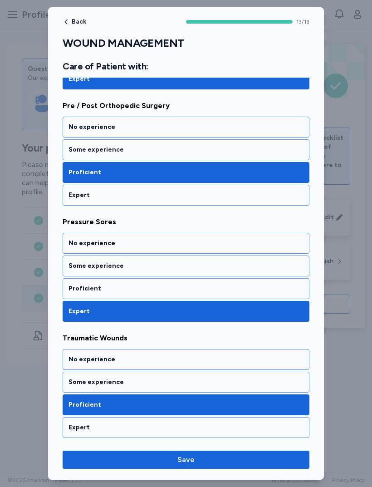
click at [198, 463] on span "Save" at bounding box center [186, 459] width 232 height 11
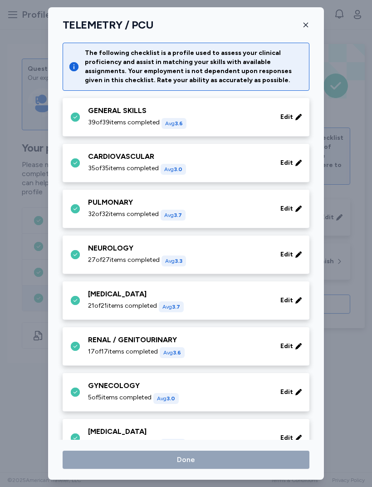
scroll to position [247, 0]
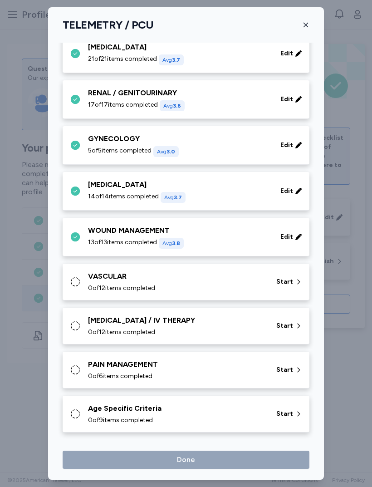
click at [208, 269] on div "VASCULAR 0 of 12 items completed Start" at bounding box center [186, 281] width 247 height 37
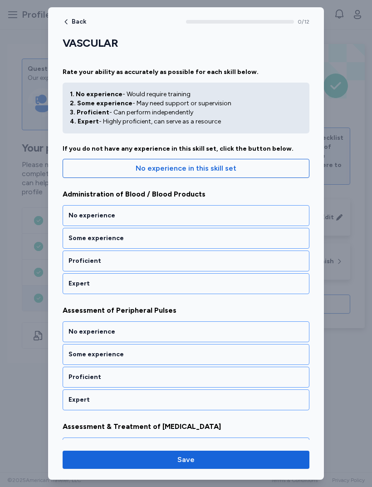
click at [235, 261] on div "Proficient" at bounding box center [185, 260] width 235 height 9
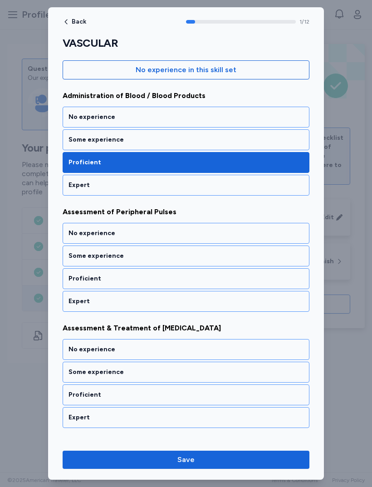
scroll to position [110, 0]
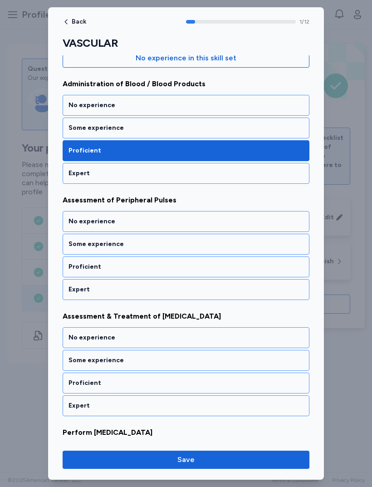
click at [224, 270] on div "Proficient" at bounding box center [185, 266] width 235 height 9
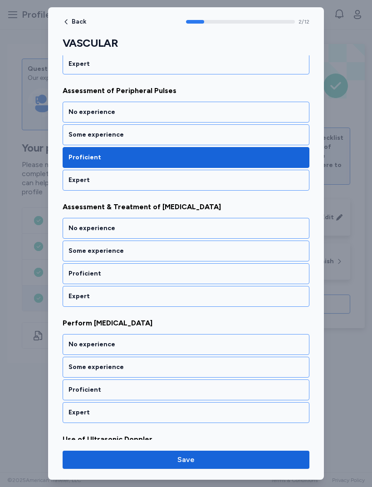
scroll to position [226, 0]
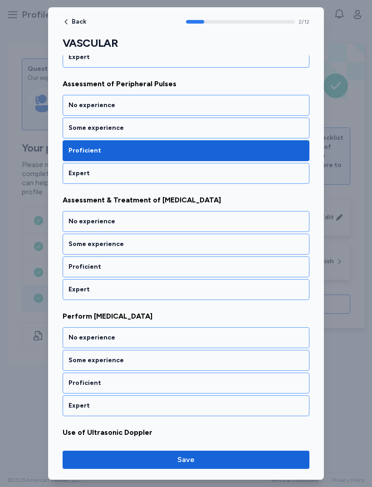
click at [227, 171] on div "Expert" at bounding box center [185, 173] width 235 height 9
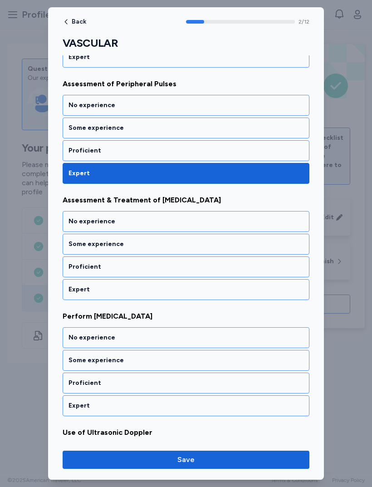
click at [247, 298] on div "Expert" at bounding box center [186, 289] width 247 height 21
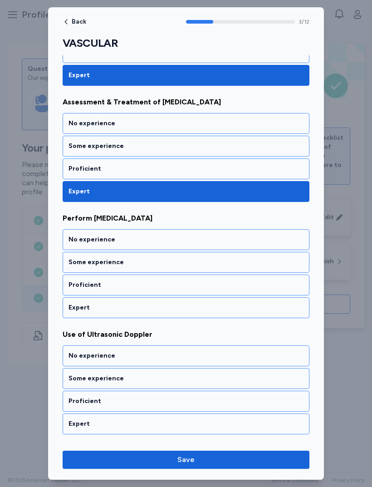
scroll to position [342, 0]
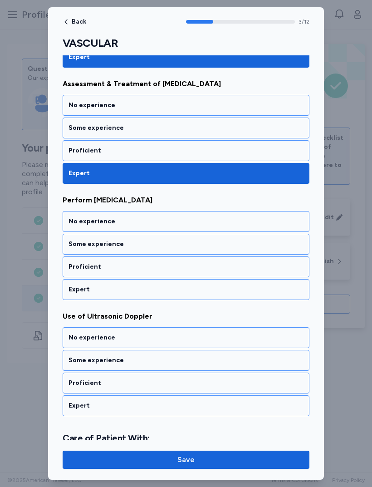
click at [223, 268] on div "Proficient" at bounding box center [185, 266] width 235 height 9
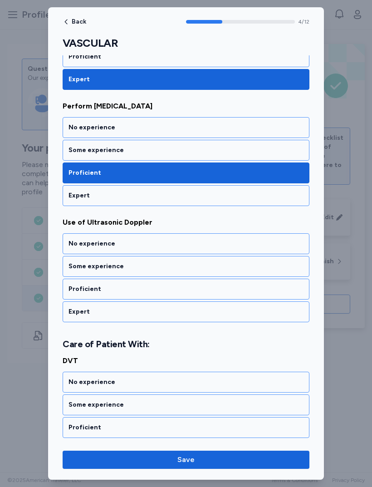
scroll to position [458, 0]
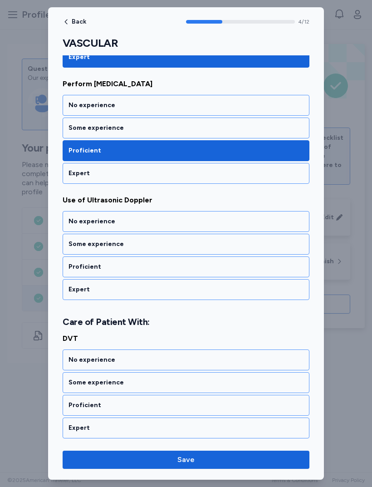
click at [231, 273] on div "Proficient" at bounding box center [186, 266] width 247 height 21
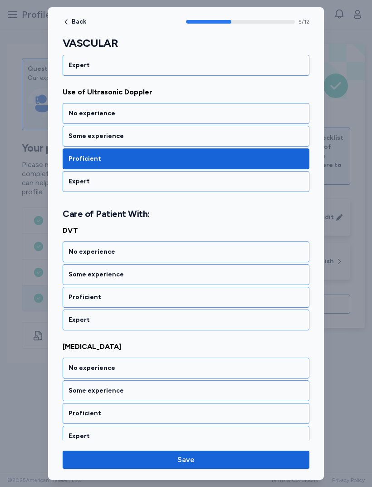
scroll to position [585, 0]
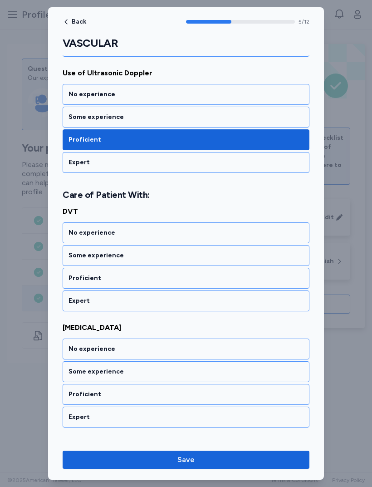
click at [223, 279] on div "Proficient" at bounding box center [185, 277] width 235 height 9
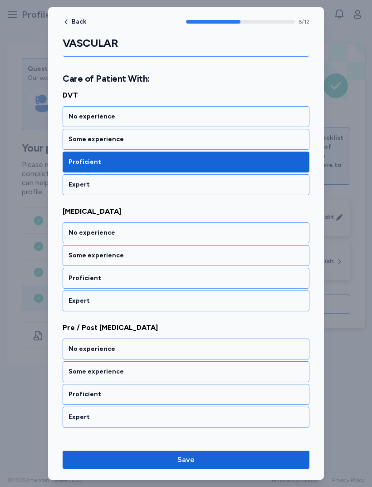
click at [234, 283] on div "Proficient" at bounding box center [186, 278] width 247 height 21
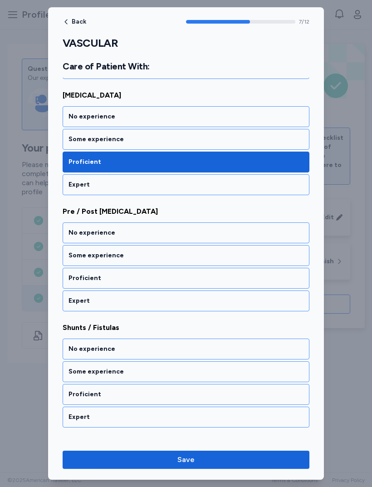
click at [232, 281] on div "Proficient" at bounding box center [185, 277] width 235 height 9
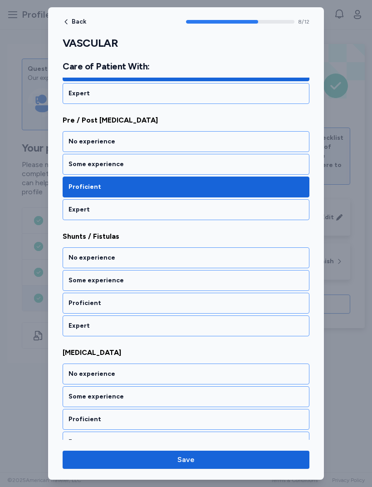
scroll to position [934, 0]
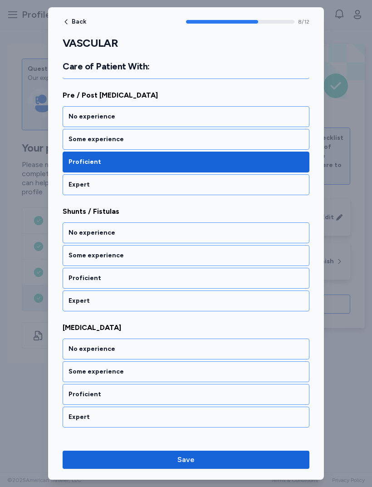
click at [231, 282] on div "Proficient" at bounding box center [185, 277] width 235 height 9
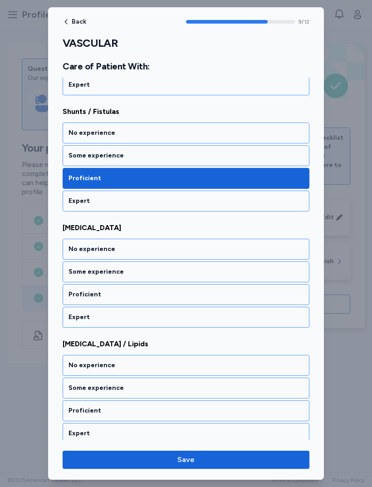
scroll to position [1050, 0]
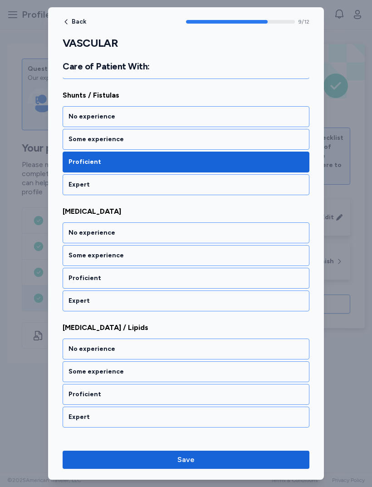
click at [229, 283] on div "Proficient" at bounding box center [186, 278] width 247 height 21
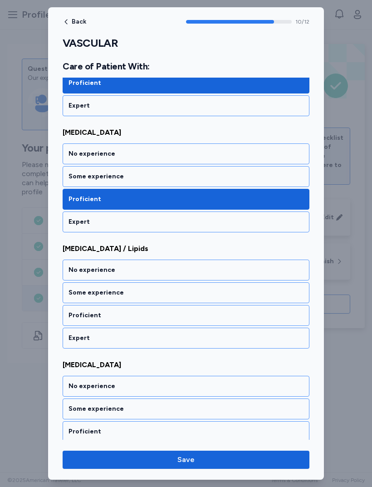
click at [196, 332] on div "Expert" at bounding box center [186, 337] width 247 height 21
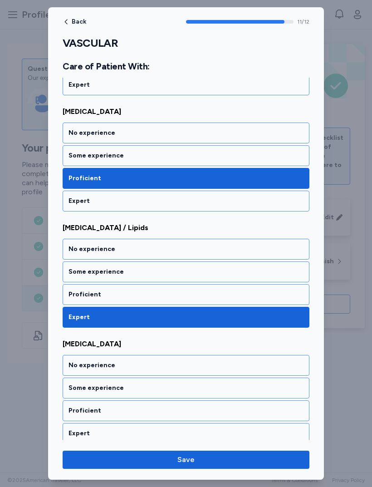
scroll to position [1155, 0]
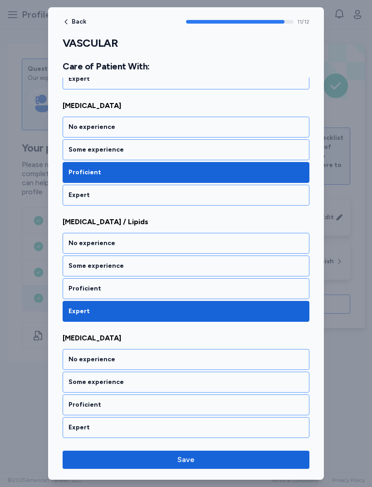
click at [149, 424] on div "Expert" at bounding box center [185, 427] width 235 height 9
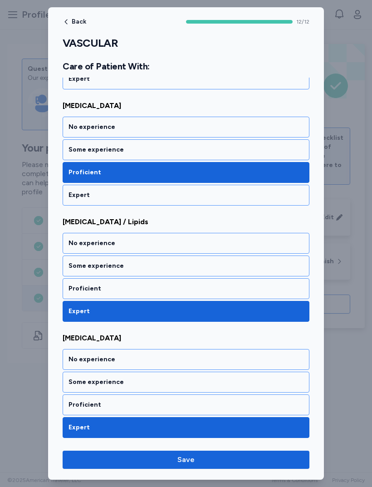
click at [205, 464] on span "Save" at bounding box center [186, 459] width 232 height 11
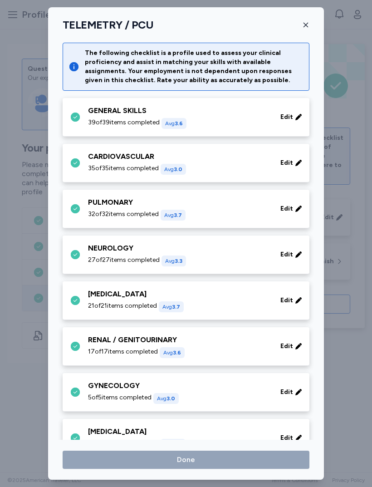
scroll to position [247, 0]
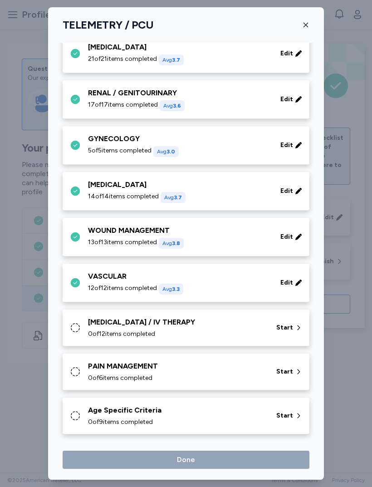
click at [244, 327] on div "PHLEBOTOMY / IV THERAPY 0 of 12 items completed" at bounding box center [176, 328] width 177 height 22
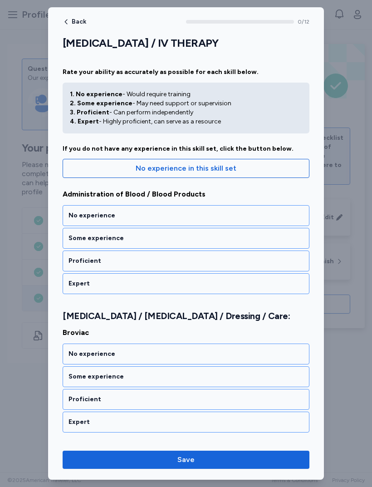
click at [242, 292] on div "Expert" at bounding box center [186, 283] width 247 height 21
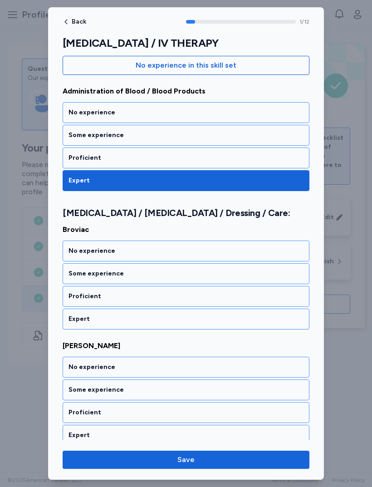
scroll to position [121, 0]
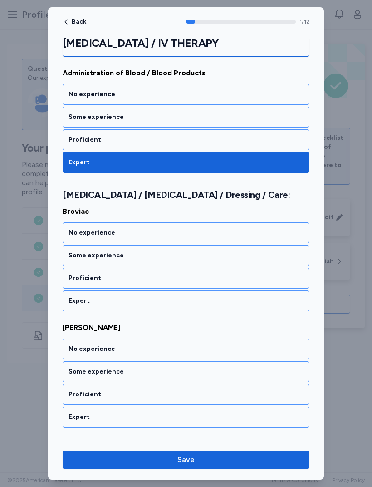
click at [205, 281] on div "Proficient" at bounding box center [185, 277] width 235 height 9
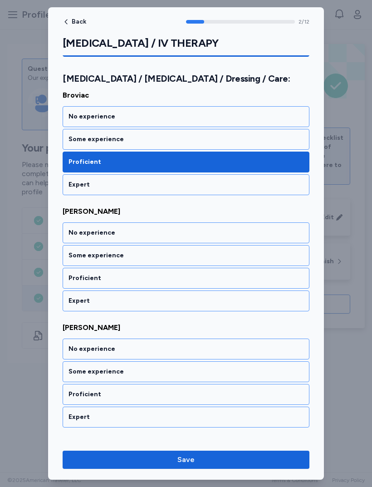
click at [202, 276] on div "Proficient" at bounding box center [185, 277] width 235 height 9
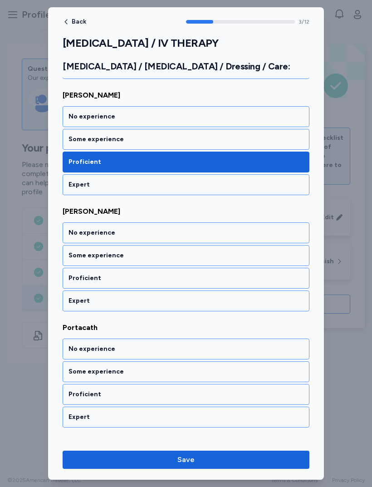
click at [203, 281] on div "Proficient" at bounding box center [185, 277] width 235 height 9
click at [204, 298] on div "Expert" at bounding box center [185, 300] width 235 height 9
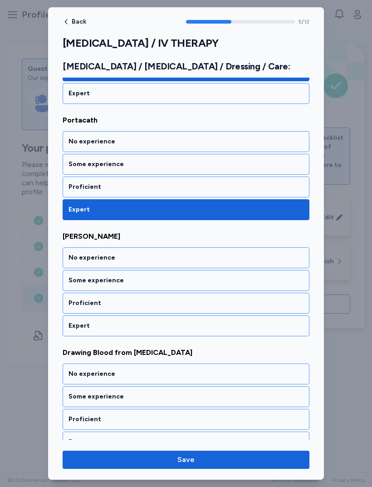
scroll to position [585, 0]
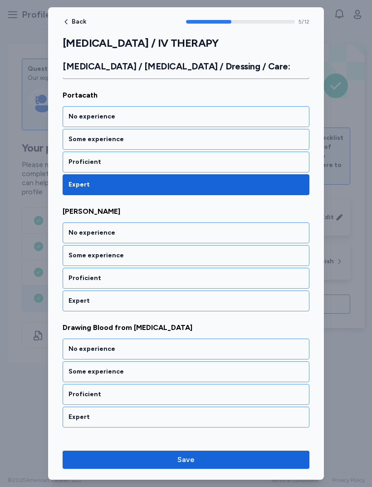
click at [201, 274] on div "Proficient" at bounding box center [185, 277] width 235 height 9
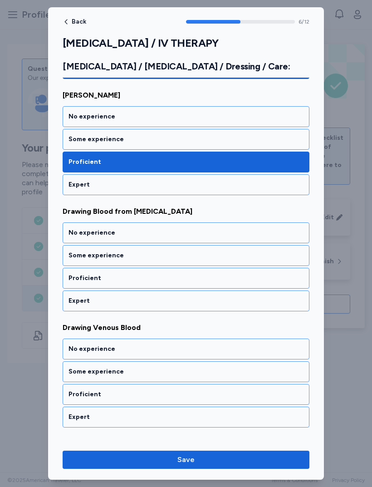
click at [188, 302] on div "Expert" at bounding box center [185, 300] width 235 height 9
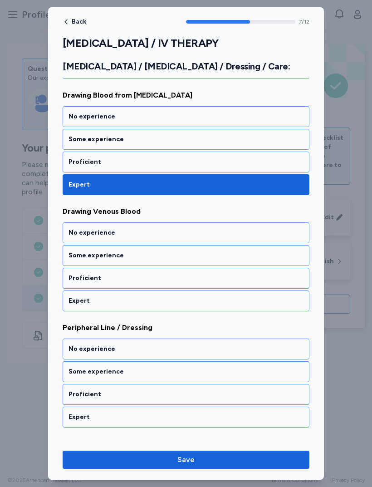
click at [193, 299] on div "Expert" at bounding box center [185, 300] width 235 height 9
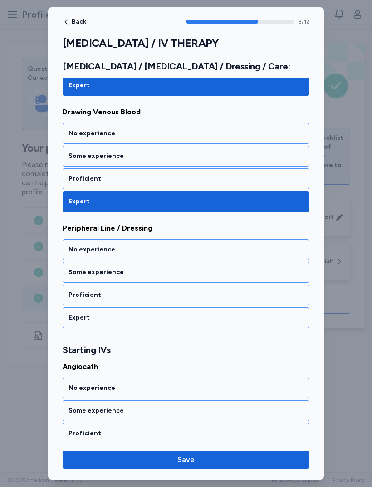
scroll to position [934, 0]
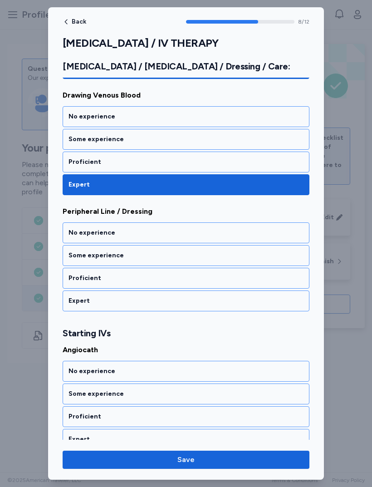
click at [212, 300] on div "Expert" at bounding box center [185, 300] width 235 height 9
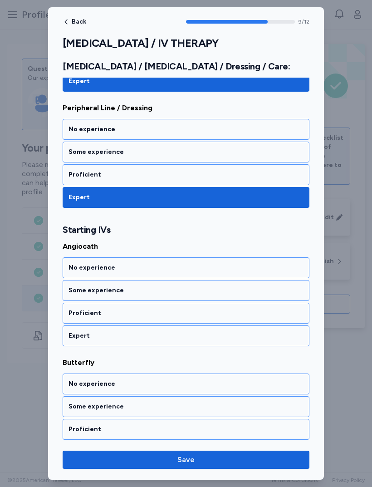
scroll to position [1072, 0]
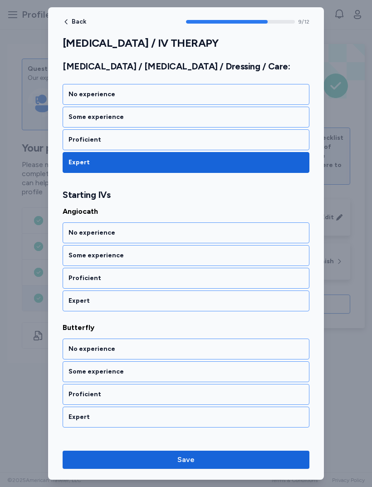
click at [184, 281] on div "Proficient" at bounding box center [185, 277] width 235 height 9
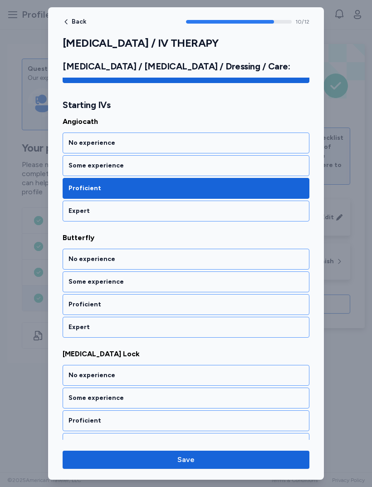
scroll to position [1178, 0]
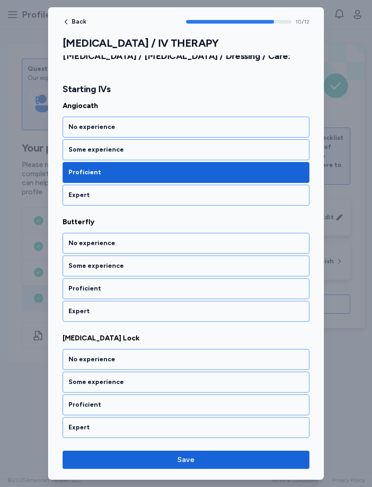
click at [179, 287] on div "Proficient" at bounding box center [185, 288] width 235 height 9
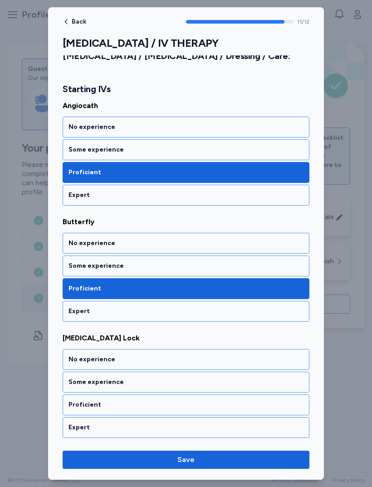
click at [164, 423] on div "Expert" at bounding box center [185, 427] width 235 height 9
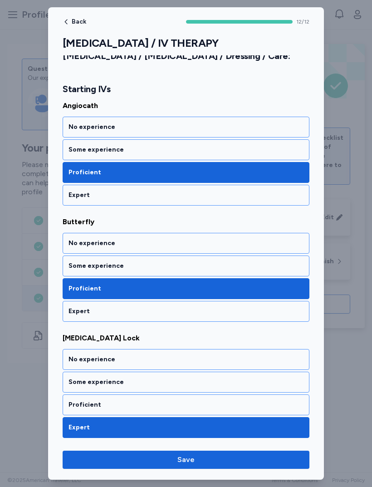
click at [213, 464] on span "Save" at bounding box center [186, 459] width 232 height 11
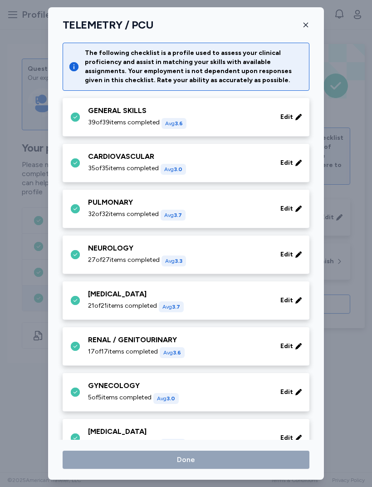
scroll to position [247, 0]
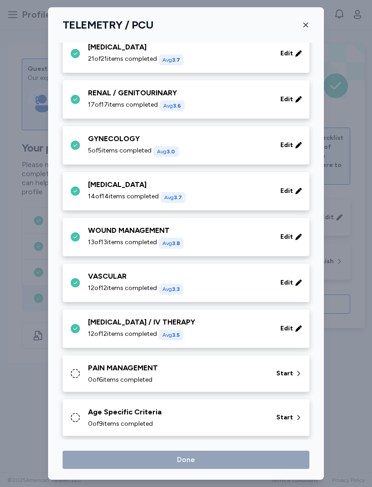
click at [214, 379] on div "0 of 6 items completed" at bounding box center [176, 379] width 177 height 9
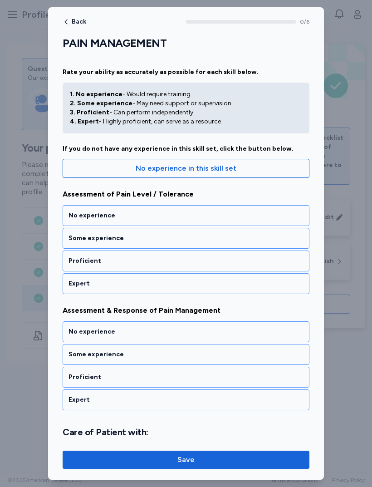
click at [208, 283] on div "Expert" at bounding box center [185, 283] width 235 height 9
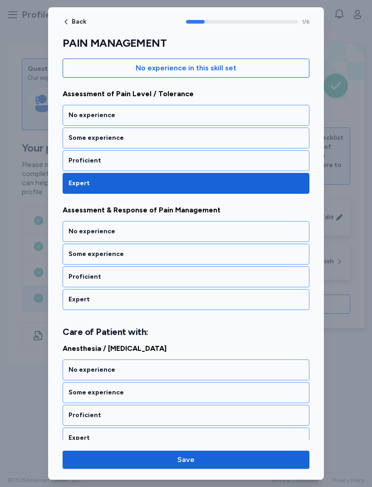
scroll to position [110, 0]
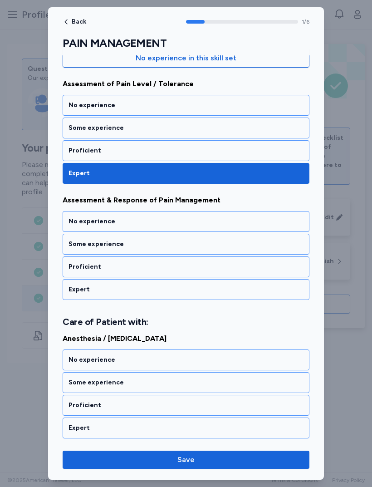
click at [199, 290] on div "Expert" at bounding box center [185, 289] width 235 height 9
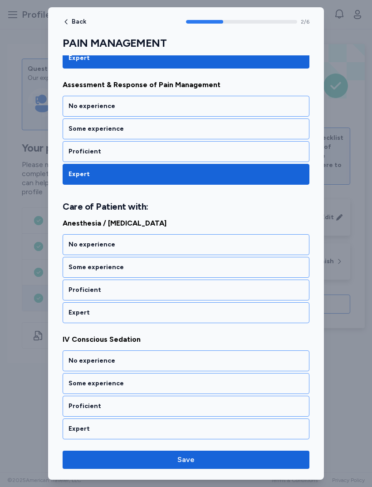
scroll to position [237, 0]
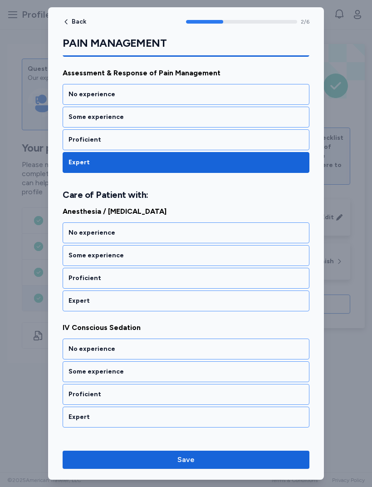
click at [207, 305] on div "Expert" at bounding box center [186, 300] width 247 height 21
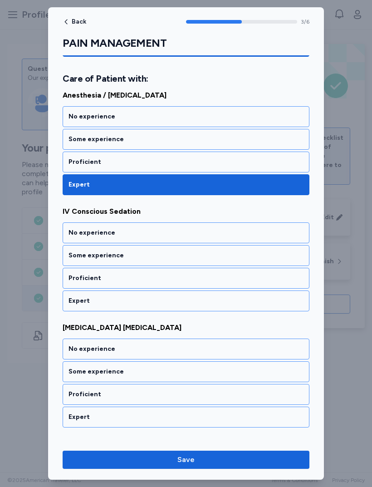
scroll to position [353, 0]
click at [195, 270] on div "Proficient" at bounding box center [186, 278] width 247 height 21
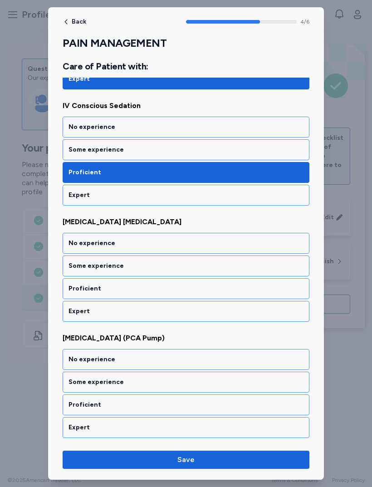
scroll to position [459, 0]
click at [214, 310] on div "Expert" at bounding box center [185, 311] width 235 height 9
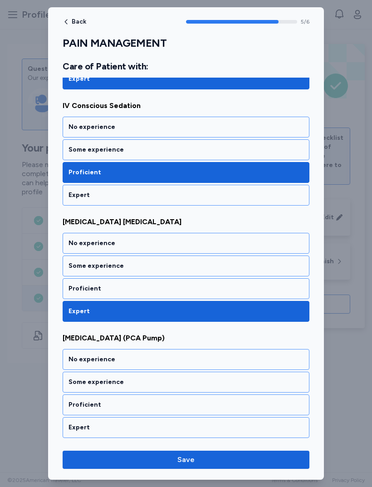
click at [159, 408] on div "Proficient" at bounding box center [185, 404] width 235 height 9
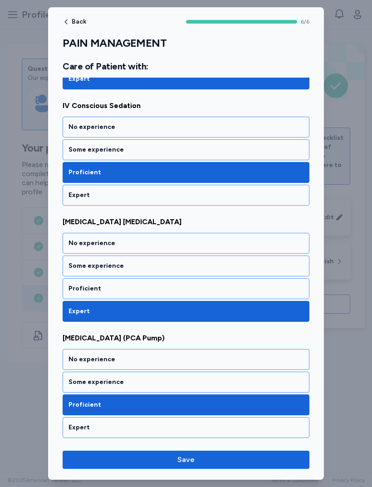
click at [200, 462] on span "Save" at bounding box center [186, 459] width 232 height 11
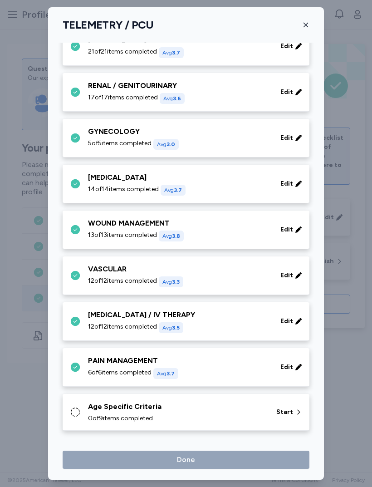
scroll to position [254, 0]
click at [203, 409] on div "Age Specific Criteria" at bounding box center [176, 406] width 177 height 11
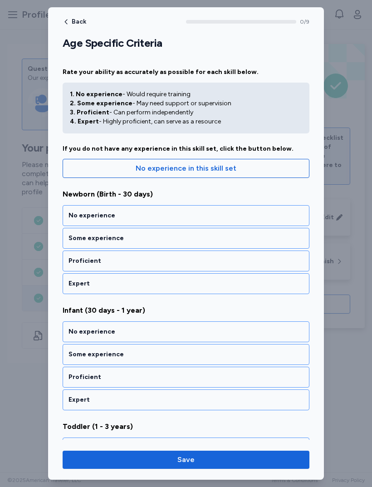
click at [190, 243] on div "Some experience" at bounding box center [186, 238] width 247 height 21
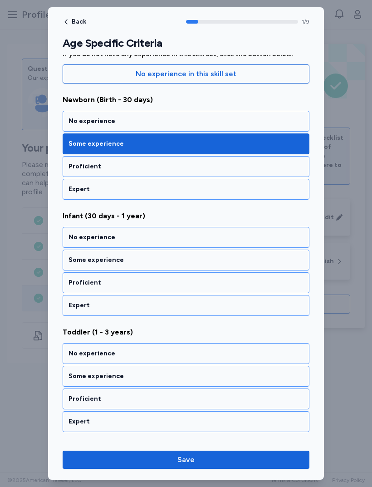
scroll to position [110, 0]
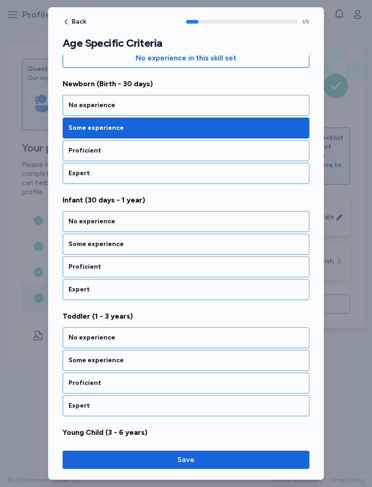
click at [187, 246] on div "Some experience" at bounding box center [185, 243] width 235 height 9
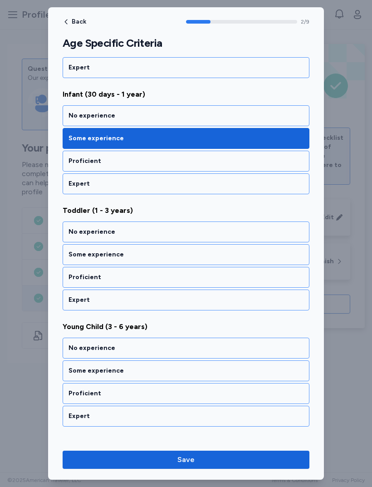
scroll to position [226, 0]
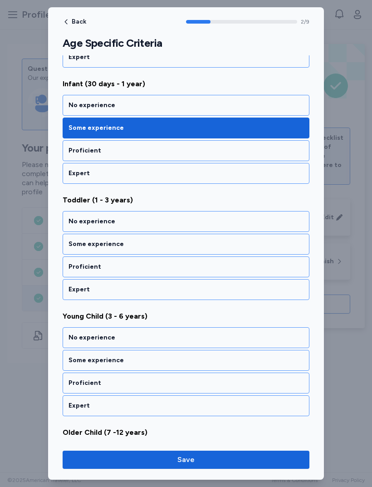
click at [178, 251] on div "Some experience" at bounding box center [186, 244] width 247 height 21
click at [176, 251] on div "Some experience" at bounding box center [186, 244] width 247 height 21
click at [186, 274] on div "Proficient" at bounding box center [186, 266] width 247 height 21
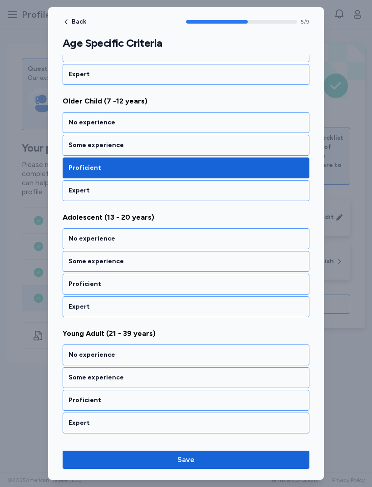
scroll to position [575, 0]
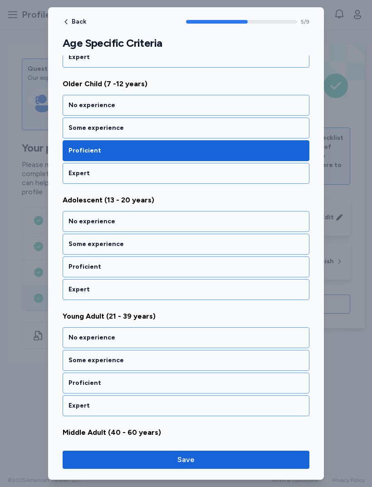
click at [254, 137] on div "Some experience" at bounding box center [186, 127] width 247 height 21
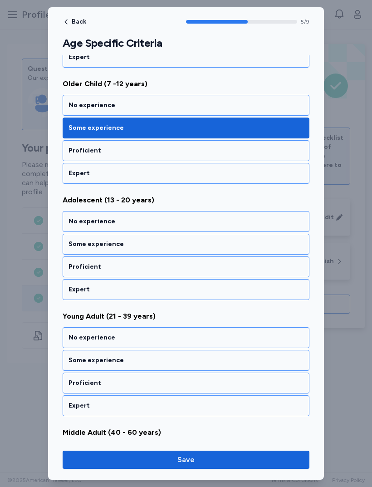
click at [173, 267] on div "Proficient" at bounding box center [185, 266] width 235 height 9
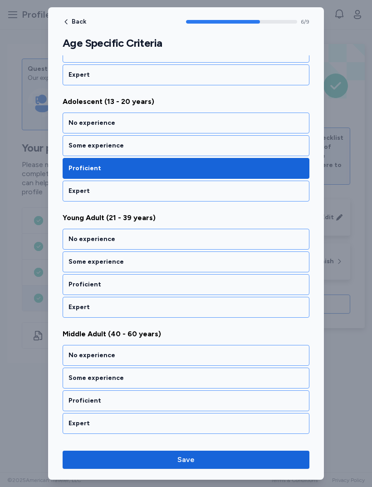
scroll to position [691, 0]
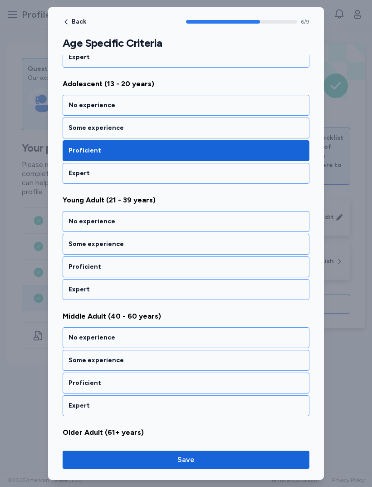
click at [217, 182] on div "Expert" at bounding box center [186, 173] width 247 height 21
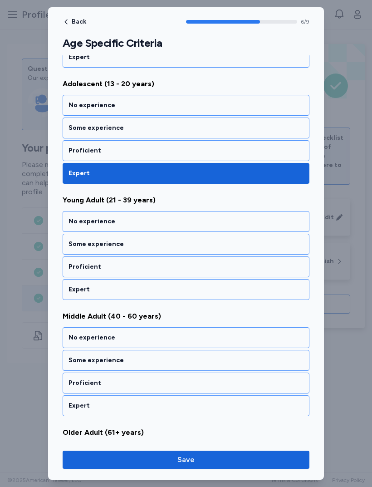
click at [176, 289] on div "Expert" at bounding box center [185, 289] width 235 height 9
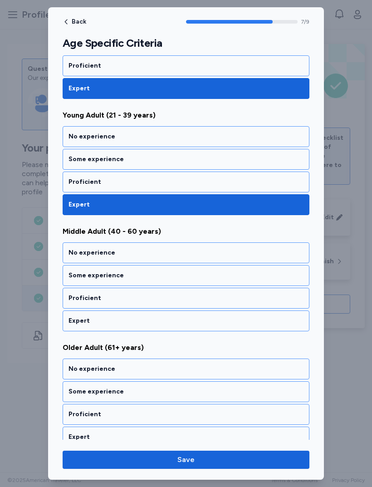
scroll to position [785, 0]
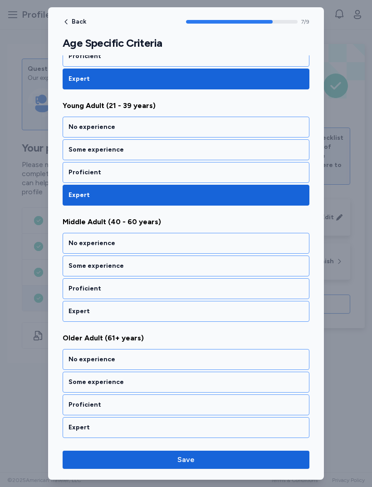
click at [151, 313] on div "Expert" at bounding box center [185, 311] width 235 height 9
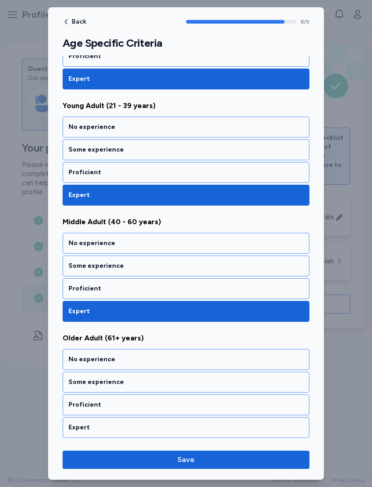
click at [147, 428] on div "Expert" at bounding box center [185, 427] width 235 height 9
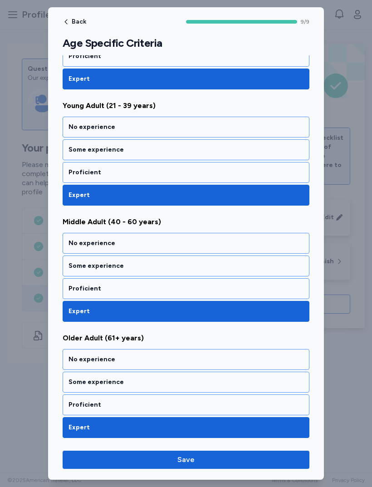
click at [193, 456] on span "Save" at bounding box center [185, 459] width 17 height 11
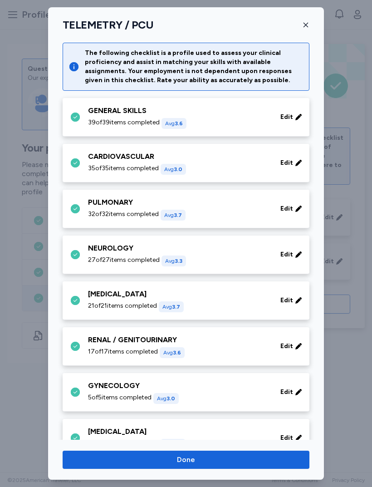
scroll to position [254, 0]
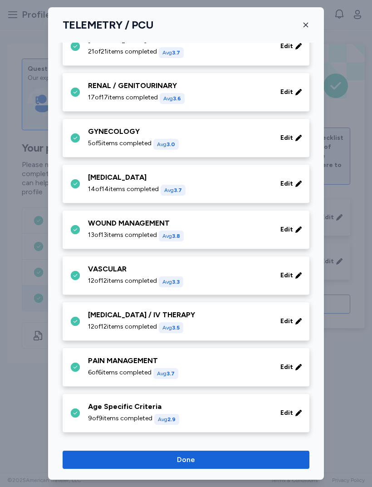
click at [201, 461] on span "Done" at bounding box center [186, 459] width 232 height 11
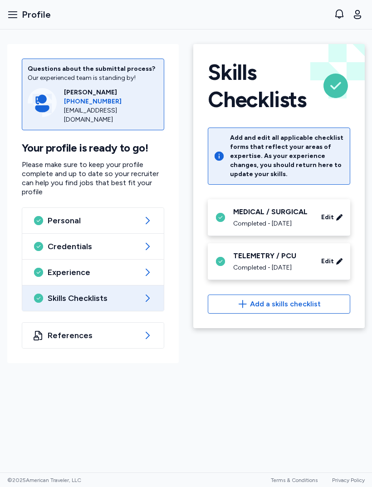
click at [17, 23] on button "Open sidebar Profile" at bounding box center [29, 15] width 51 height 20
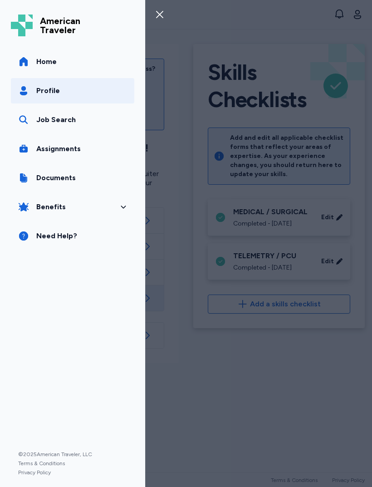
click at [44, 150] on span "Assignments" at bounding box center [58, 148] width 44 height 11
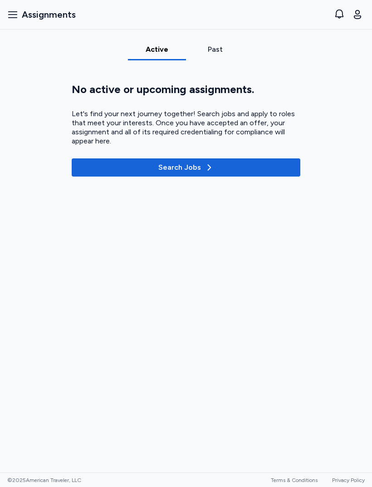
click at [23, 17] on span "Assignments" at bounding box center [49, 14] width 54 height 13
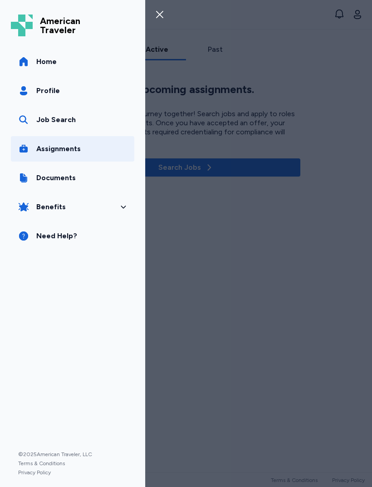
click at [43, 58] on span "Home" at bounding box center [46, 61] width 20 height 11
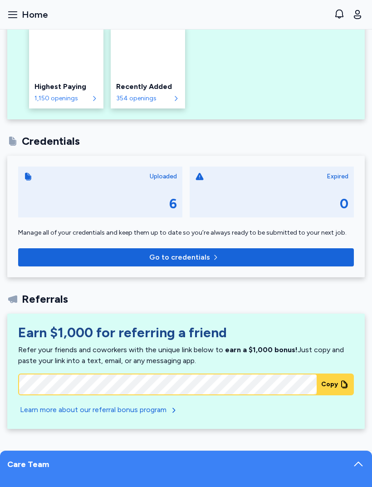
scroll to position [281, 0]
